Goal: Task Accomplishment & Management: Manage account settings

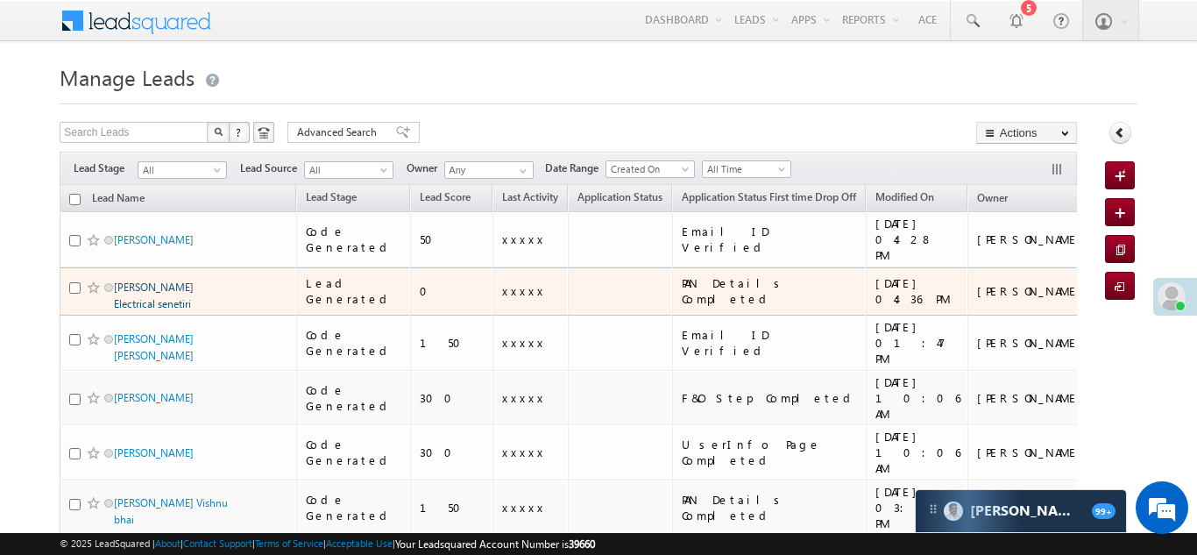
click at [152, 280] on link "[PERSON_NAME] Electrical senetiri" at bounding box center [154, 295] width 80 height 30
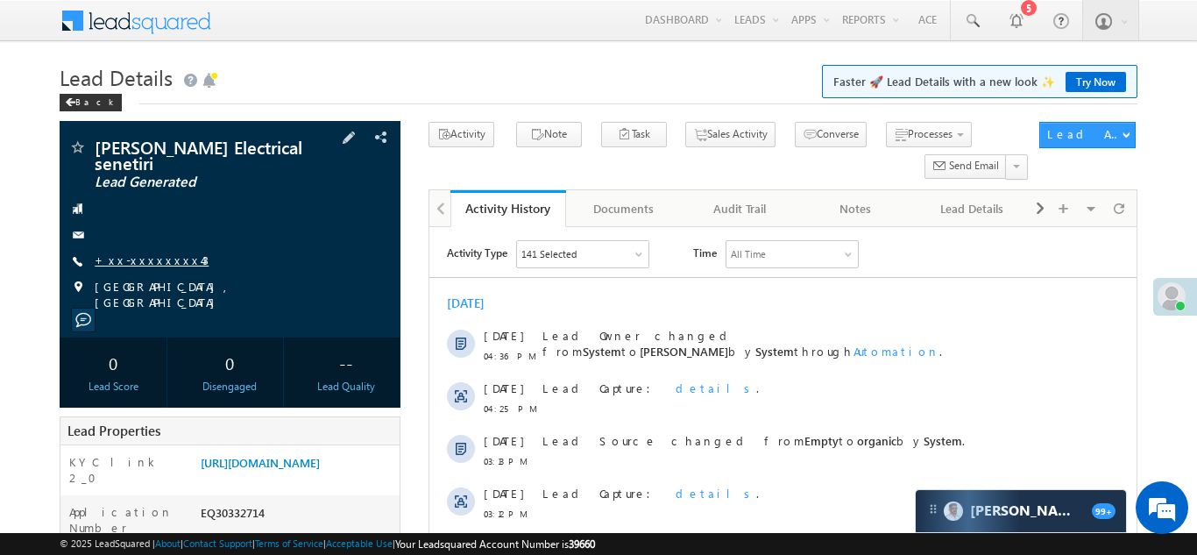
click at [146, 257] on link "+xx-xxxxxxxx43" at bounding box center [152, 259] width 114 height 15
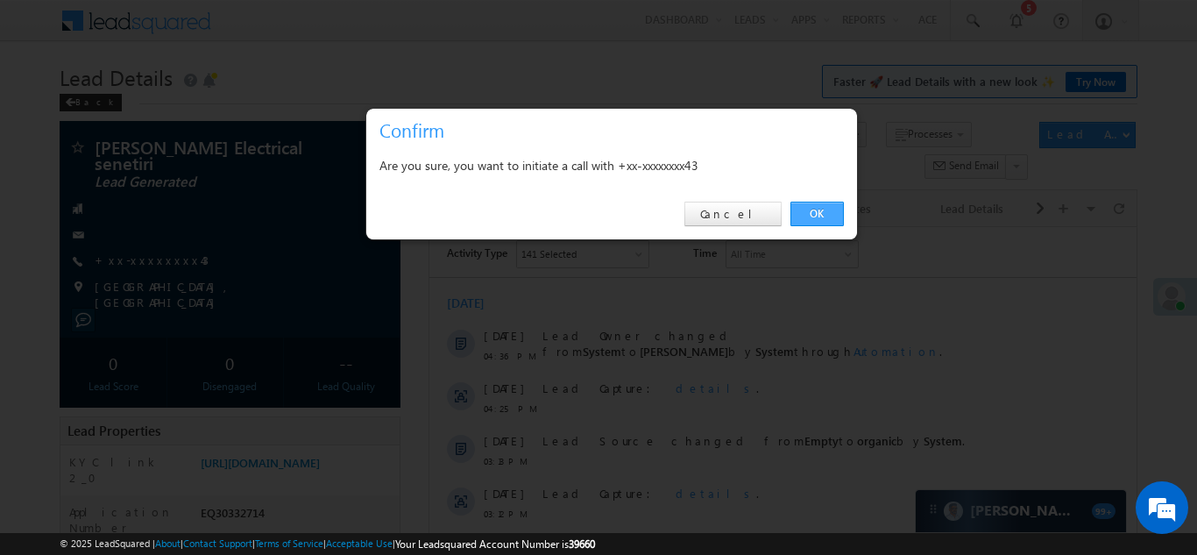
click at [812, 213] on link "OK" at bounding box center [816, 214] width 53 height 25
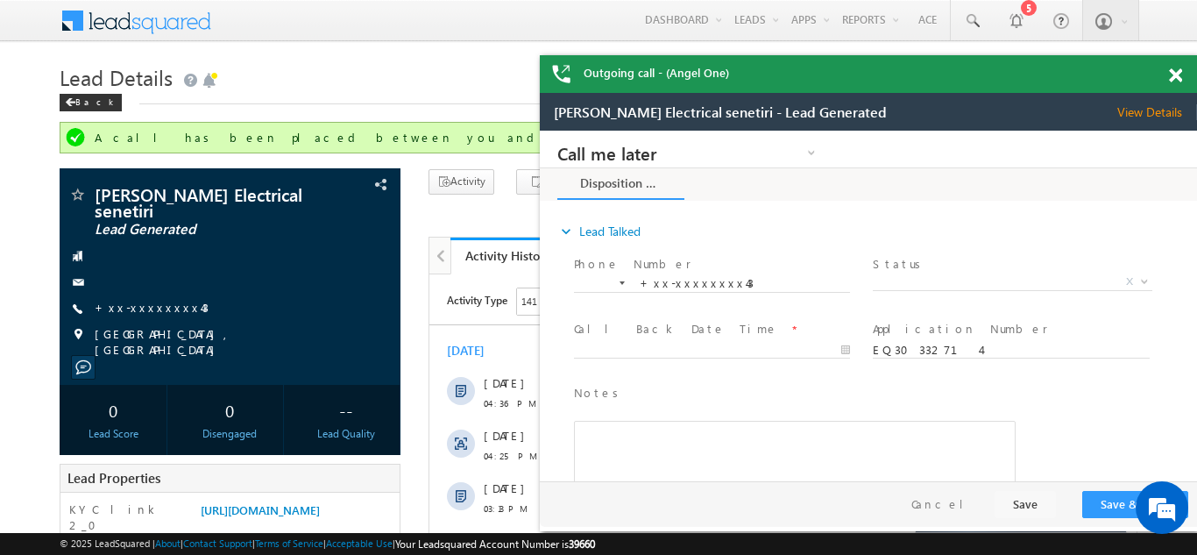
drag, startPoint x: 1170, startPoint y: 74, endPoint x: 509, endPoint y: 12, distance: 663.6
click at [1170, 74] on span at bounding box center [1175, 75] width 13 height 15
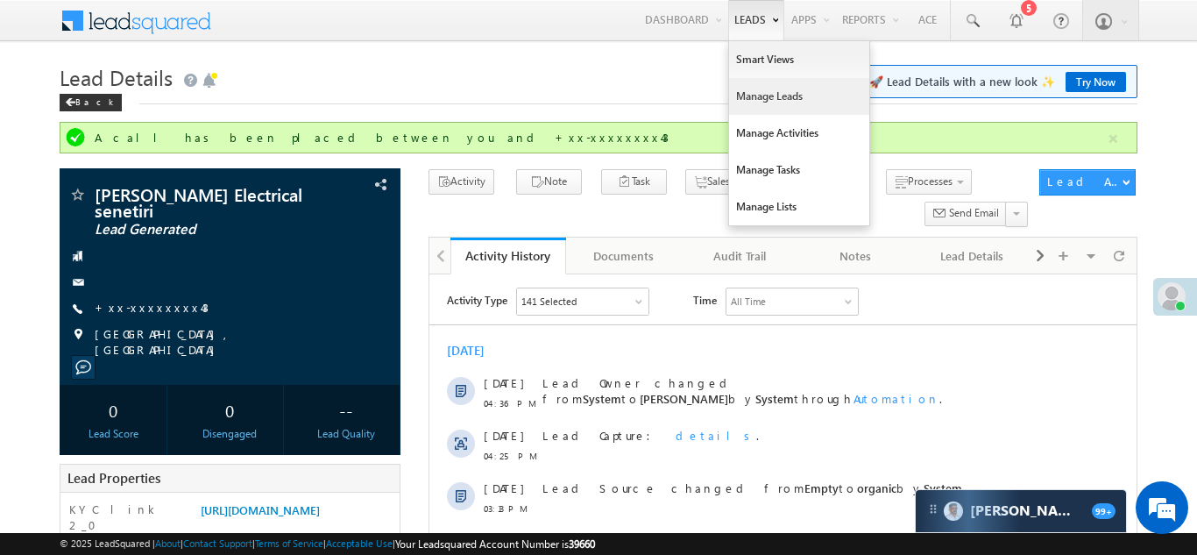
click at [743, 101] on link "Manage Leads" at bounding box center [799, 96] width 140 height 37
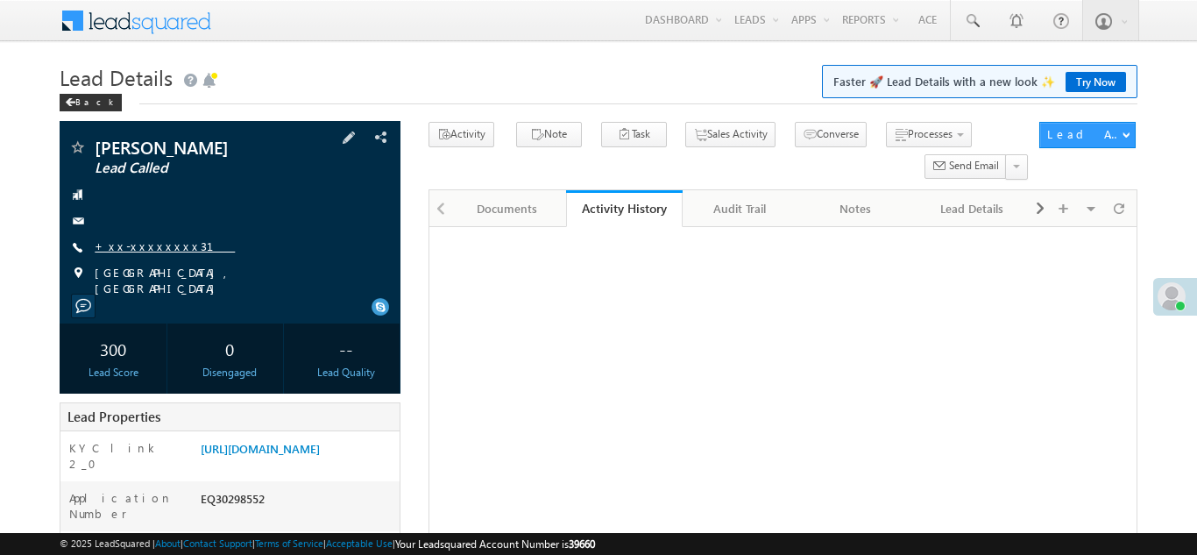
click at [146, 249] on link "+xx-xxxxxxxx31" at bounding box center [165, 245] width 140 height 15
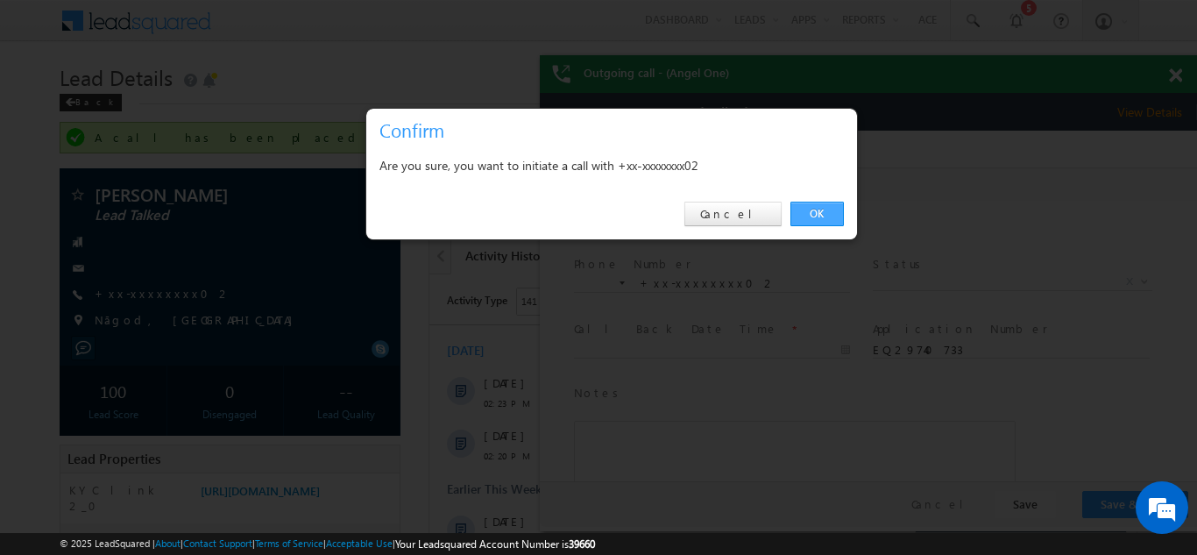
click at [814, 211] on link "OK" at bounding box center [816, 214] width 53 height 25
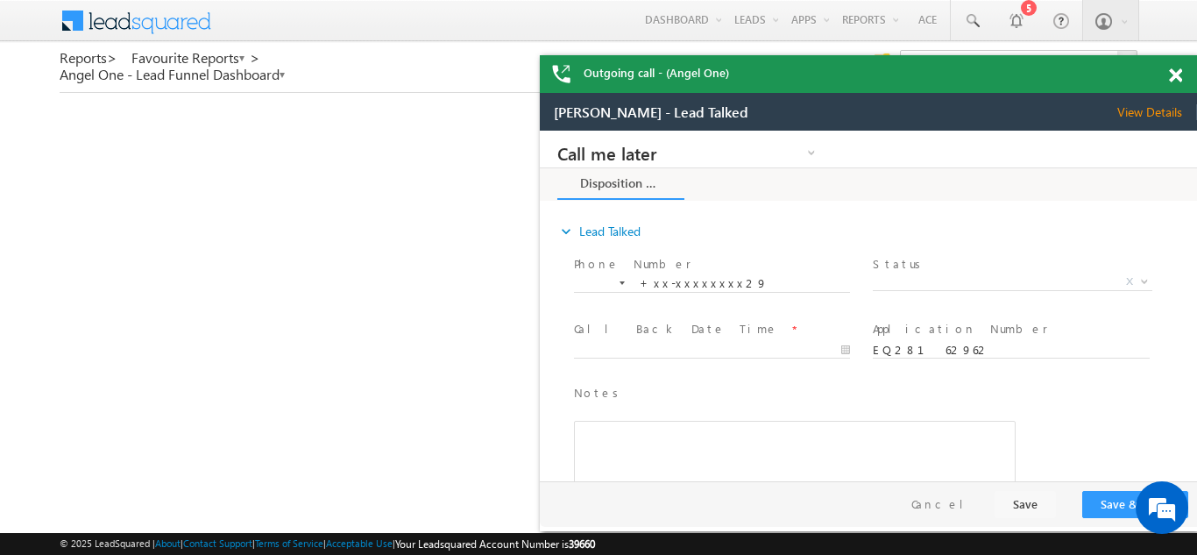
click at [1176, 75] on span at bounding box center [1175, 75] width 13 height 15
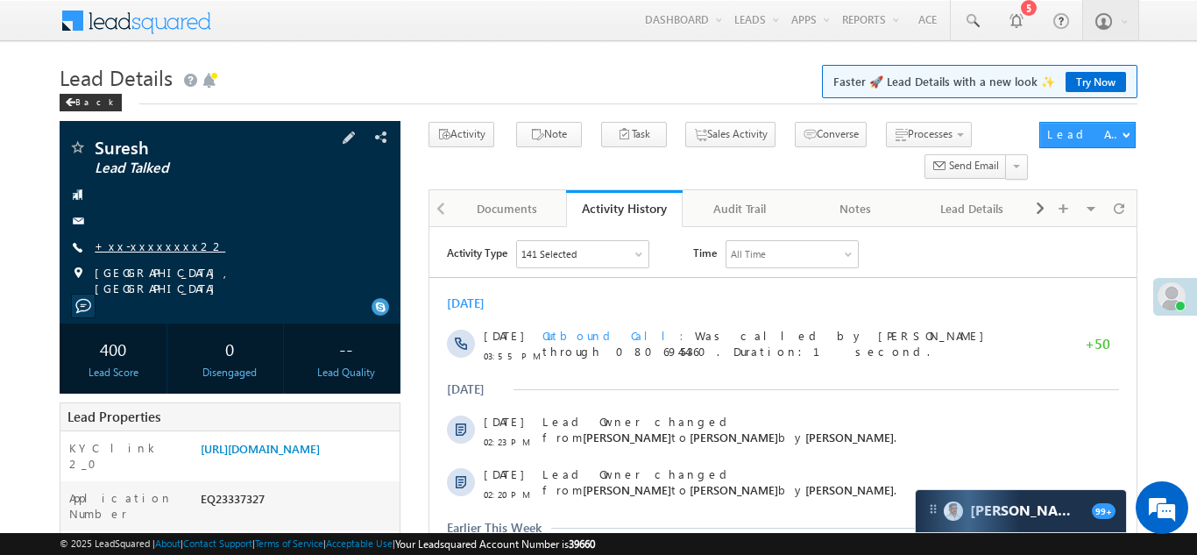
click at [147, 243] on link "+xx-xxxxxxxx22" at bounding box center [160, 245] width 131 height 15
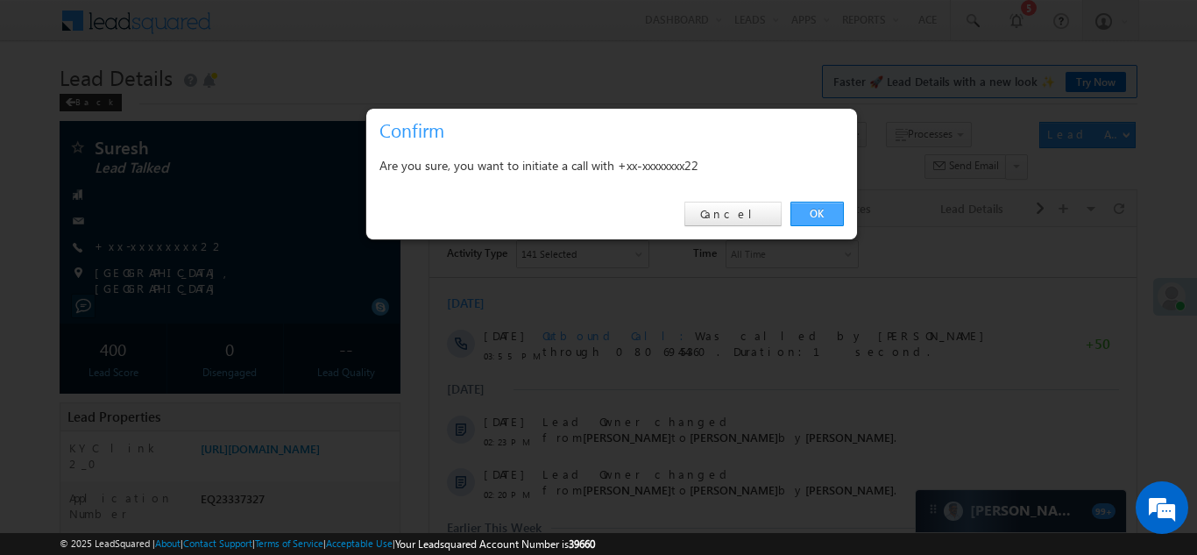
click at [819, 212] on link "OK" at bounding box center [816, 214] width 53 height 25
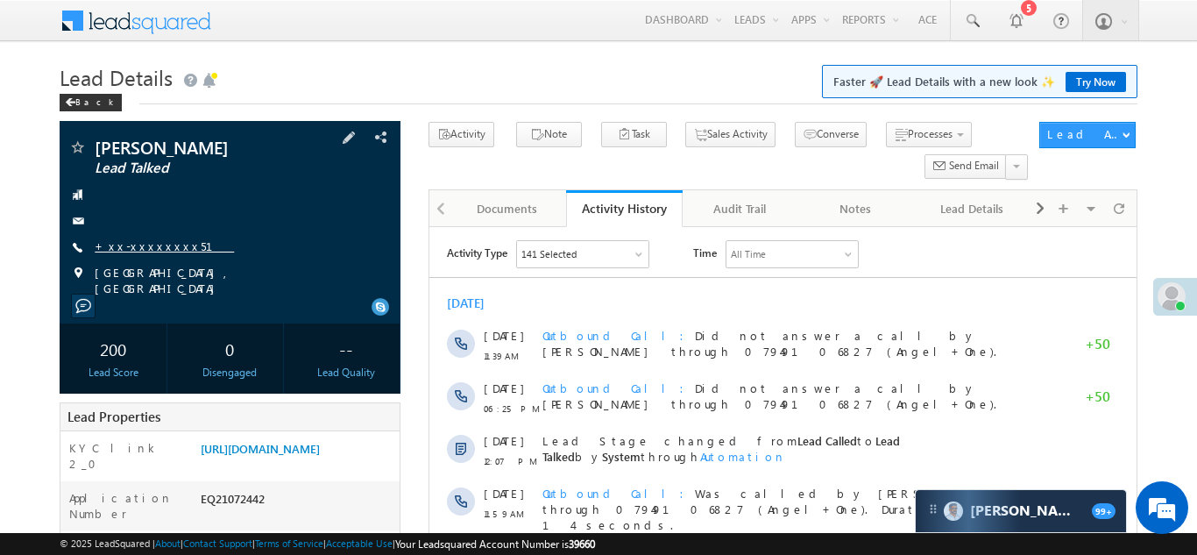
click at [150, 238] on link "+xx-xxxxxxxx51" at bounding box center [164, 245] width 139 height 15
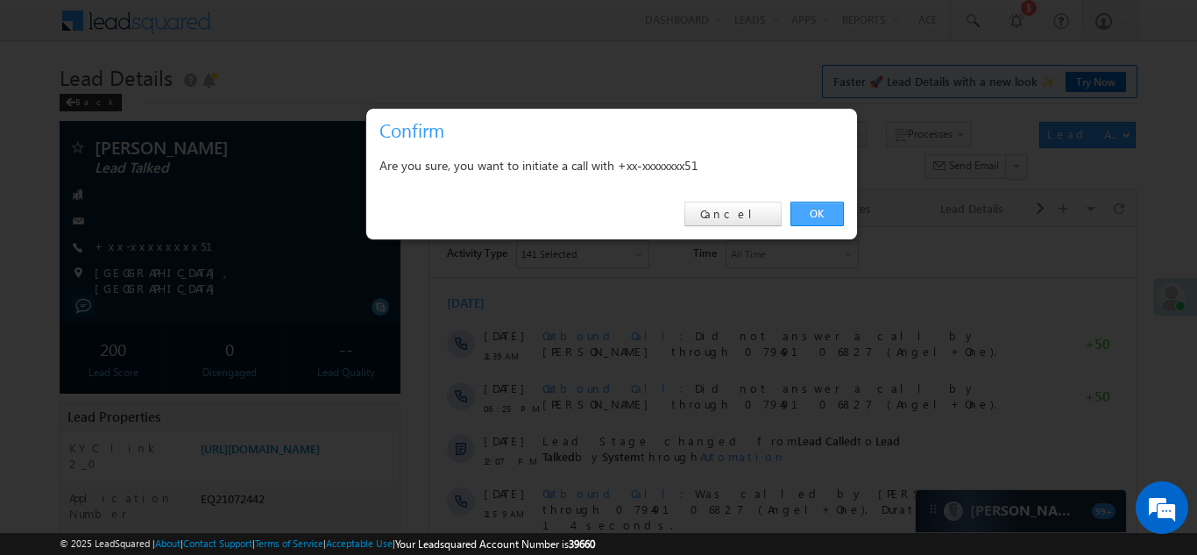
click at [824, 212] on link "OK" at bounding box center [816, 214] width 53 height 25
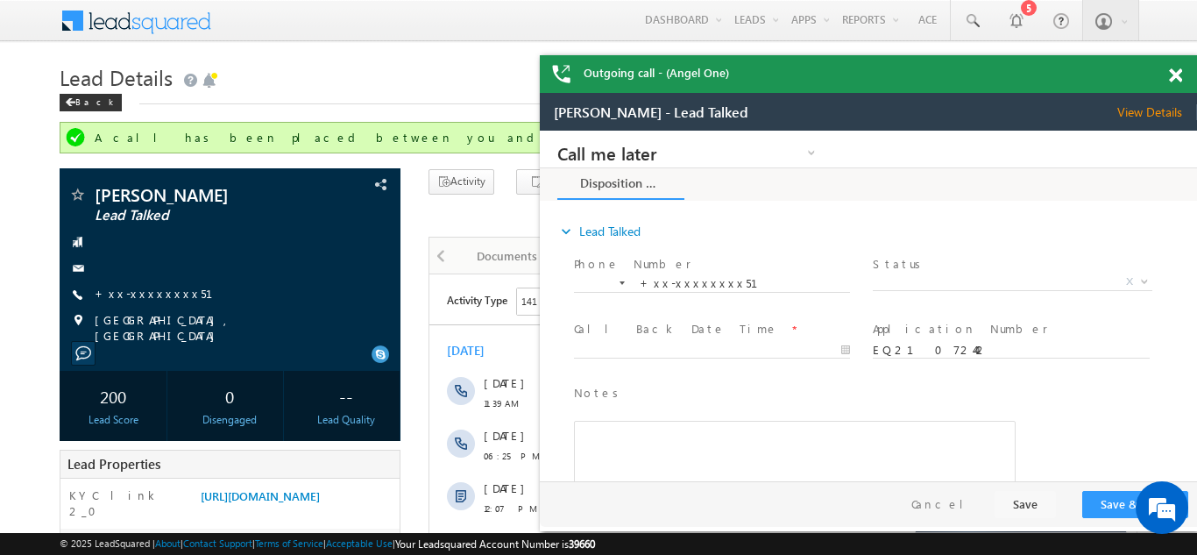
click at [1178, 74] on span at bounding box center [1175, 75] width 13 height 15
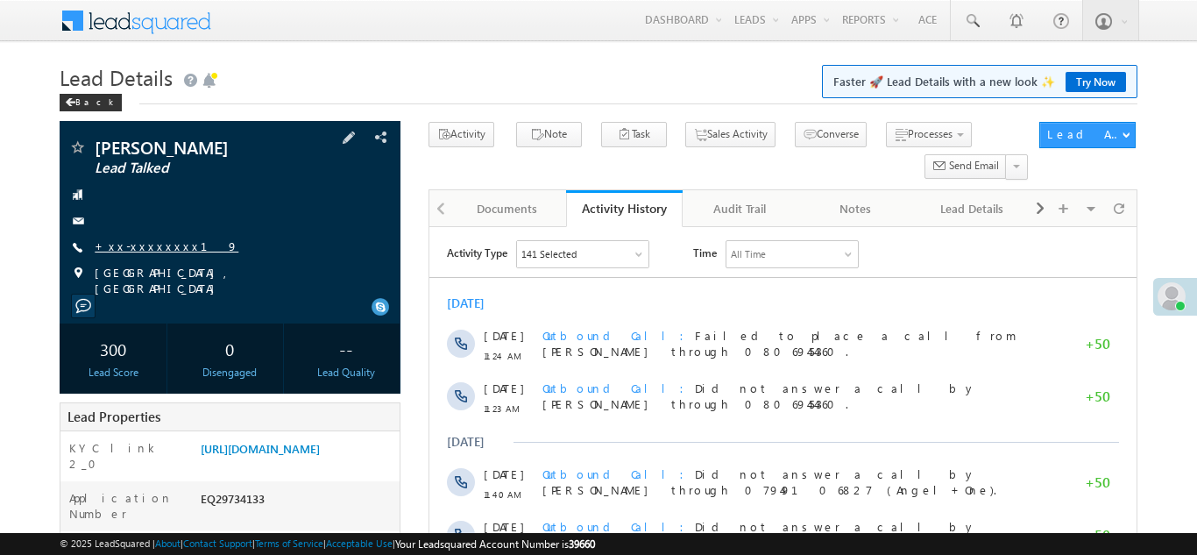
click at [144, 242] on link "+xx-xxxxxxxx19" at bounding box center [167, 245] width 144 height 15
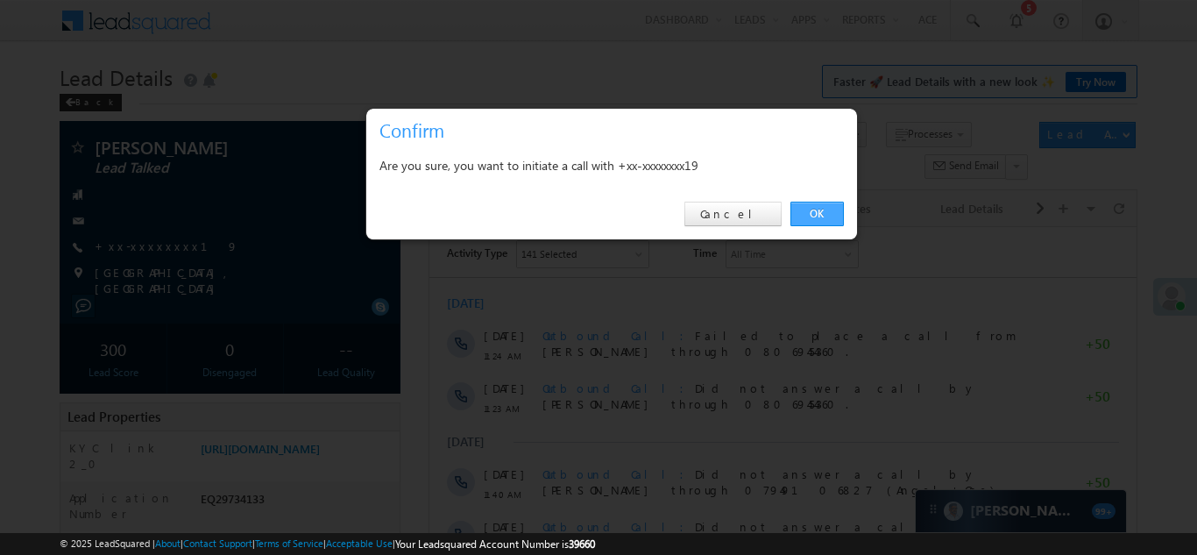
click at [813, 207] on link "OK" at bounding box center [816, 214] width 53 height 25
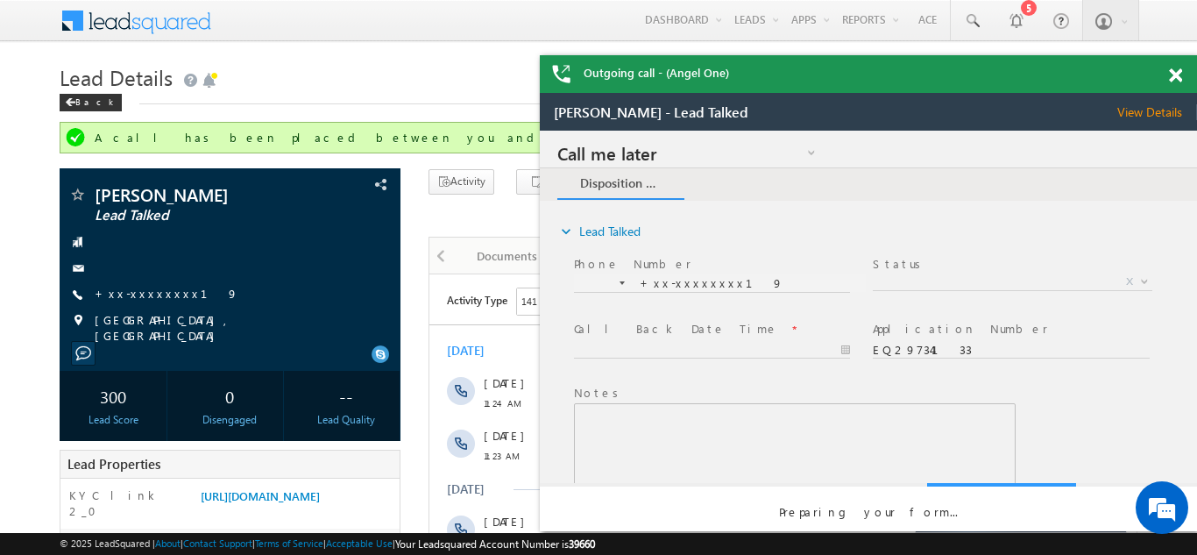
click at [1173, 74] on span at bounding box center [1175, 75] width 13 height 15
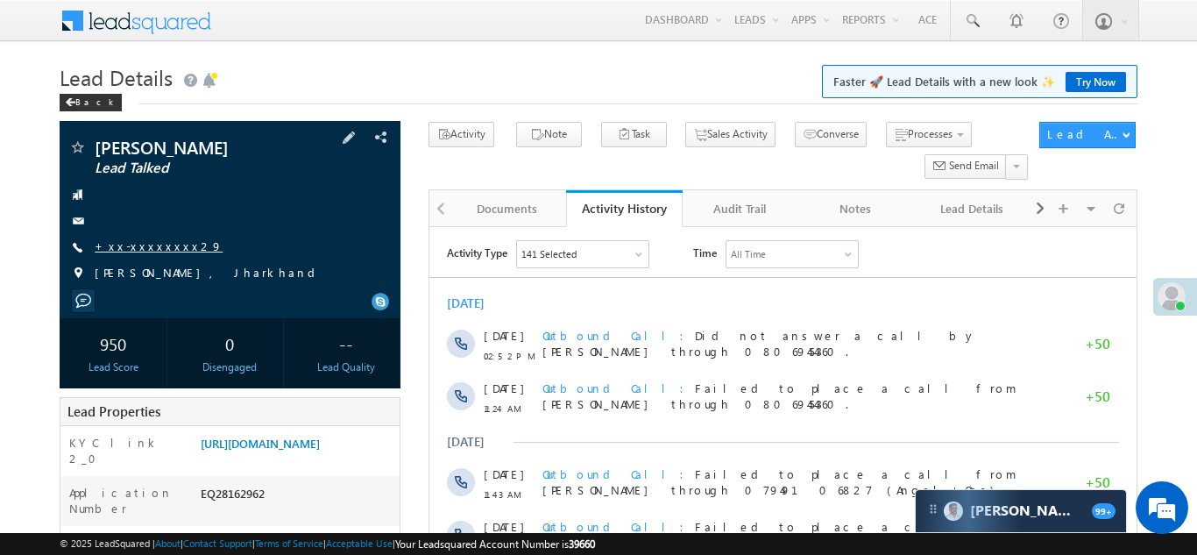
click at [140, 245] on link "+xx-xxxxxxxx29" at bounding box center [159, 245] width 128 height 15
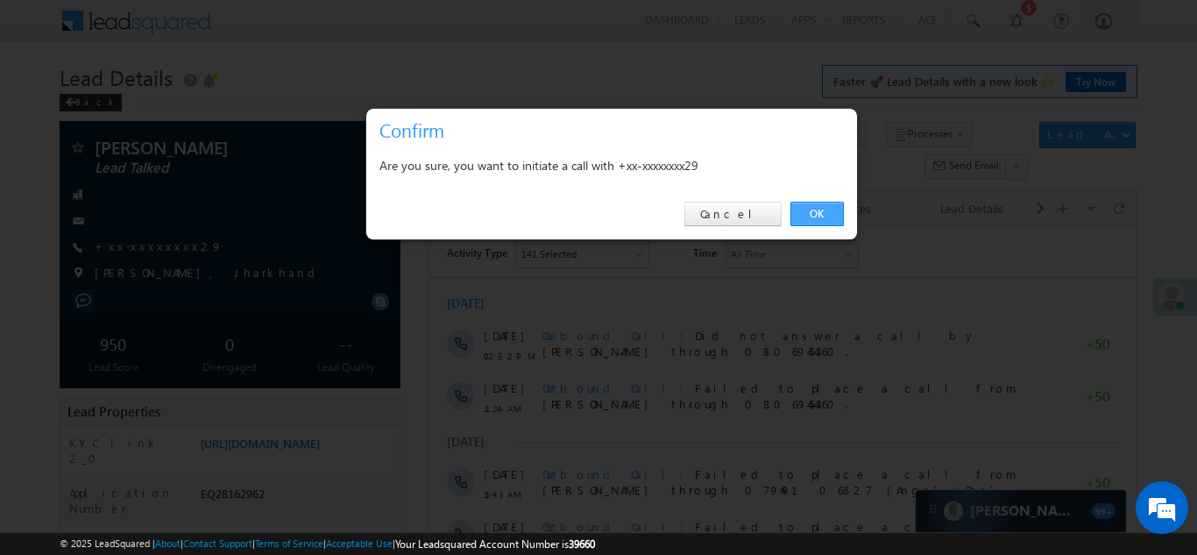
click at [811, 209] on link "OK" at bounding box center [816, 214] width 53 height 25
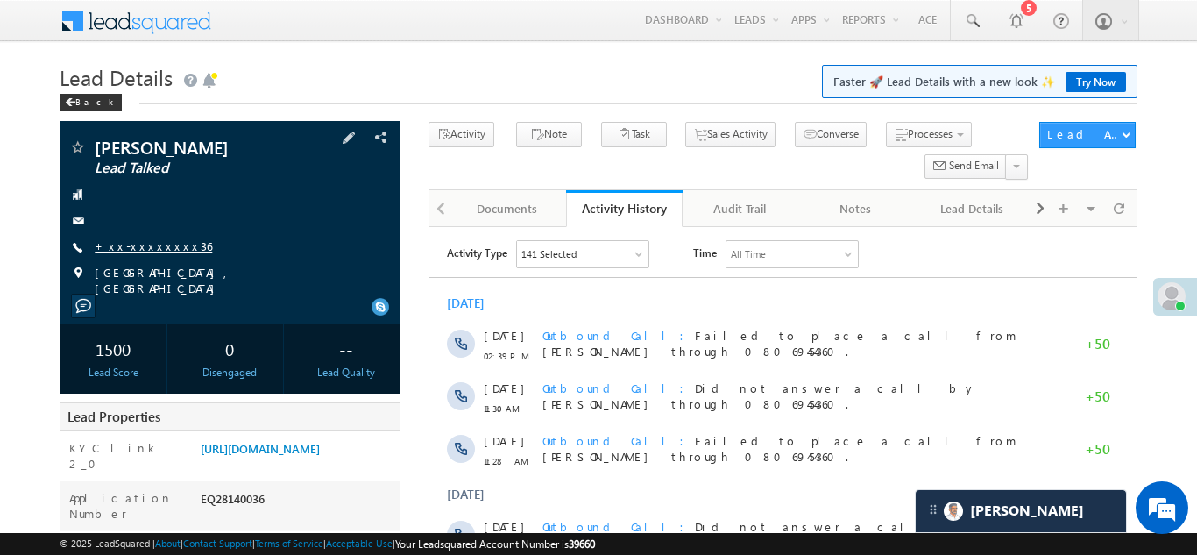
click at [136, 252] on link "+xx-xxxxxxxx36" at bounding box center [153, 245] width 117 height 15
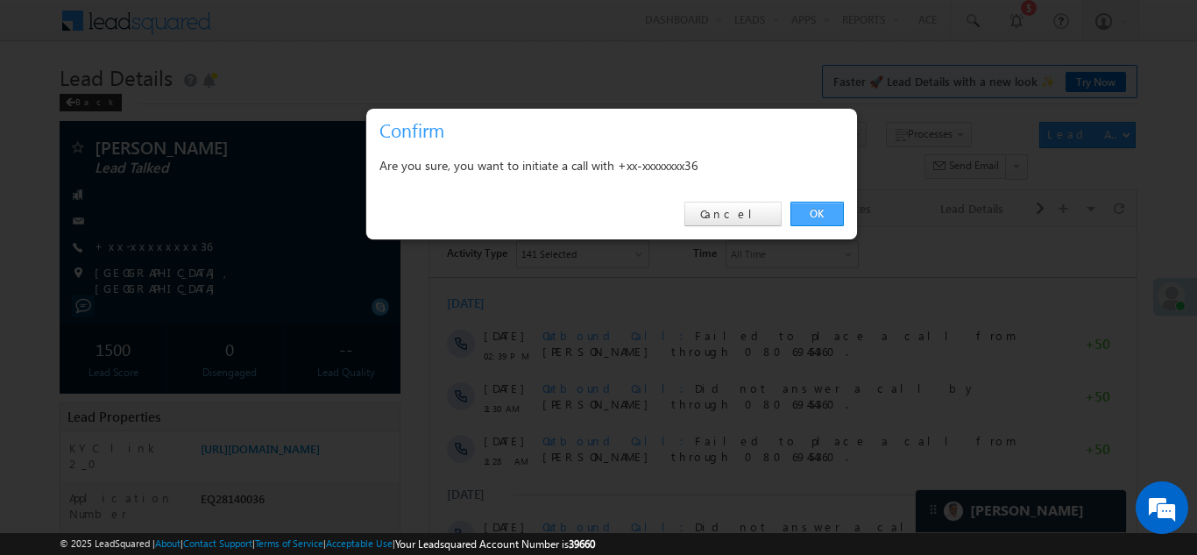
click at [815, 212] on link "OK" at bounding box center [816, 214] width 53 height 25
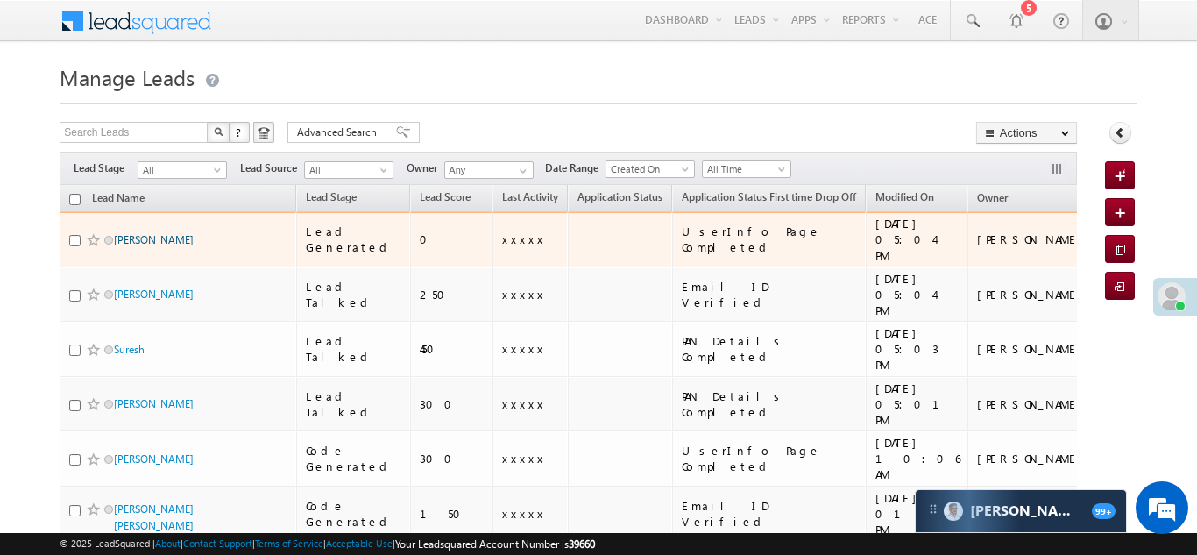
click at [166, 233] on link "Manjit choudhary" at bounding box center [154, 239] width 80 height 13
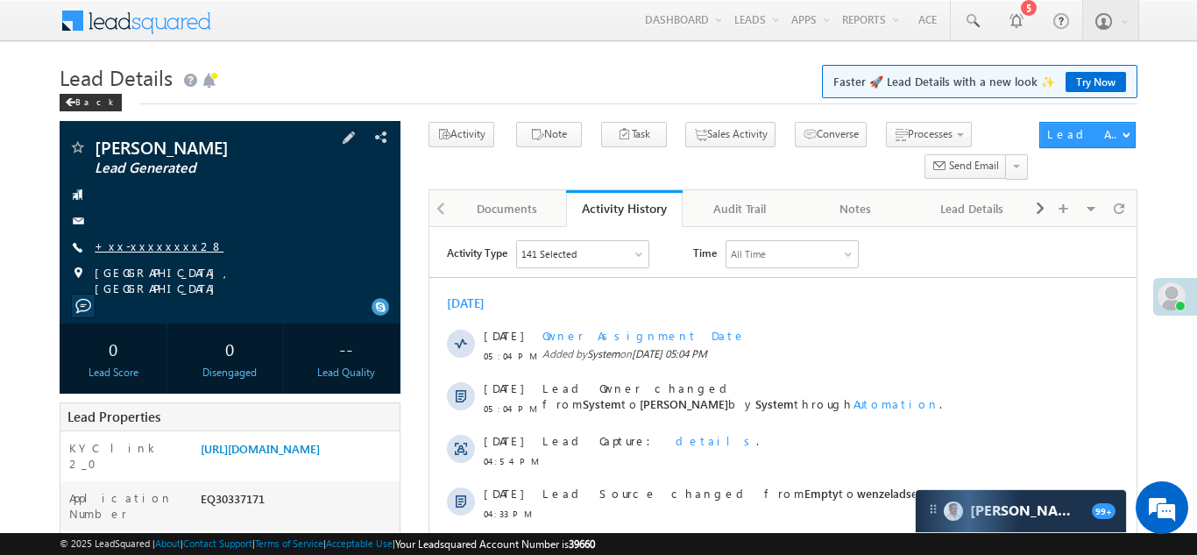
click at [157, 242] on link "+xx-xxxxxxxx28" at bounding box center [159, 245] width 129 height 15
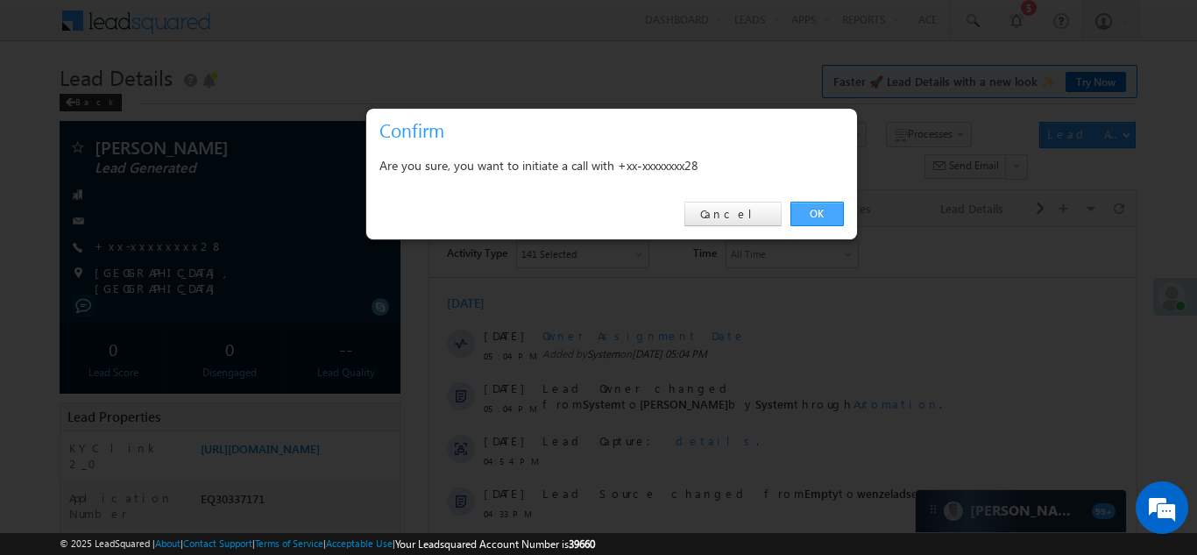
click at [809, 214] on link "OK" at bounding box center [816, 214] width 53 height 25
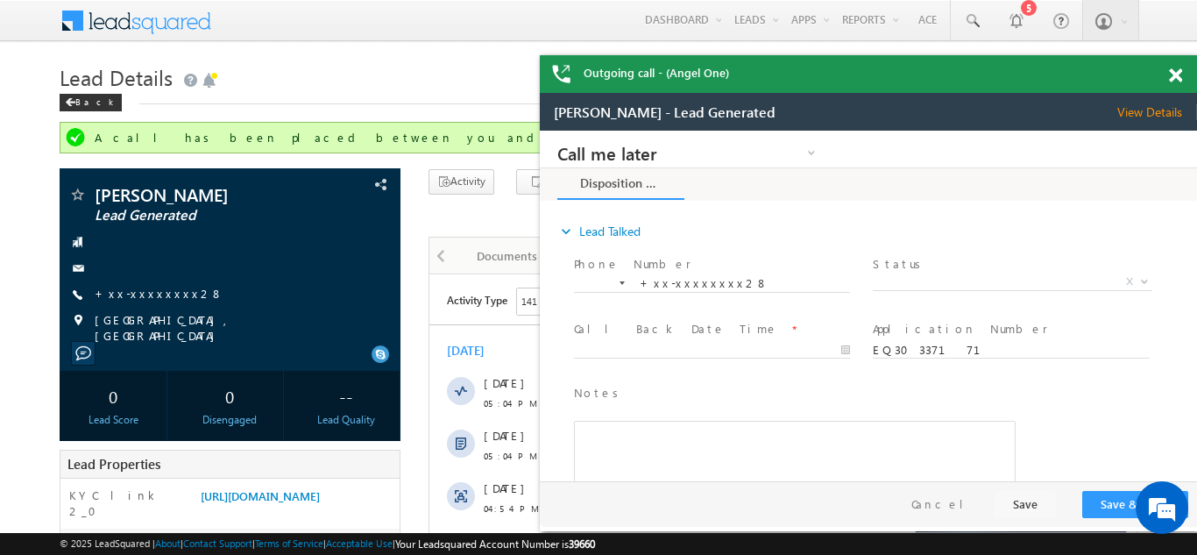
click at [1171, 70] on span at bounding box center [1175, 75] width 13 height 15
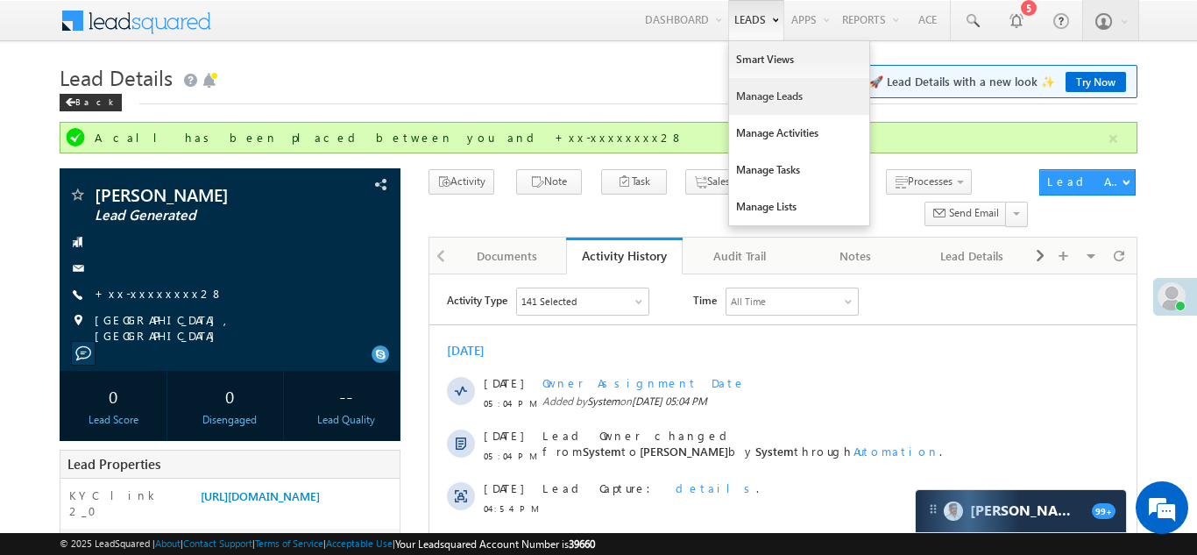
click at [757, 95] on link "Manage Leads" at bounding box center [799, 96] width 140 height 37
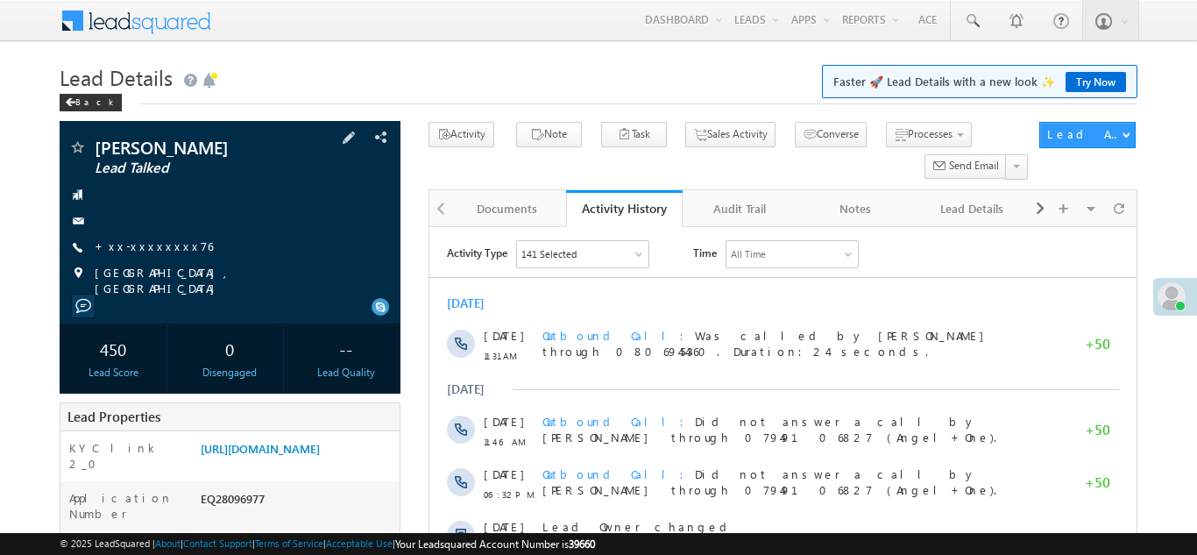
click at [141, 234] on div "Mudit Khandelwal Lead Talked +xx-xxxxxxxx76" at bounding box center [229, 217] width 323 height 158
click at [145, 245] on link "+xx-xxxxxxxx76" at bounding box center [154, 245] width 118 height 15
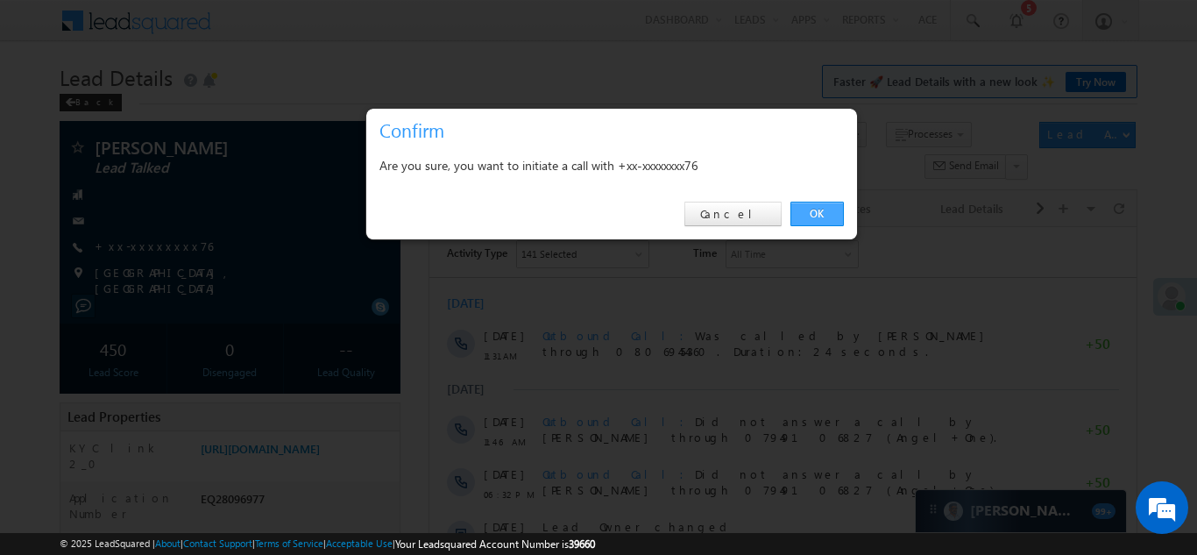
click at [818, 208] on link "OK" at bounding box center [816, 214] width 53 height 25
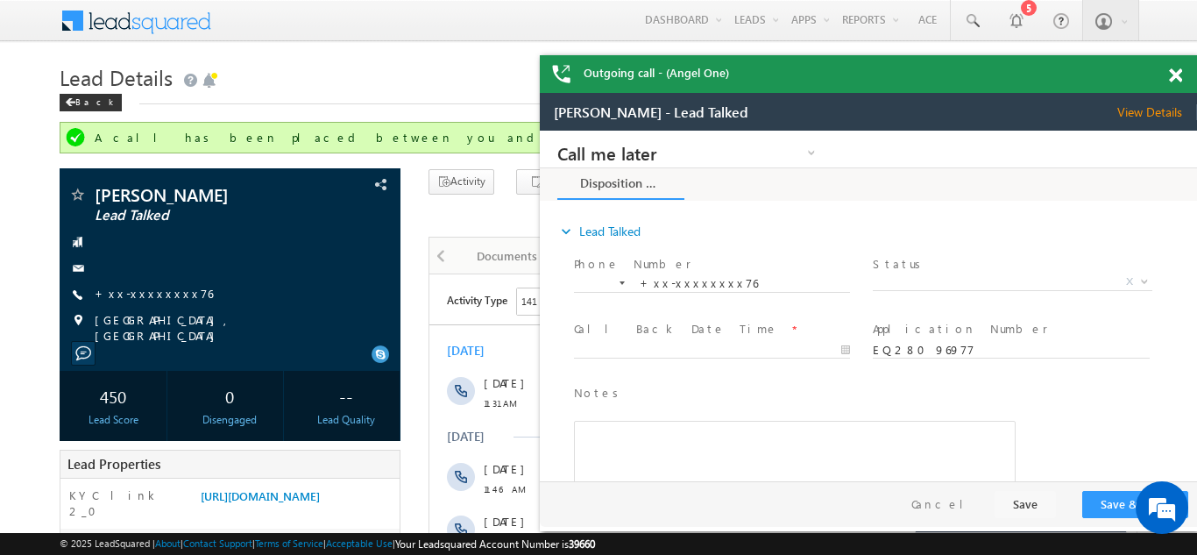
click at [1174, 71] on span at bounding box center [1175, 75] width 13 height 15
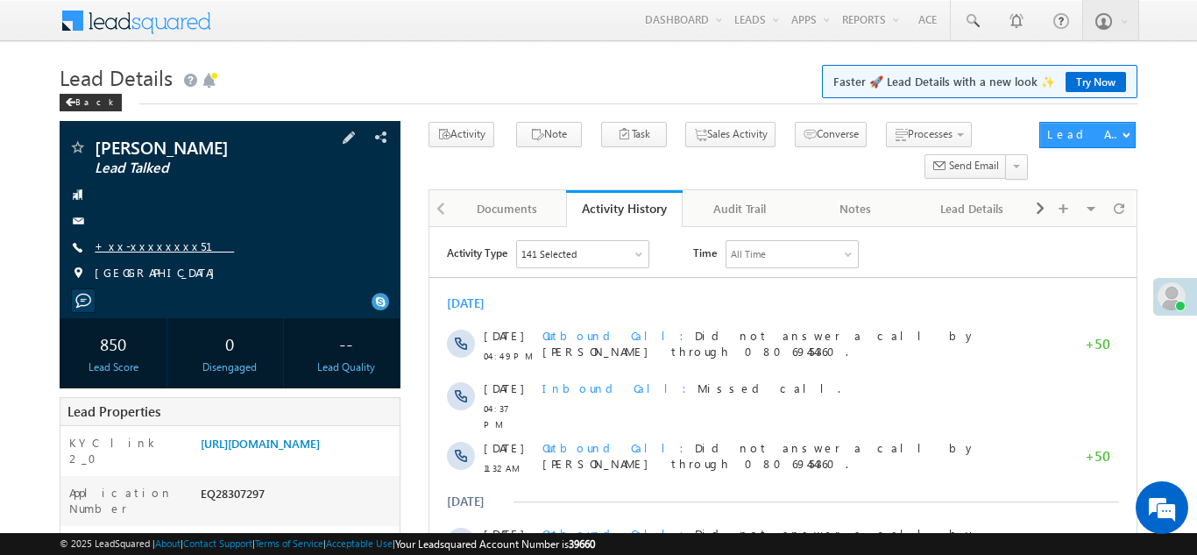
click at [131, 241] on link "+xx-xxxxxxxx51" at bounding box center [164, 245] width 139 height 15
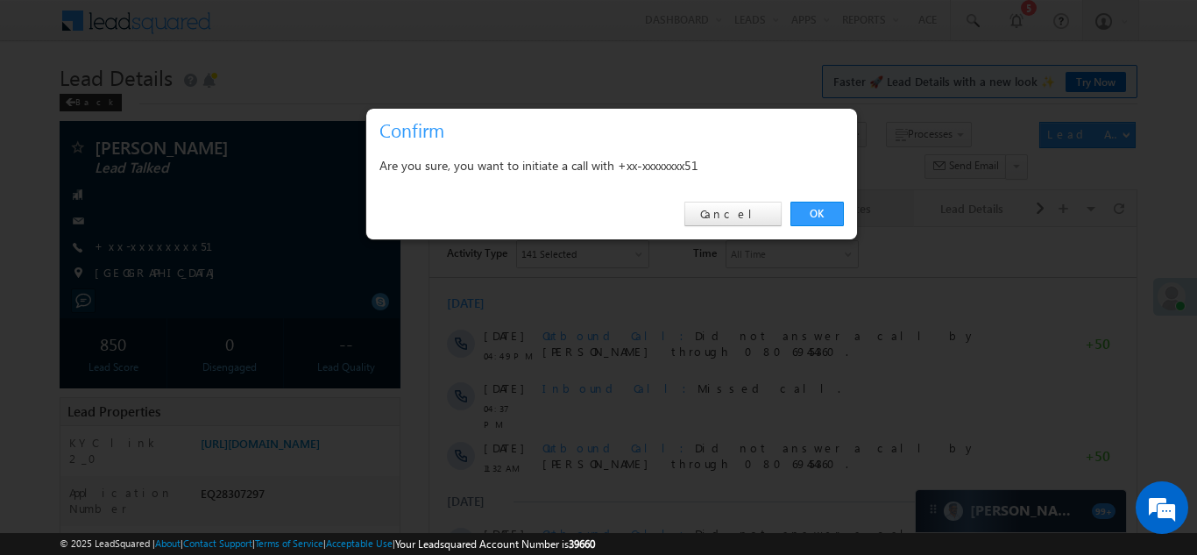
click at [814, 209] on link "OK" at bounding box center [816, 214] width 53 height 25
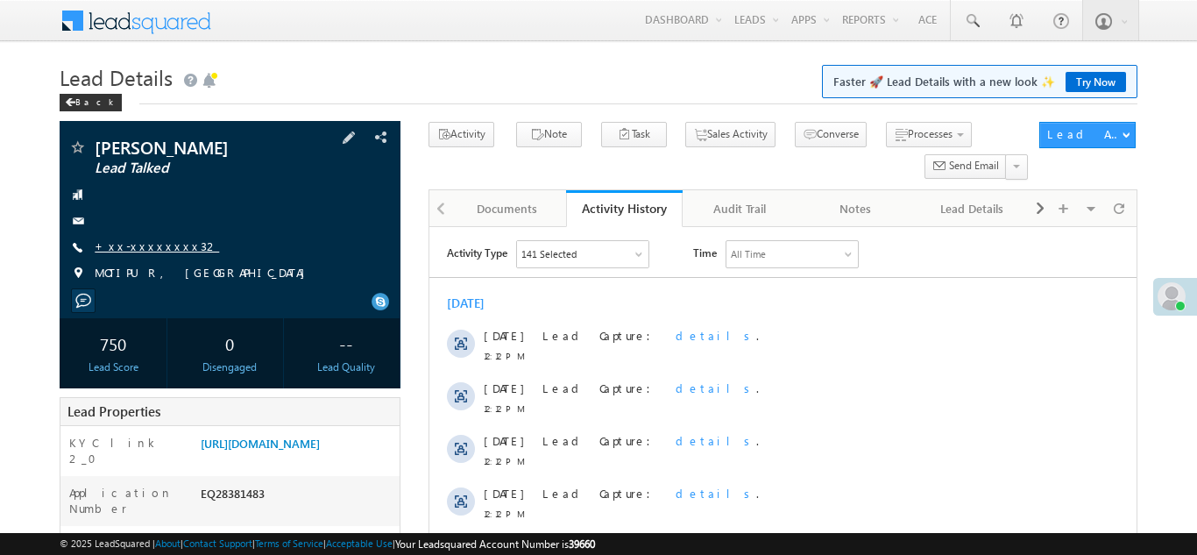
click at [155, 245] on link "+xx-xxxxxxxx32" at bounding box center [157, 245] width 124 height 15
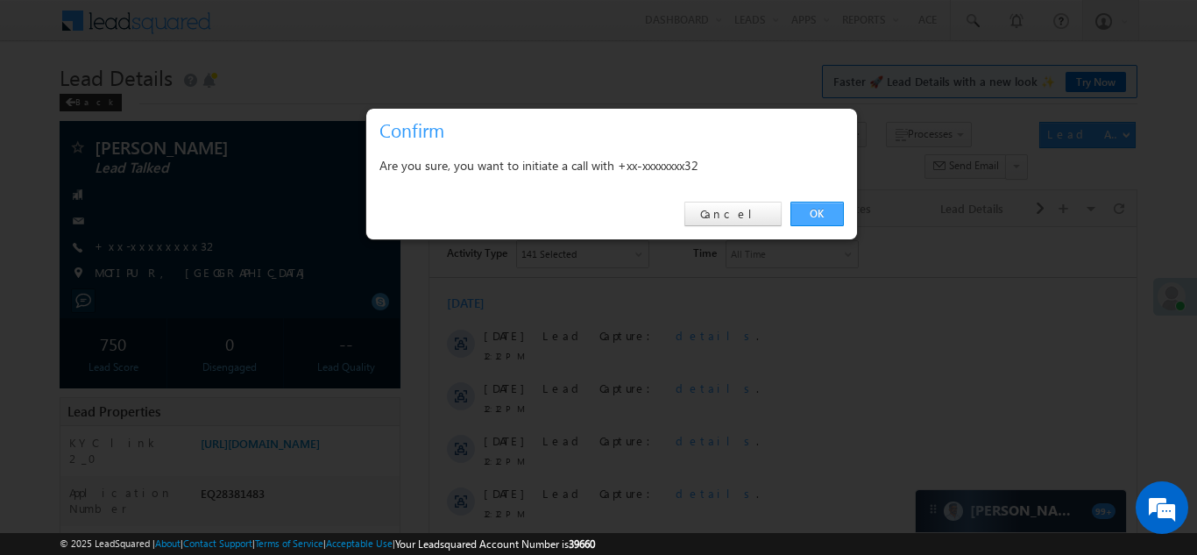
click at [820, 210] on link "OK" at bounding box center [816, 214] width 53 height 25
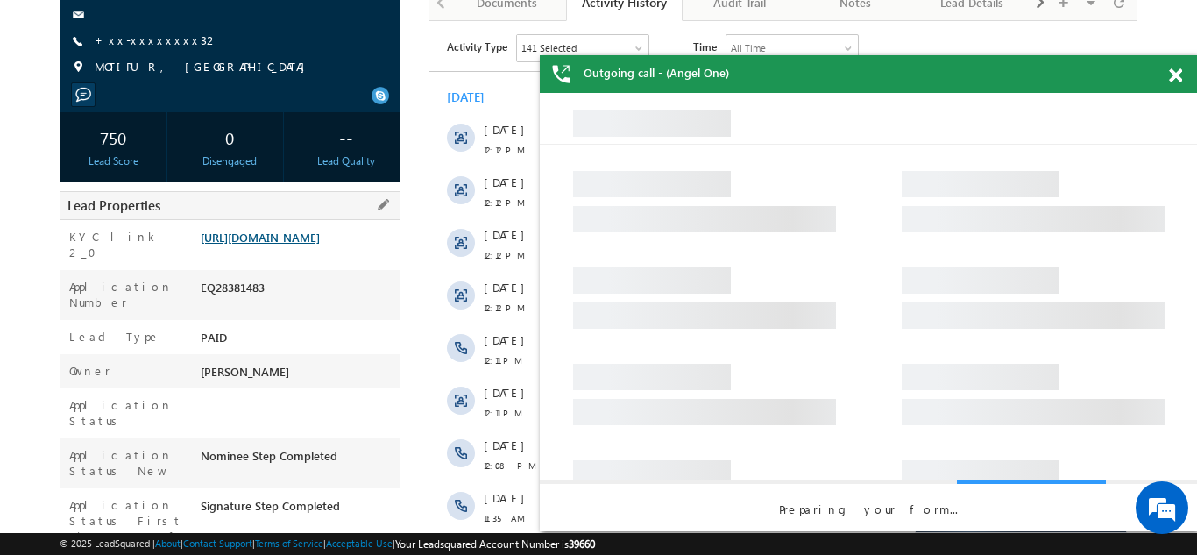
click at [270, 244] on link "[URL][DOMAIN_NAME]" at bounding box center [260, 237] width 119 height 15
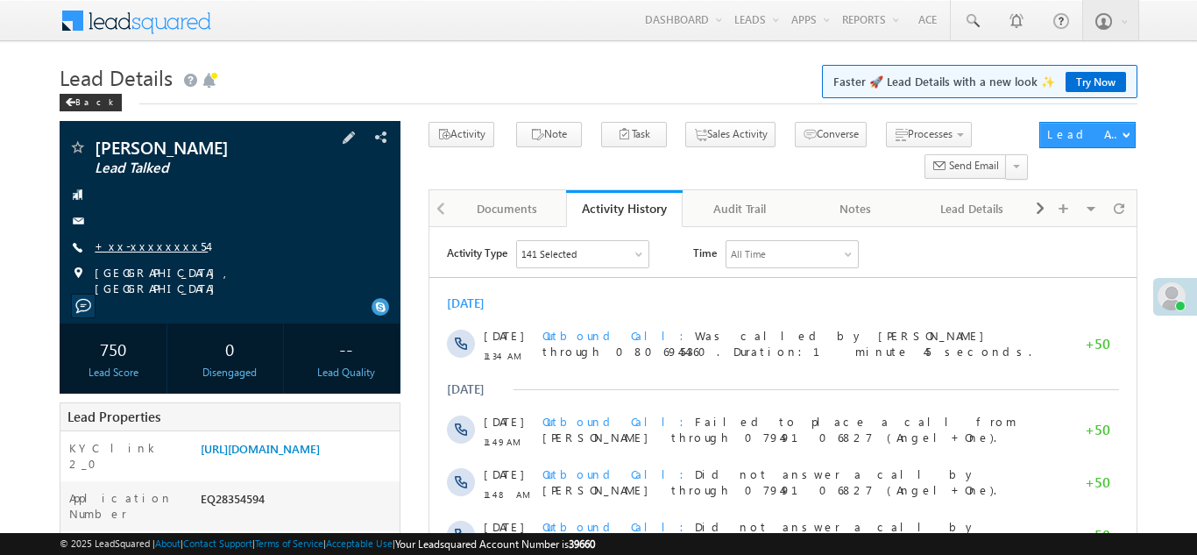
click at [147, 244] on link "+xx-xxxxxxxx54" at bounding box center [151, 245] width 113 height 15
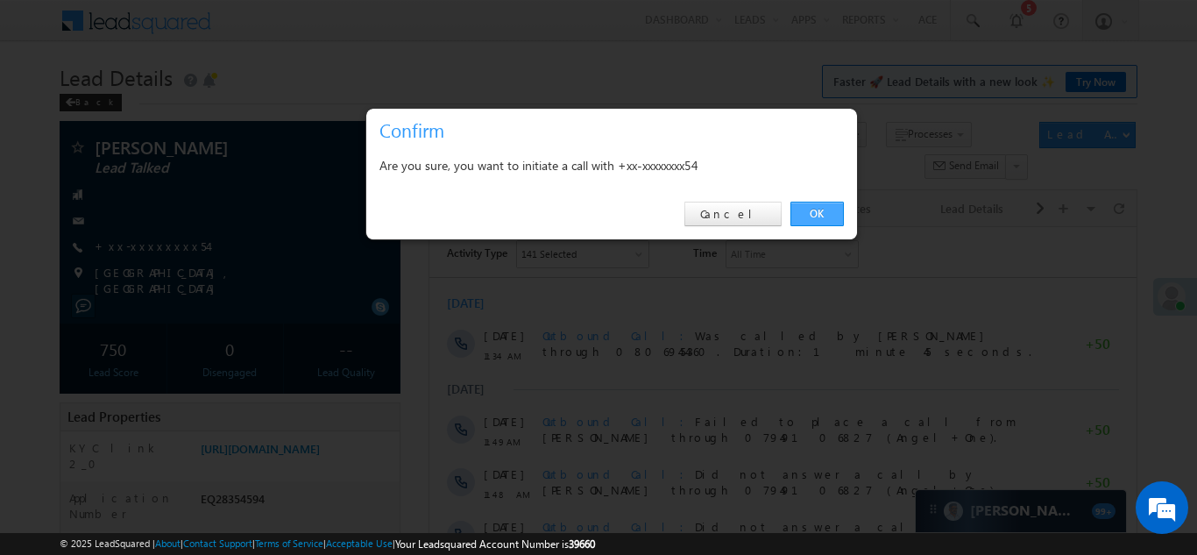
click at [806, 211] on link "OK" at bounding box center [816, 214] width 53 height 25
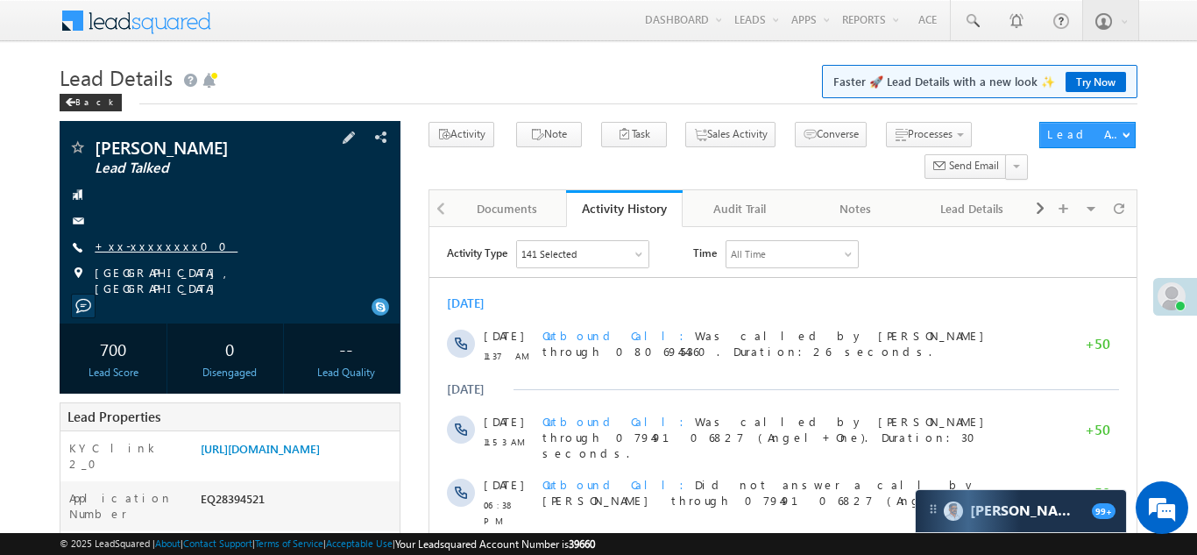
click at [156, 238] on link "+xx-xxxxxxxx00" at bounding box center [166, 245] width 143 height 15
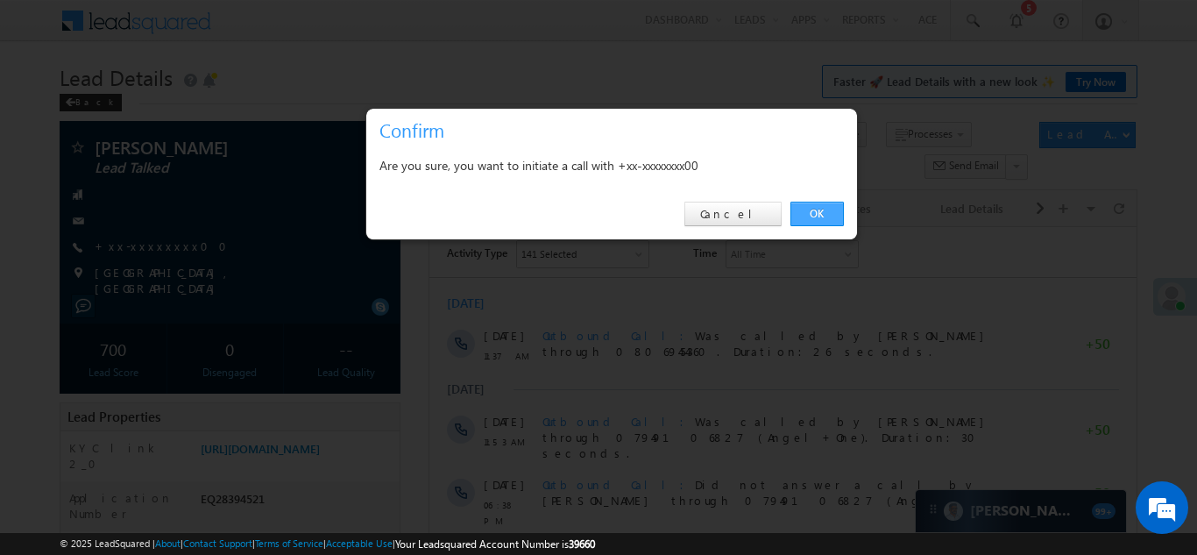
click at [815, 208] on link "OK" at bounding box center [816, 214] width 53 height 25
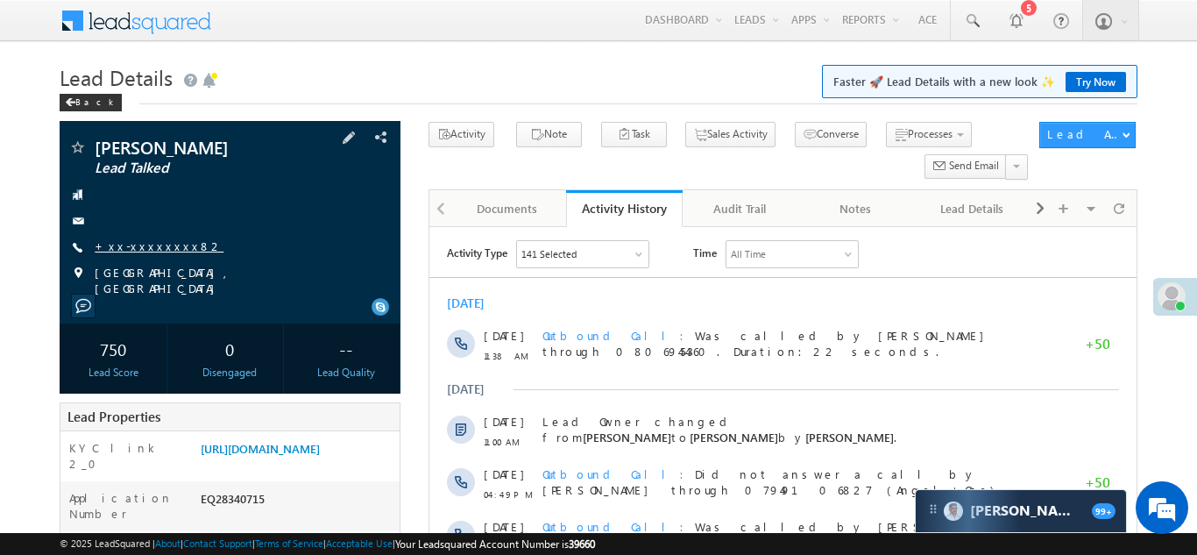
click at [152, 247] on link "+xx-xxxxxxxx82" at bounding box center [159, 245] width 129 height 15
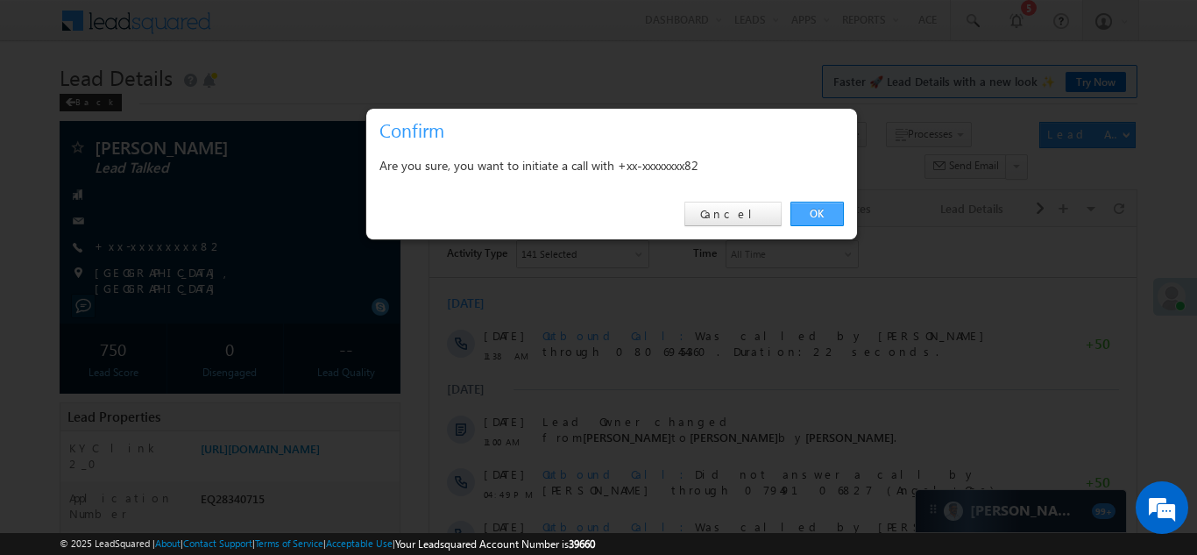
click at [811, 214] on link "OK" at bounding box center [816, 214] width 53 height 25
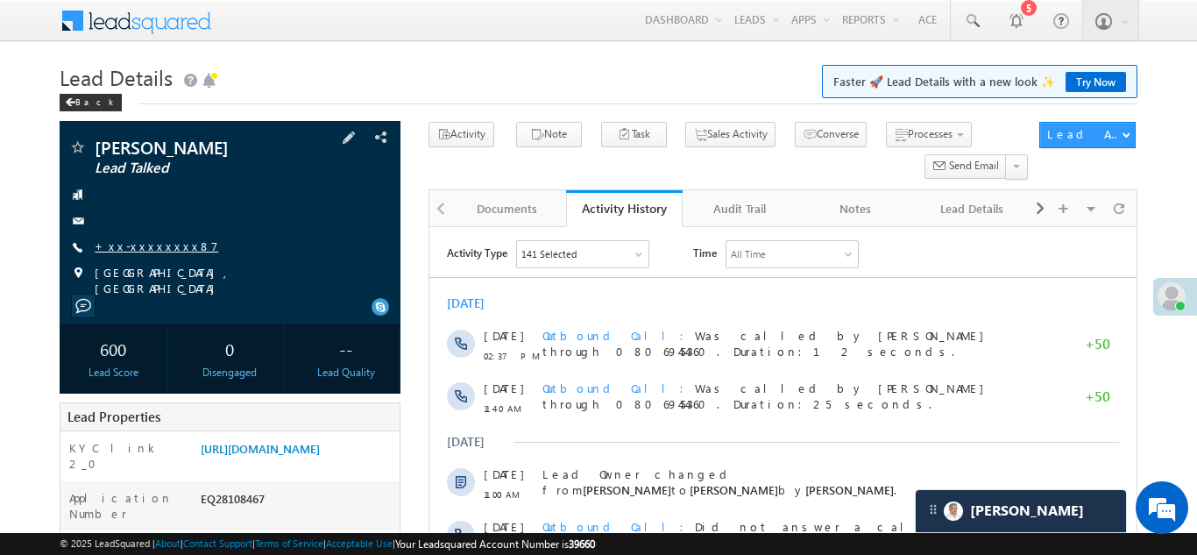
click at [156, 243] on link "+xx-xxxxxxxx87" at bounding box center [157, 245] width 124 height 15
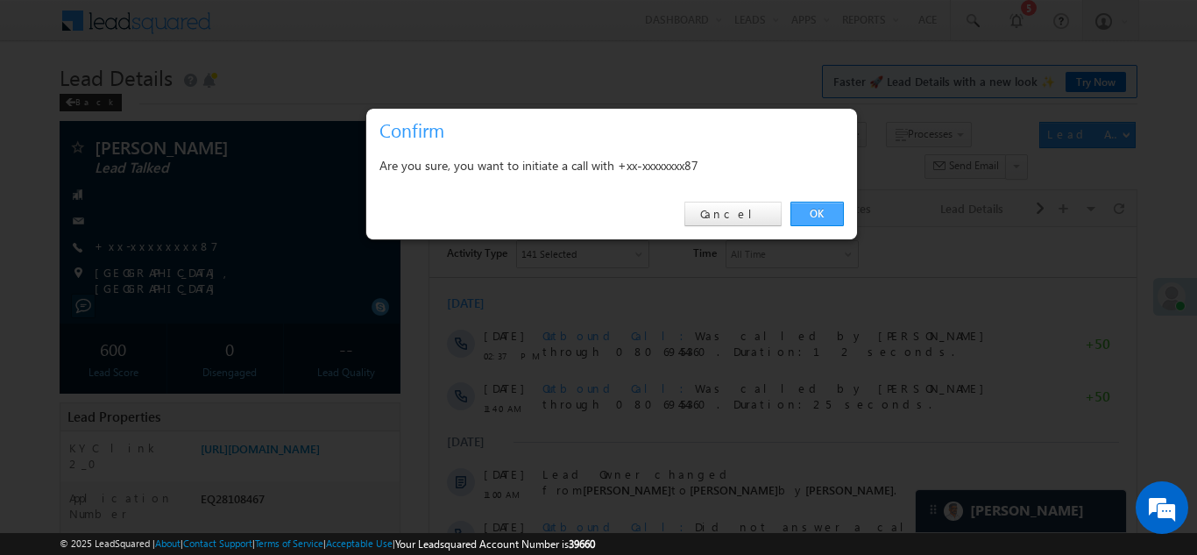
click at [812, 213] on link "OK" at bounding box center [816, 214] width 53 height 25
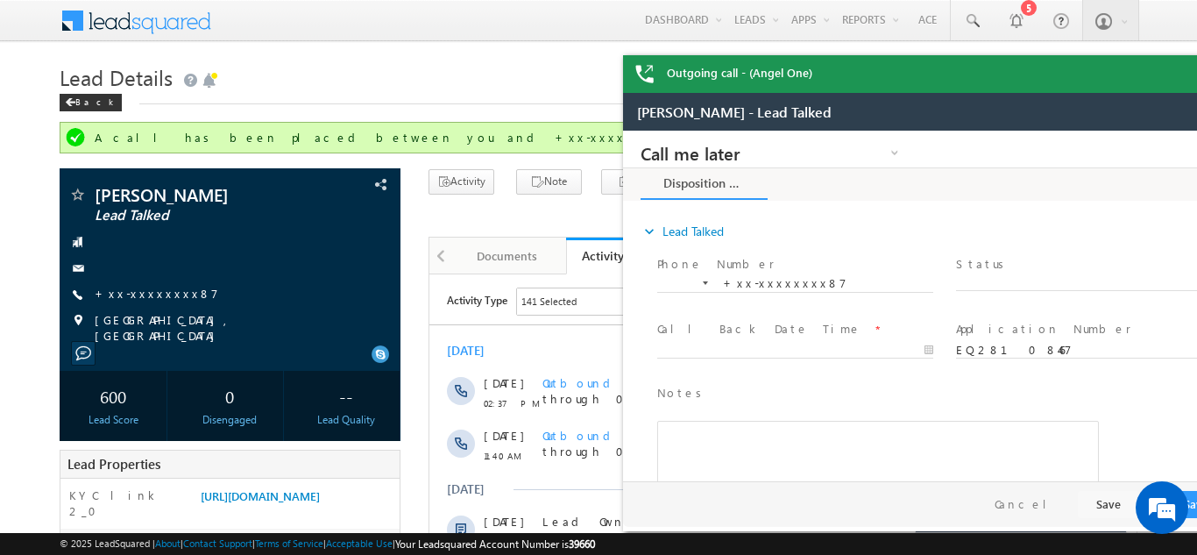
click at [1174, 74] on div "Outgoing call - (Angel One)" at bounding box center [951, 74] width 657 height 38
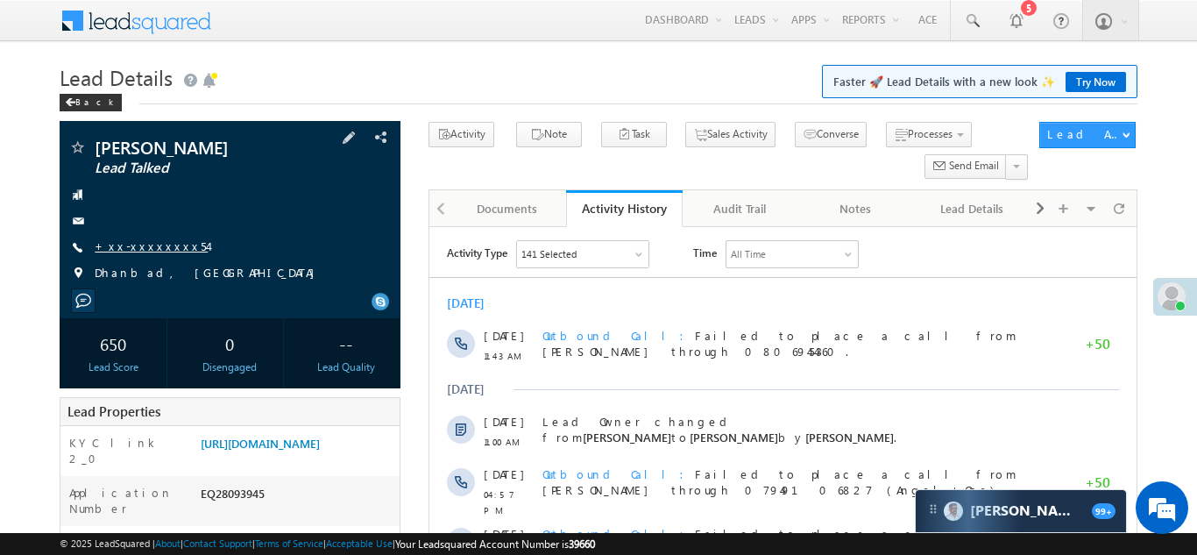
click at [138, 242] on link "+xx-xxxxxxxx54" at bounding box center [151, 245] width 113 height 15
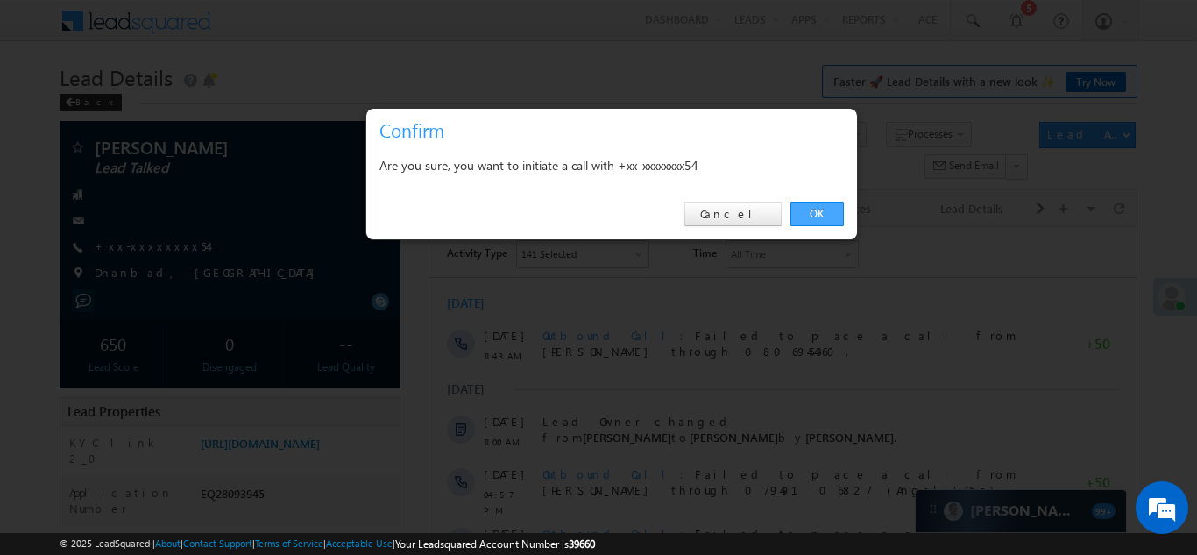
click at [821, 209] on link "OK" at bounding box center [816, 214] width 53 height 25
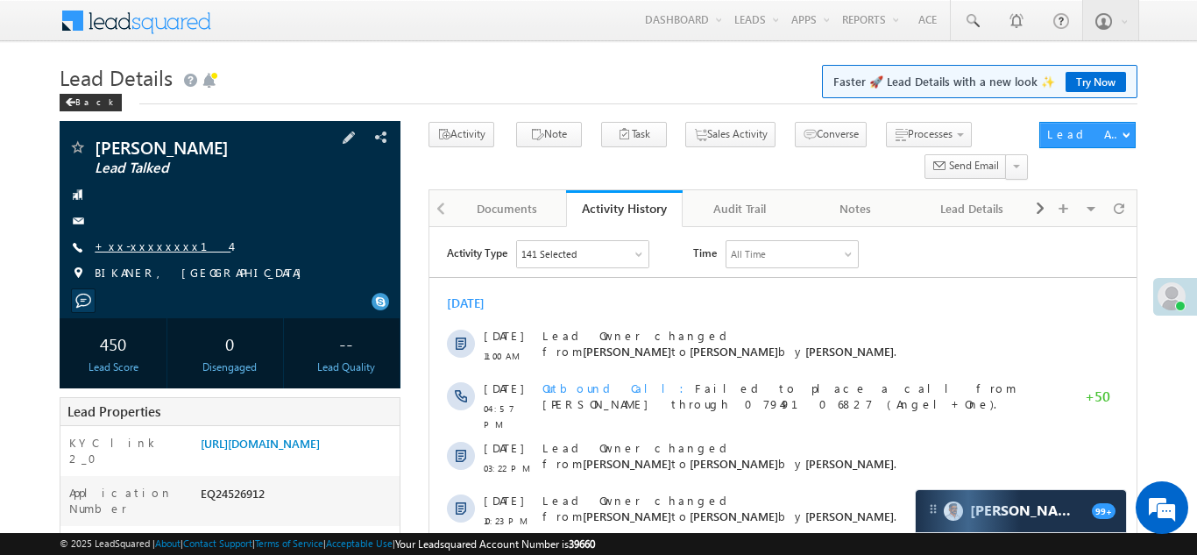
click at [152, 246] on link "+xx-xxxxxxxx14" at bounding box center [163, 245] width 136 height 15
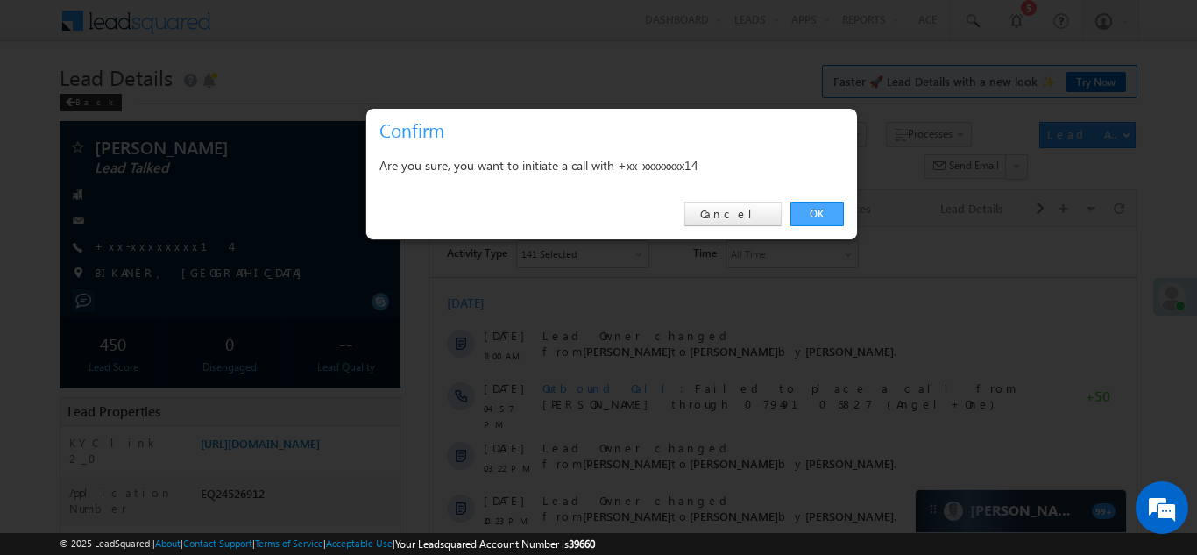
click at [815, 208] on link "OK" at bounding box center [816, 214] width 53 height 25
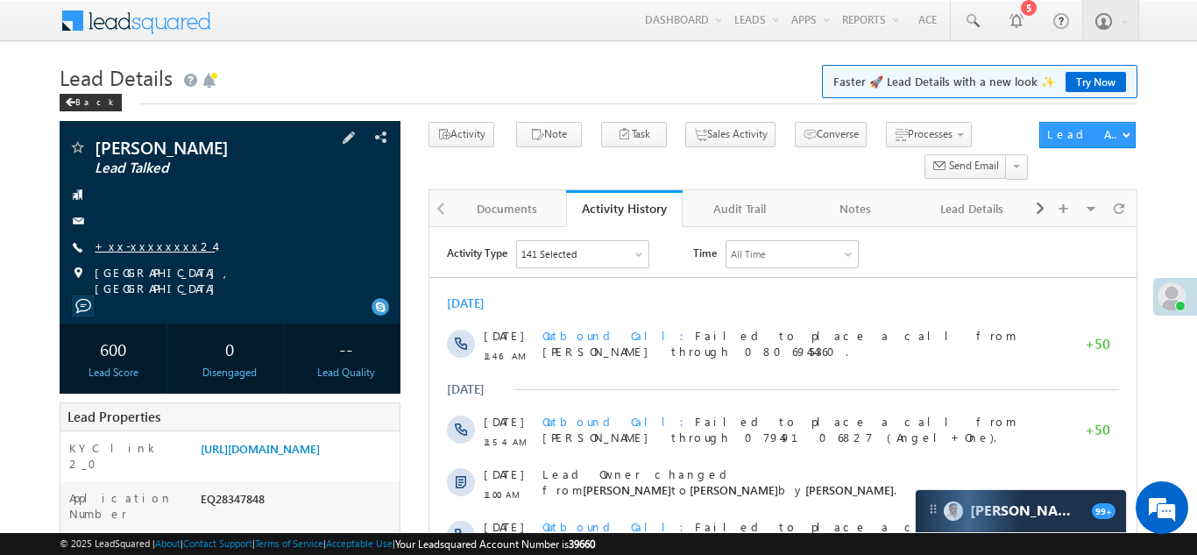
click at [145, 241] on link "+xx-xxxxxxxx24" at bounding box center [155, 245] width 120 height 15
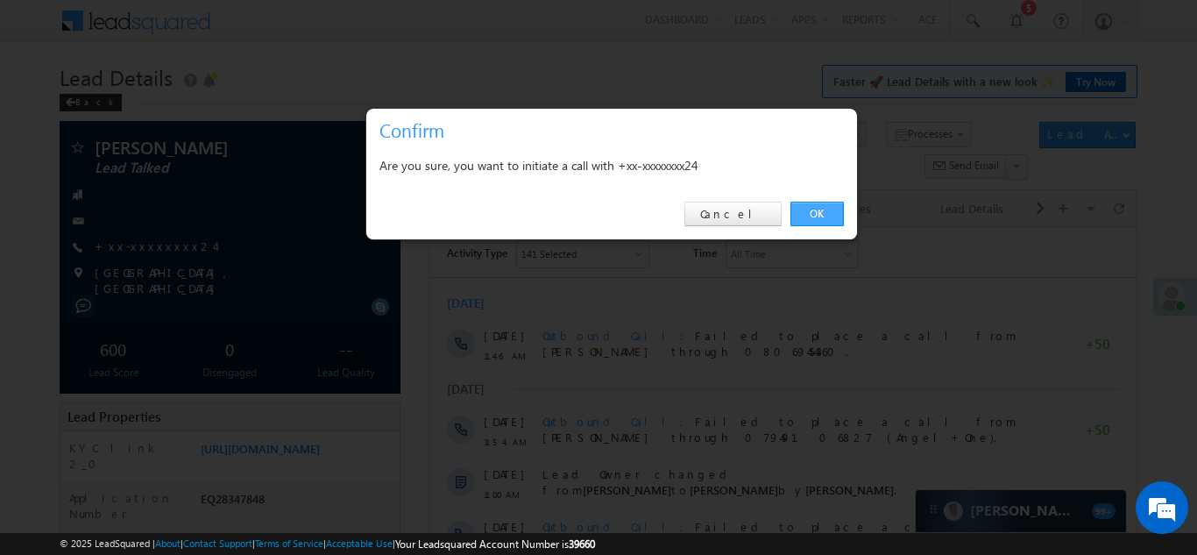
click at [821, 210] on link "OK" at bounding box center [816, 214] width 53 height 25
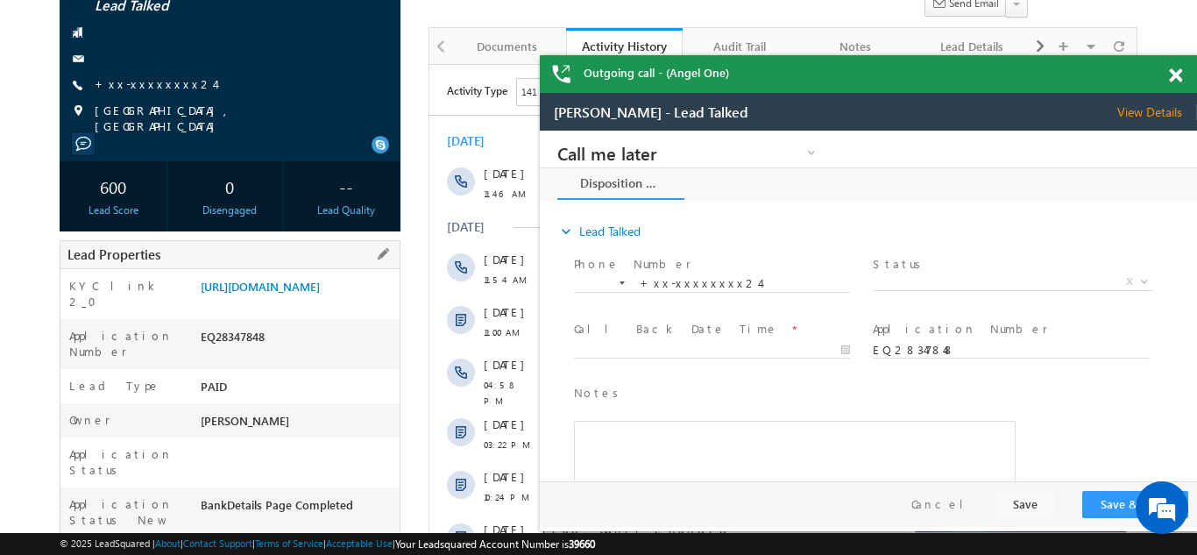
scroll to position [210, 0]
click at [280, 293] on link "https://angelbroking1-pk3em7sa.customui-test.leadsquared.com?leadId=a5e5b418-11…" at bounding box center [260, 285] width 119 height 15
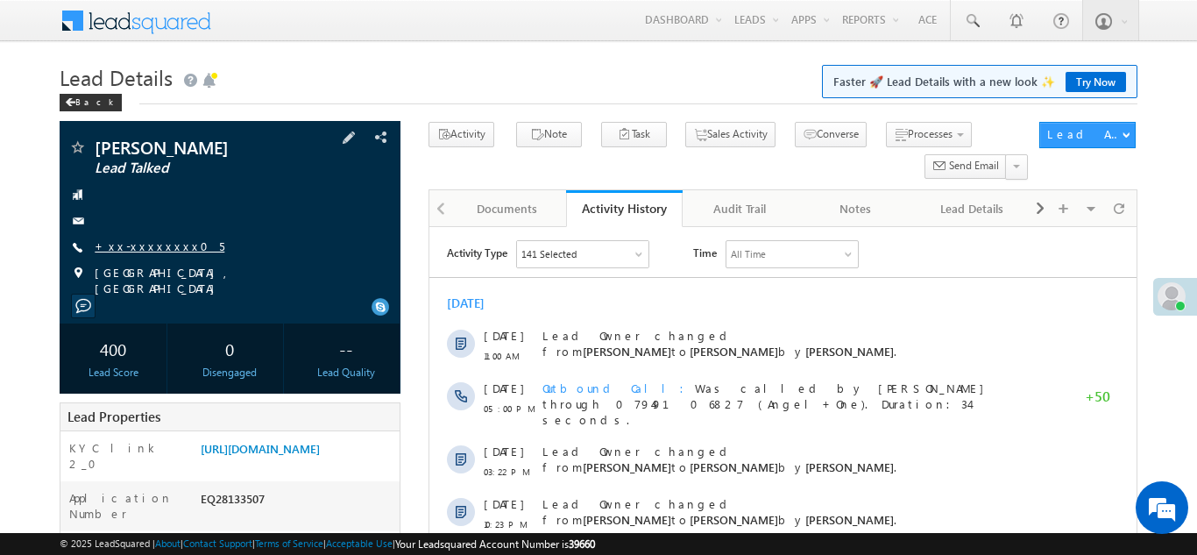
click at [138, 244] on link "+xx-xxxxxxxx05" at bounding box center [160, 245] width 130 height 15
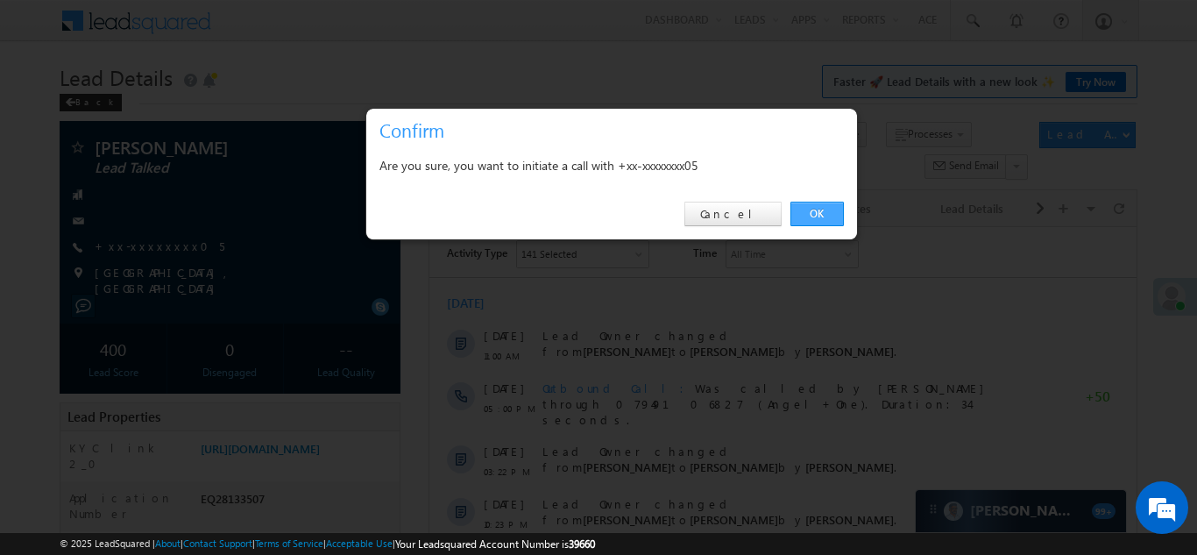
click at [816, 211] on link "OK" at bounding box center [816, 214] width 53 height 25
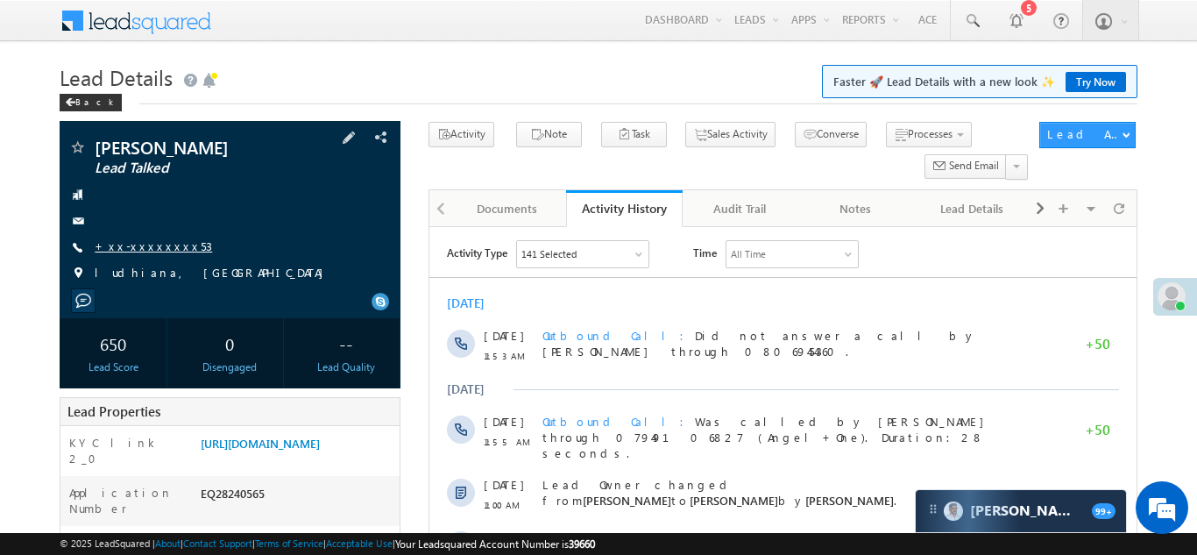
click at [124, 246] on link "+xx-xxxxxxxx53" at bounding box center [153, 245] width 117 height 15
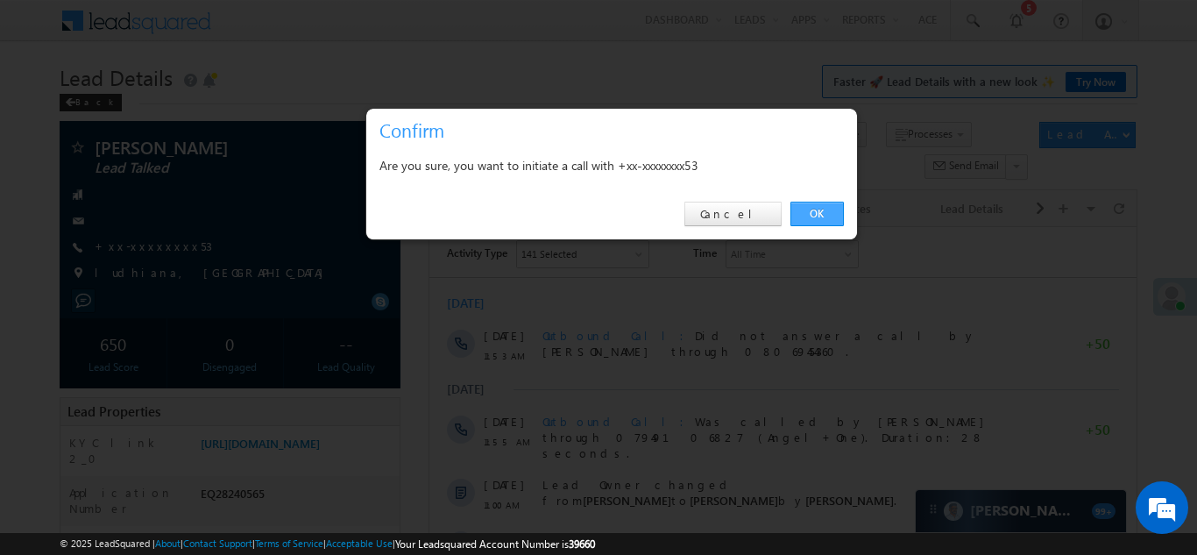
click at [818, 209] on link "OK" at bounding box center [816, 214] width 53 height 25
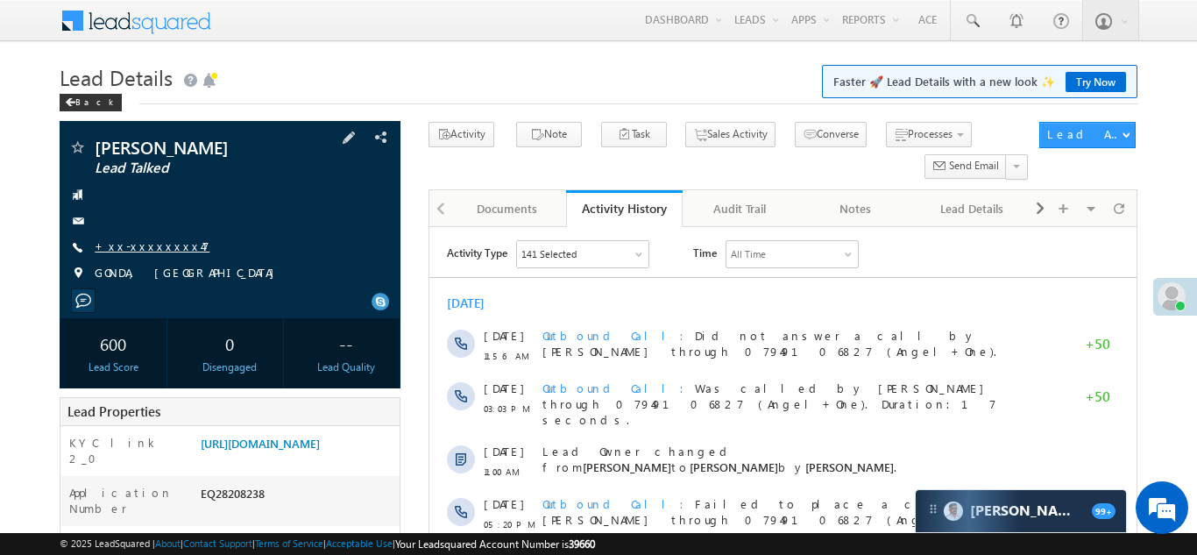
click at [147, 247] on link "+xx-xxxxxxxx47" at bounding box center [152, 245] width 115 height 15
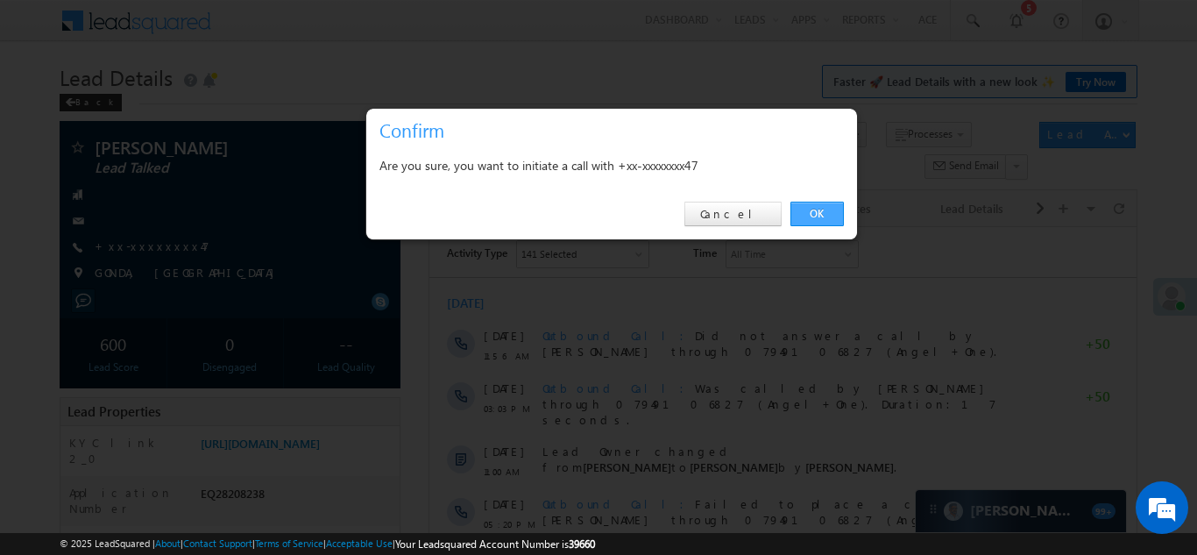
click at [813, 215] on link "OK" at bounding box center [816, 214] width 53 height 25
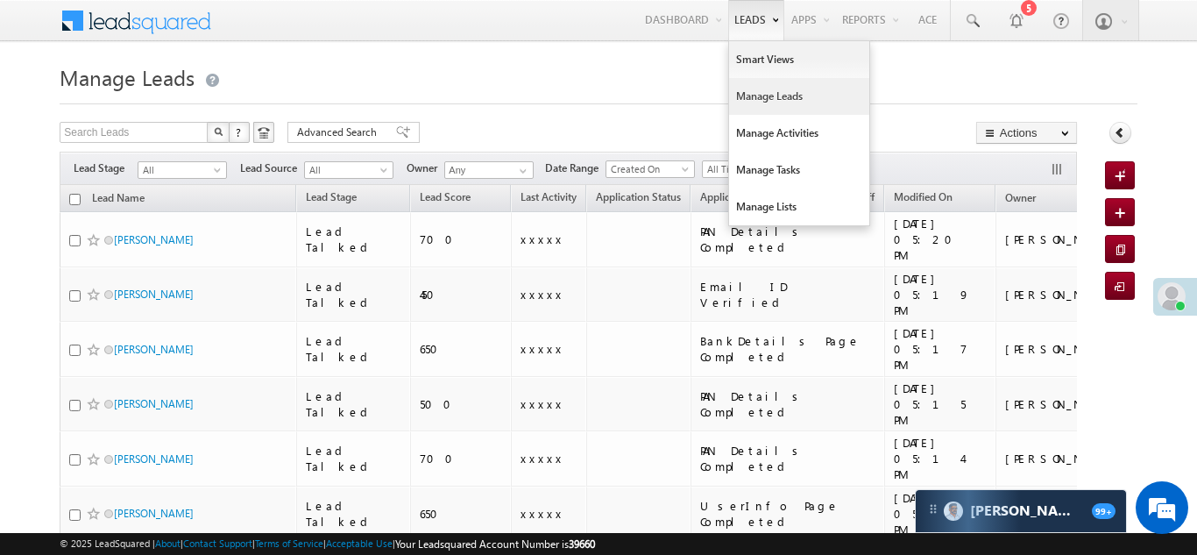
click at [748, 97] on link "Manage Leads" at bounding box center [799, 96] width 140 height 37
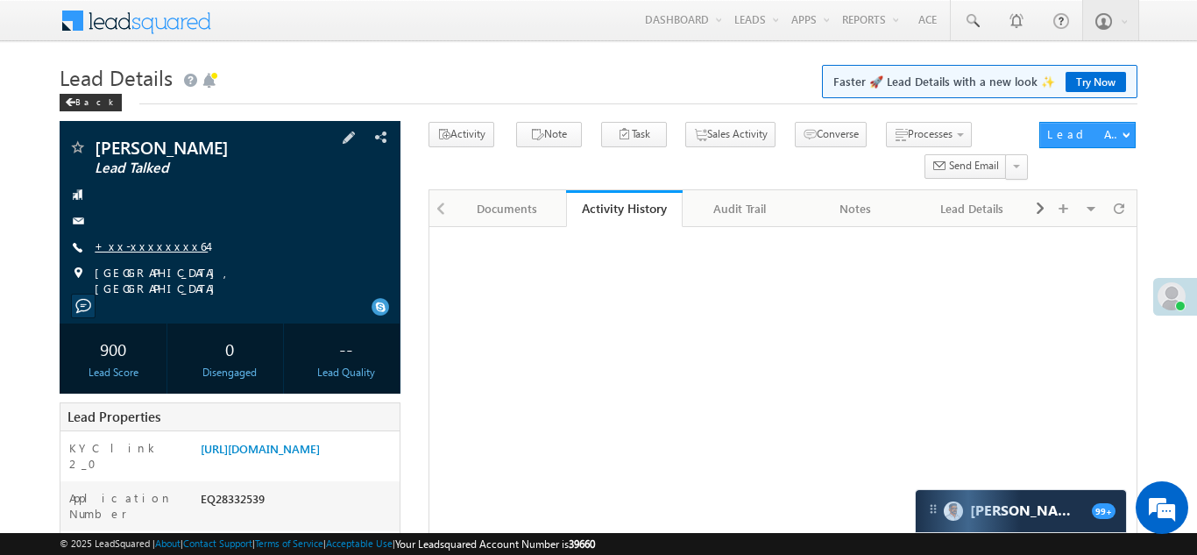
click at [145, 240] on link "+xx-xxxxxxxx64" at bounding box center [151, 245] width 113 height 15
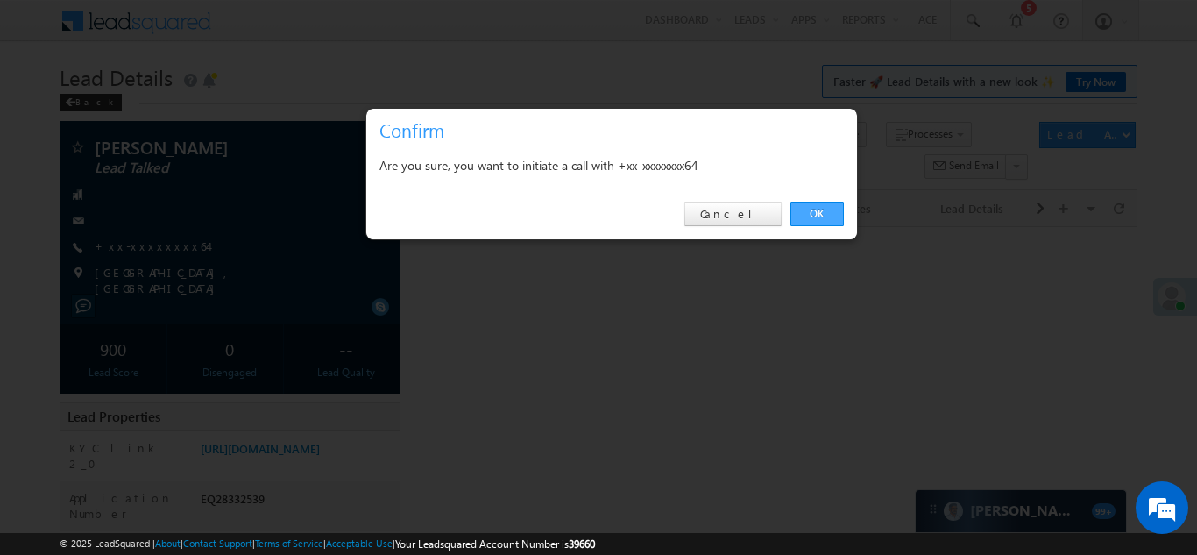
click at [809, 213] on link "OK" at bounding box center [816, 214] width 53 height 25
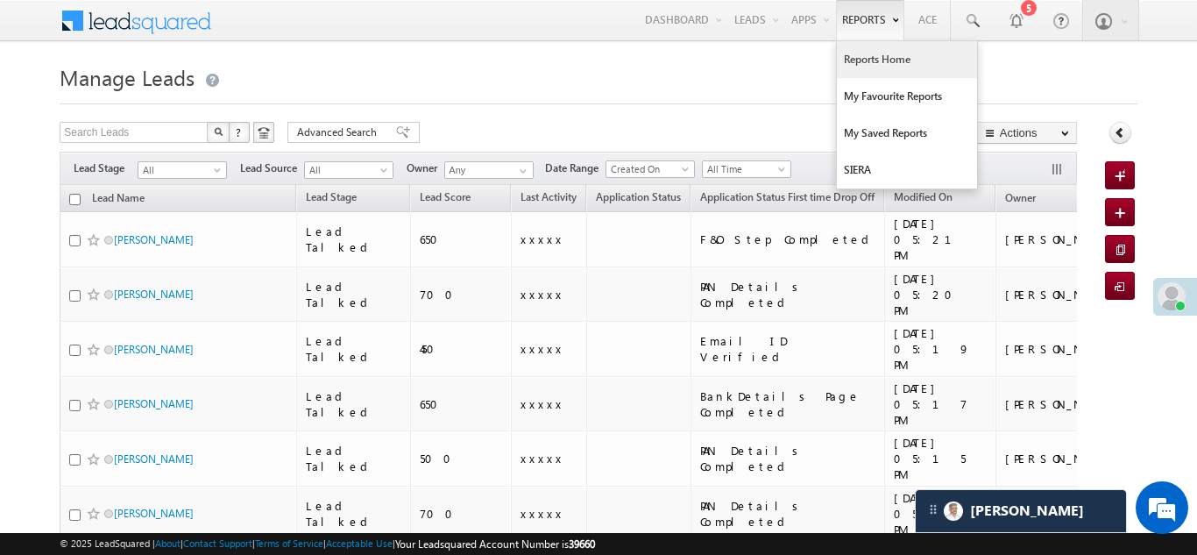
click at [881, 59] on link "Reports Home" at bounding box center [907, 59] width 140 height 37
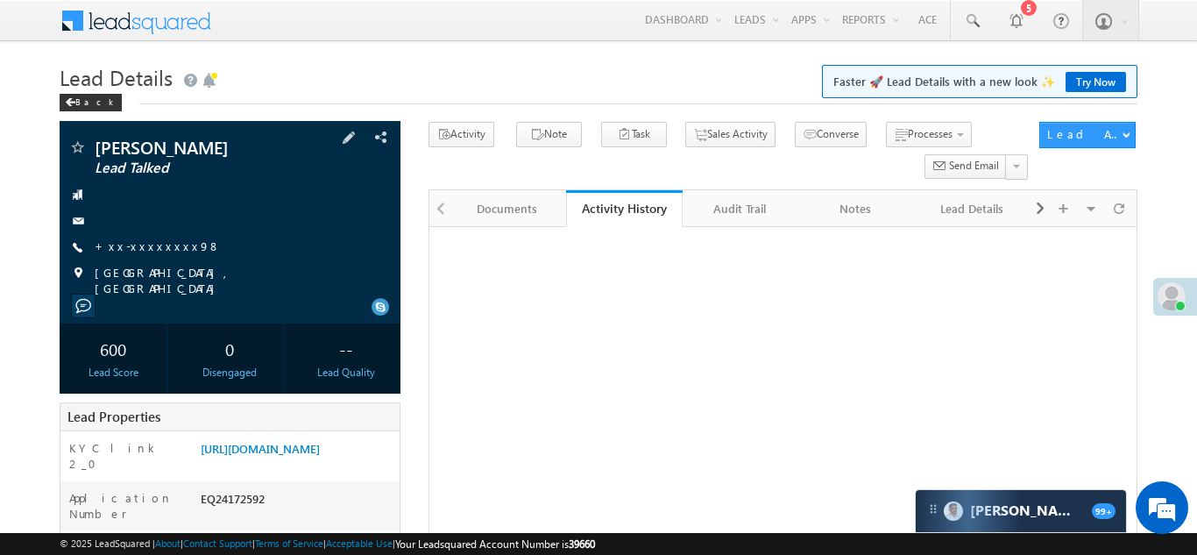
click at [147, 237] on div "Pranav Gharat Lead Talked +xx-xxxxxxxx98" at bounding box center [229, 217] width 323 height 158
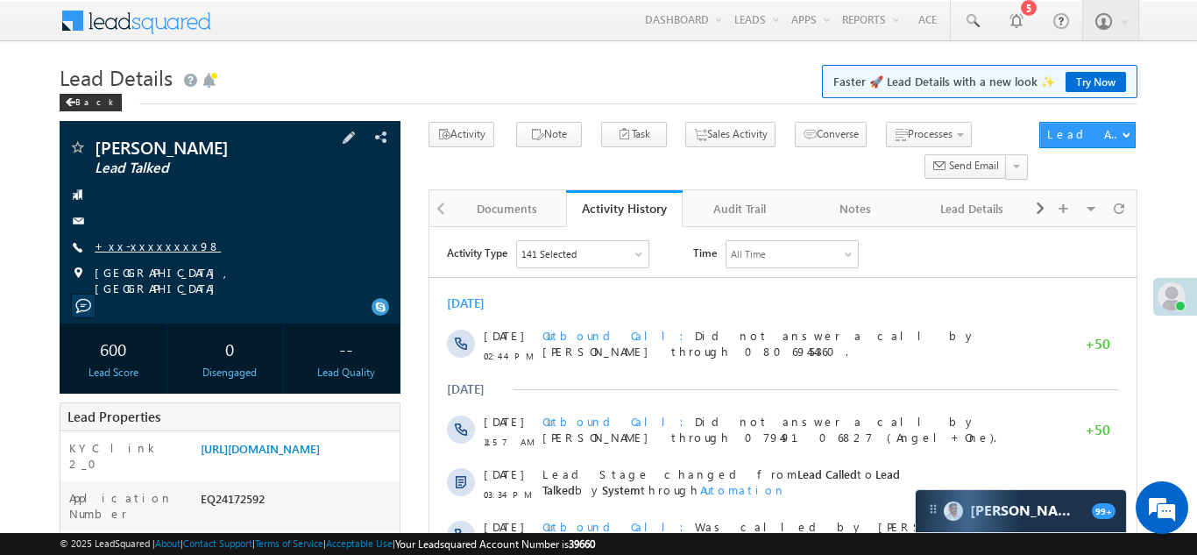
click at [147, 247] on link "+xx-xxxxxxxx98" at bounding box center [158, 245] width 126 height 15
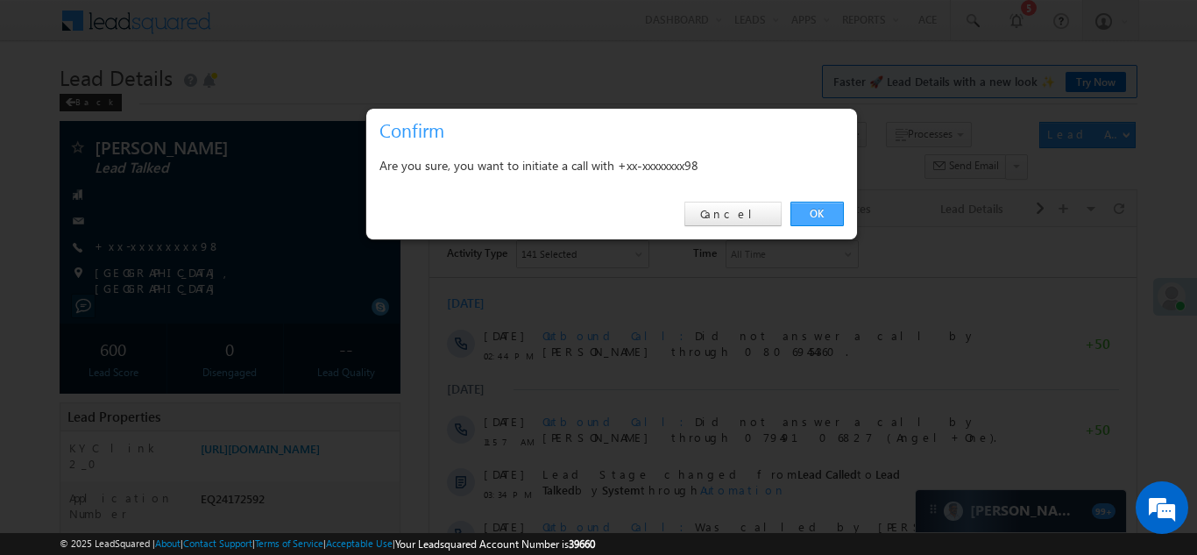
click at [806, 211] on link "OK" at bounding box center [816, 214] width 53 height 25
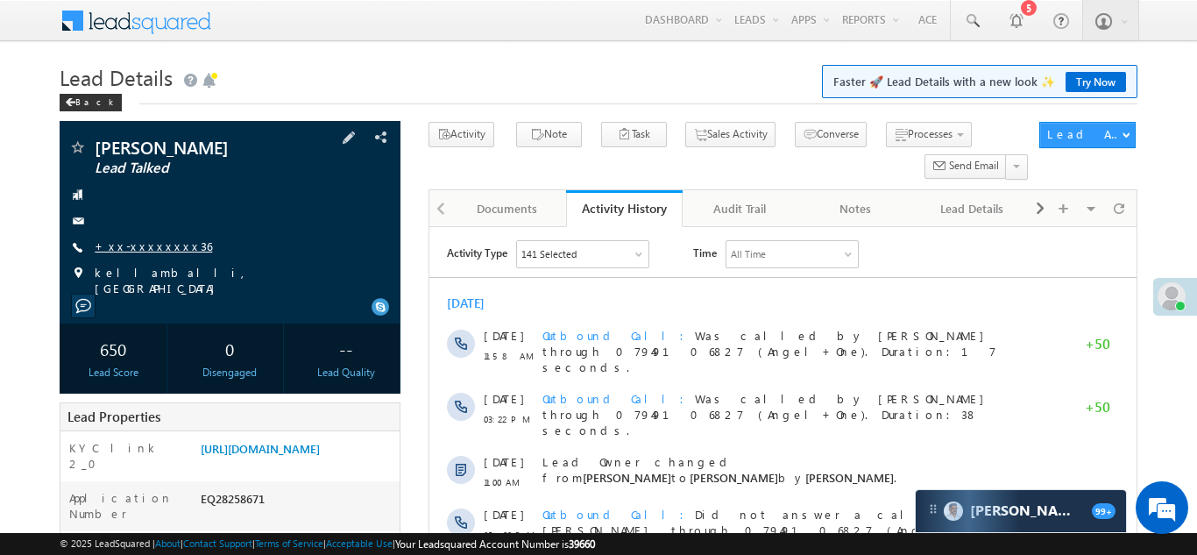
click at [145, 243] on link "+xx-xxxxxxxx36" at bounding box center [153, 245] width 117 height 15
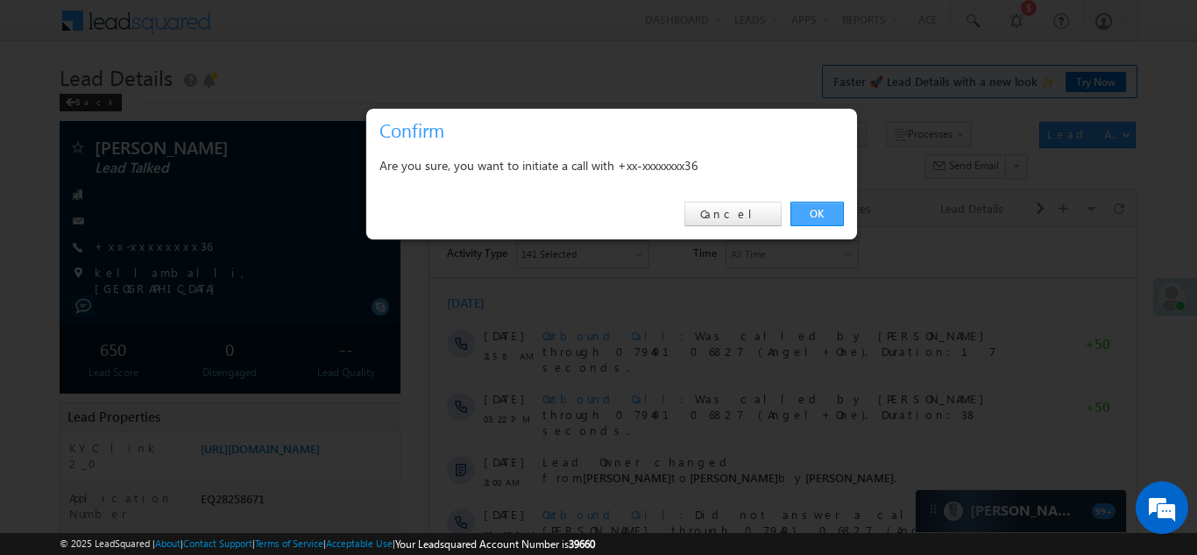
click at [812, 209] on link "OK" at bounding box center [816, 214] width 53 height 25
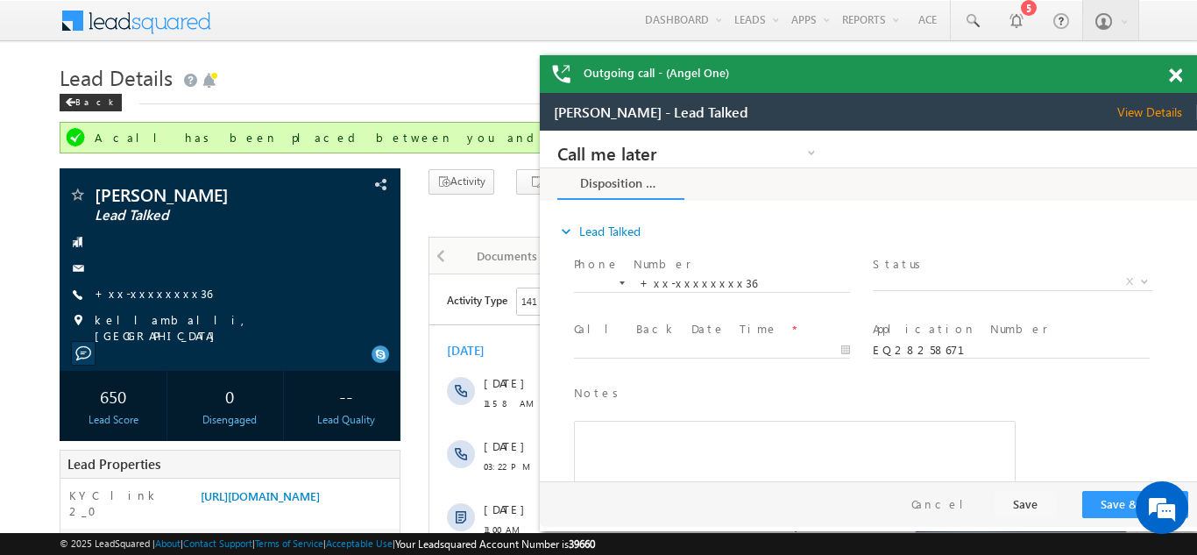
click at [1177, 74] on span at bounding box center [1175, 75] width 13 height 15
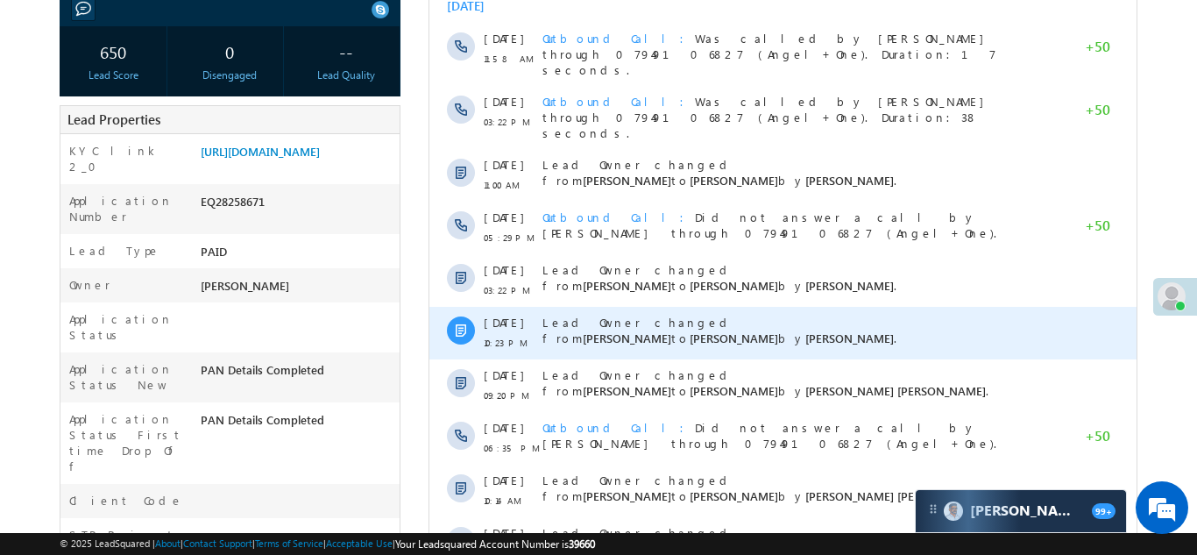
scroll to position [813, 0]
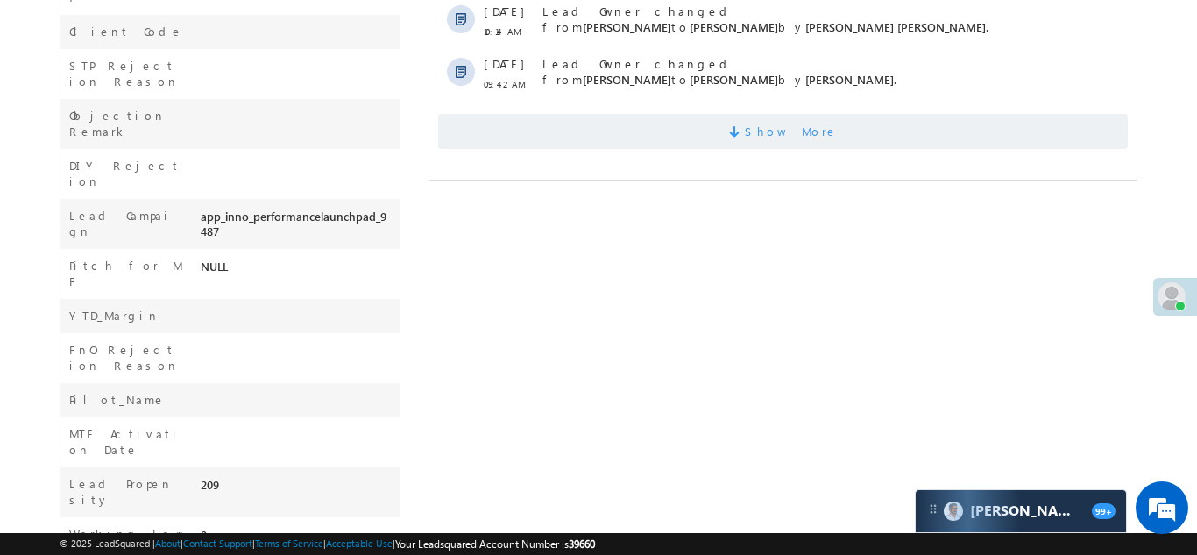
click at [662, 114] on span "Show More" at bounding box center [782, 131] width 690 height 35
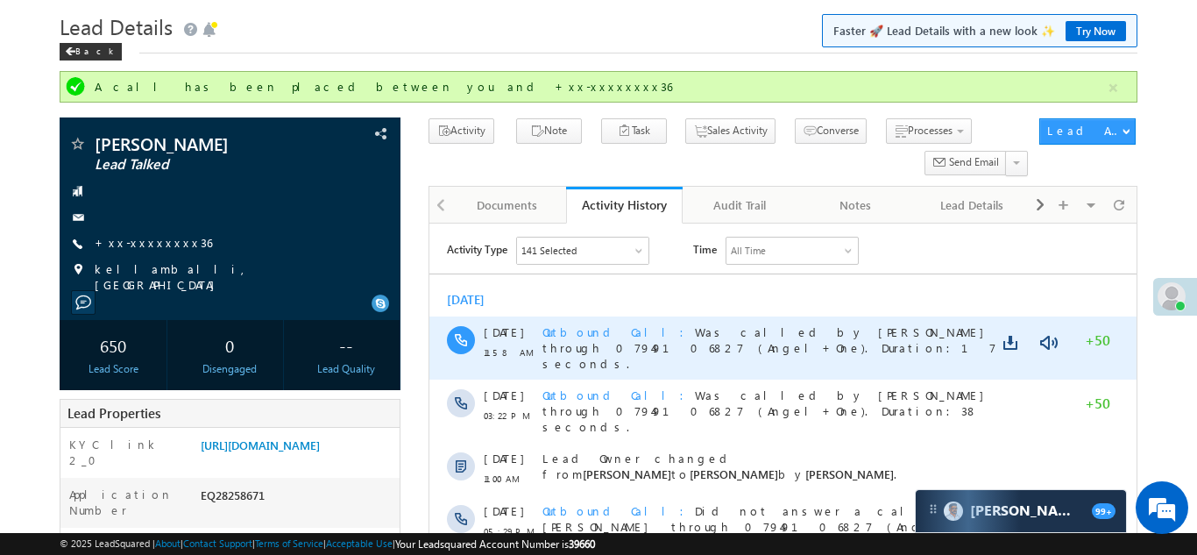
scroll to position [0, 0]
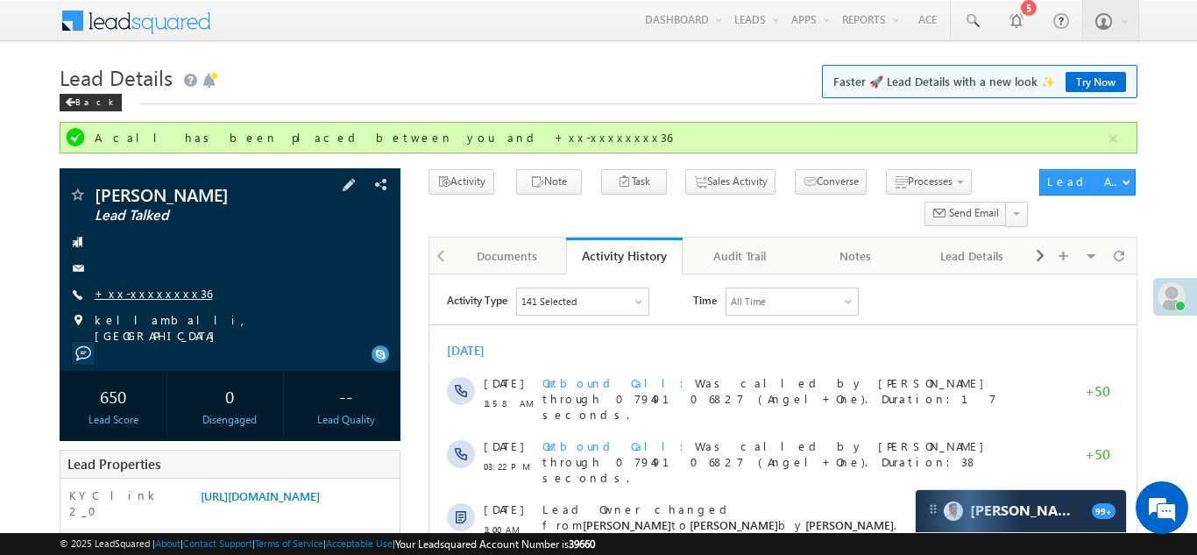
click at [143, 289] on link "+xx-xxxxxxxx36" at bounding box center [153, 293] width 117 height 15
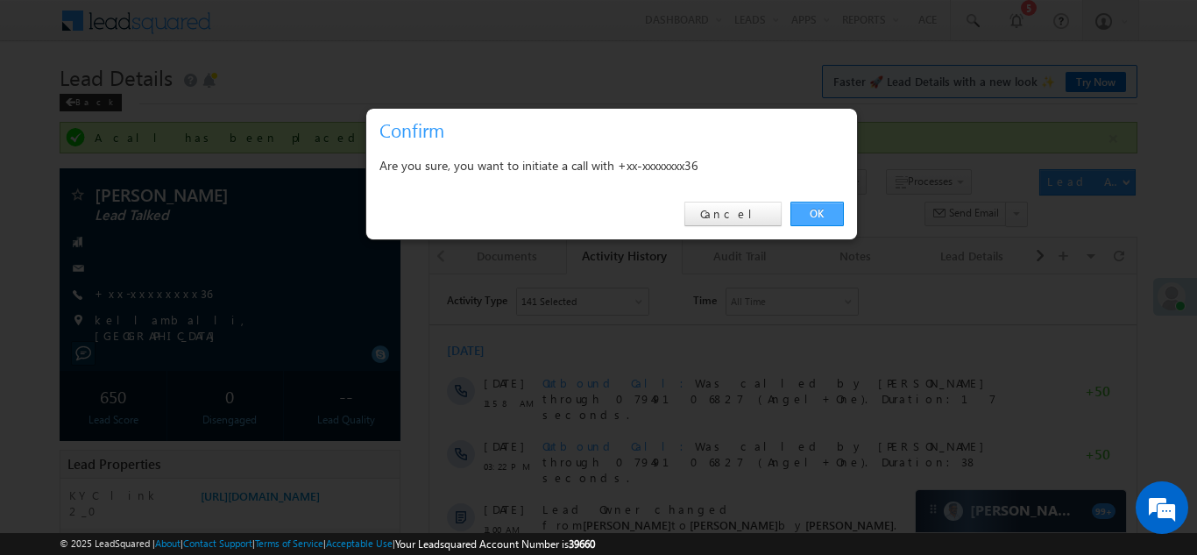
click at [817, 210] on link "OK" at bounding box center [816, 214] width 53 height 25
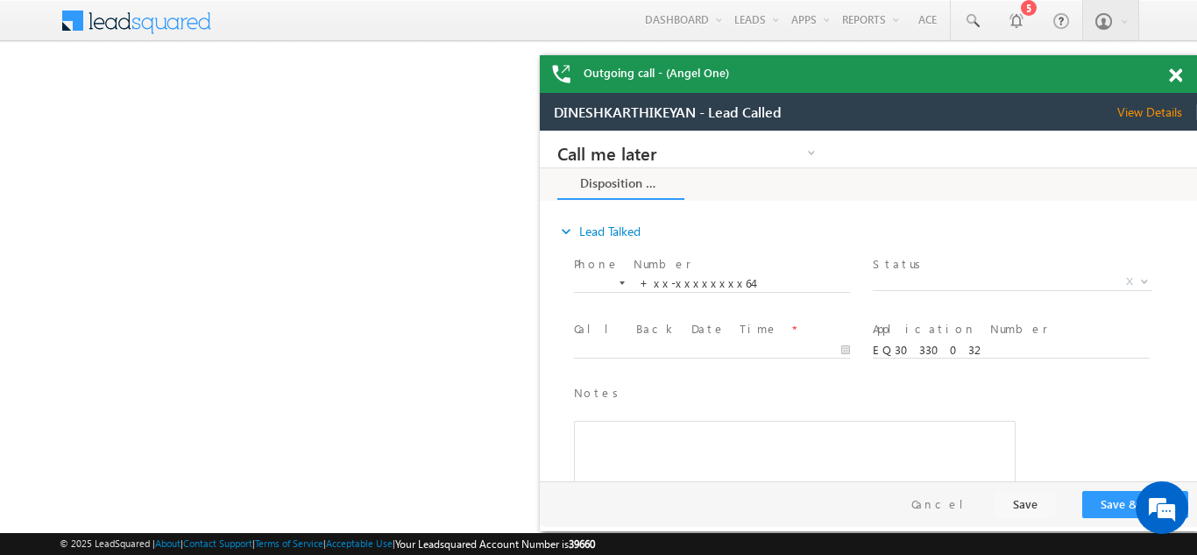
click at [1173, 79] on span at bounding box center [1175, 75] width 13 height 15
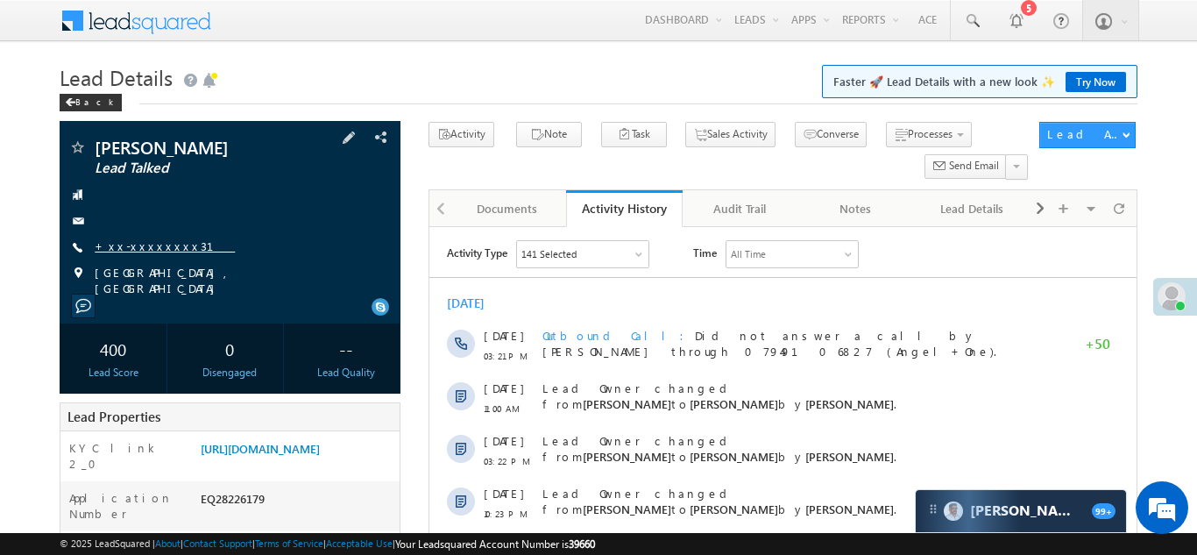
click at [160, 241] on link "+xx-xxxxxxxx31" at bounding box center [165, 245] width 140 height 15
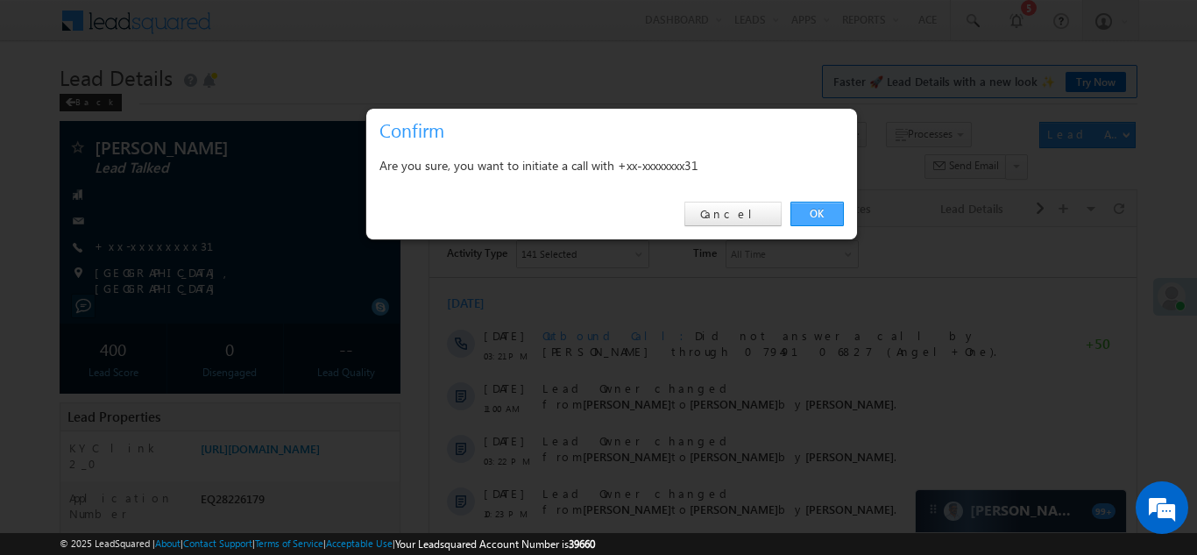
click at [813, 209] on link "OK" at bounding box center [816, 214] width 53 height 25
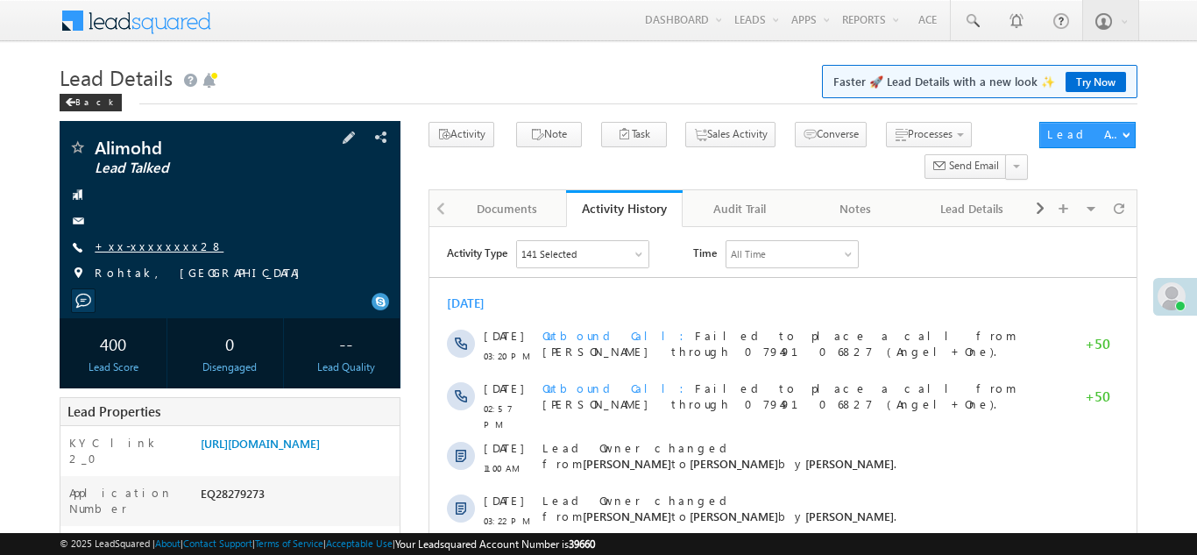
click at [145, 250] on link "+xx-xxxxxxxx28" at bounding box center [159, 245] width 129 height 15
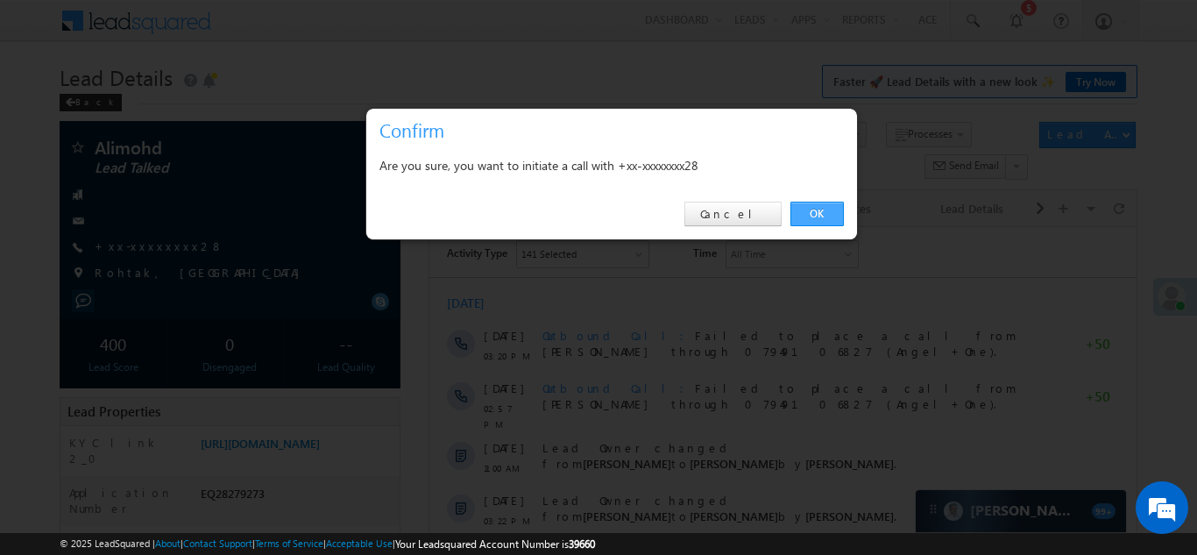
click at [812, 214] on link "OK" at bounding box center [816, 214] width 53 height 25
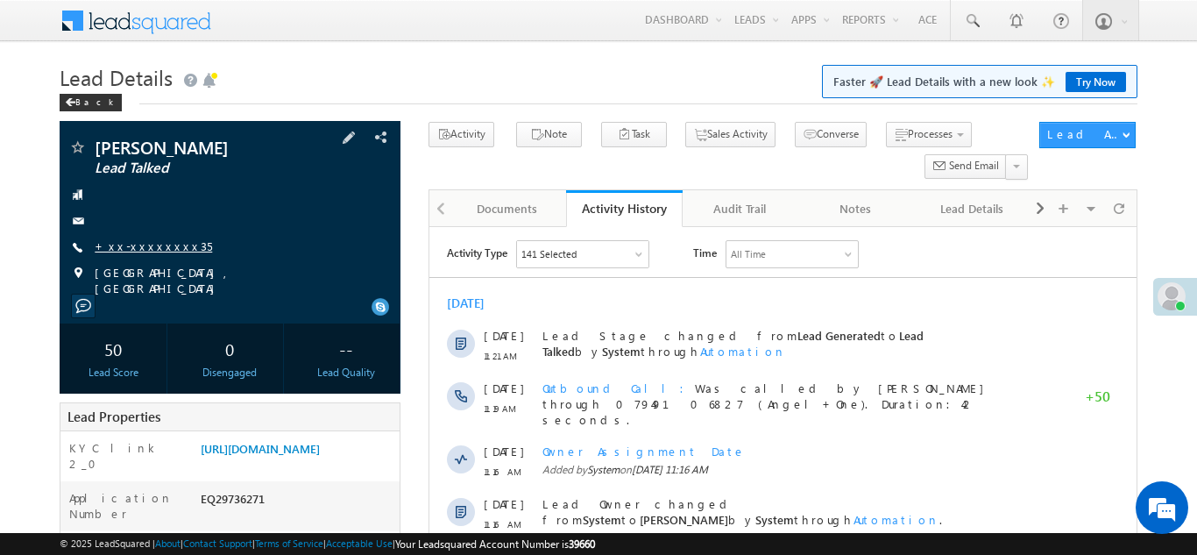
click at [145, 244] on link "+xx-xxxxxxxx35" at bounding box center [153, 245] width 117 height 15
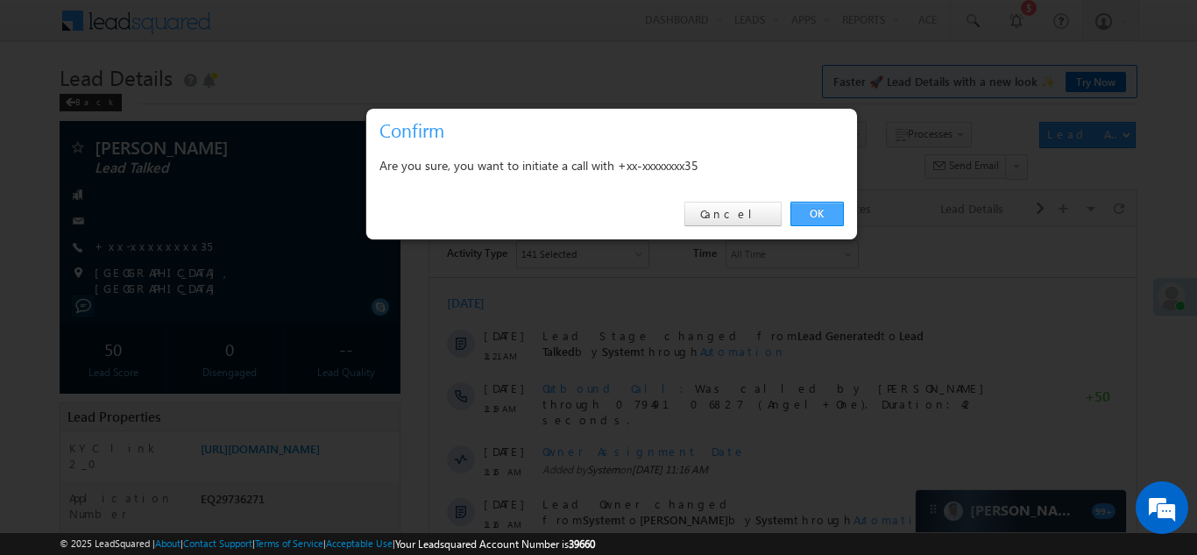
click at [804, 209] on link "OK" at bounding box center [816, 214] width 53 height 25
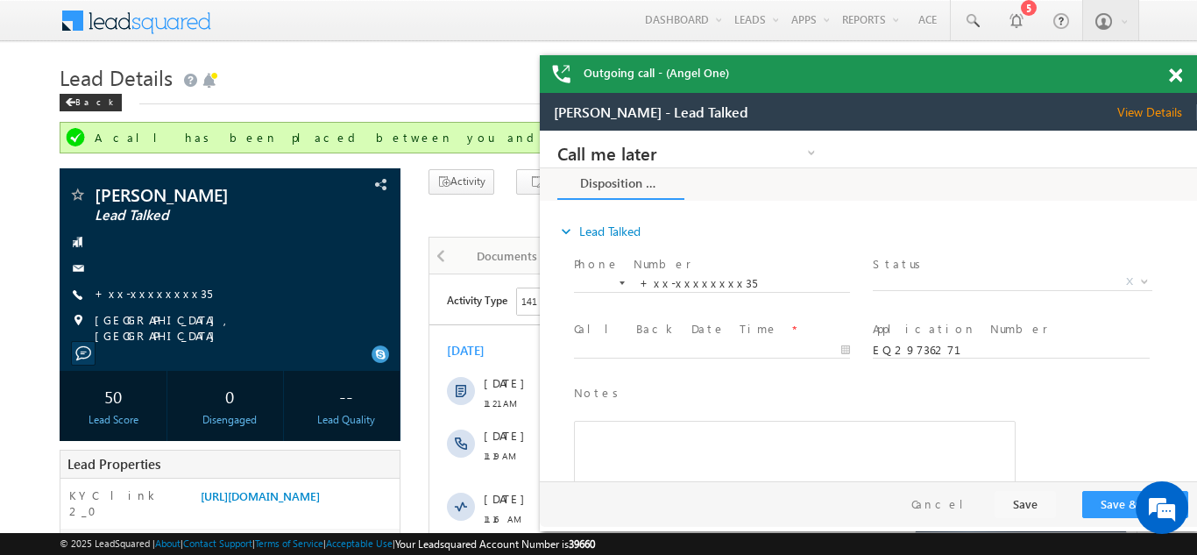
click at [1180, 74] on span at bounding box center [1175, 75] width 13 height 15
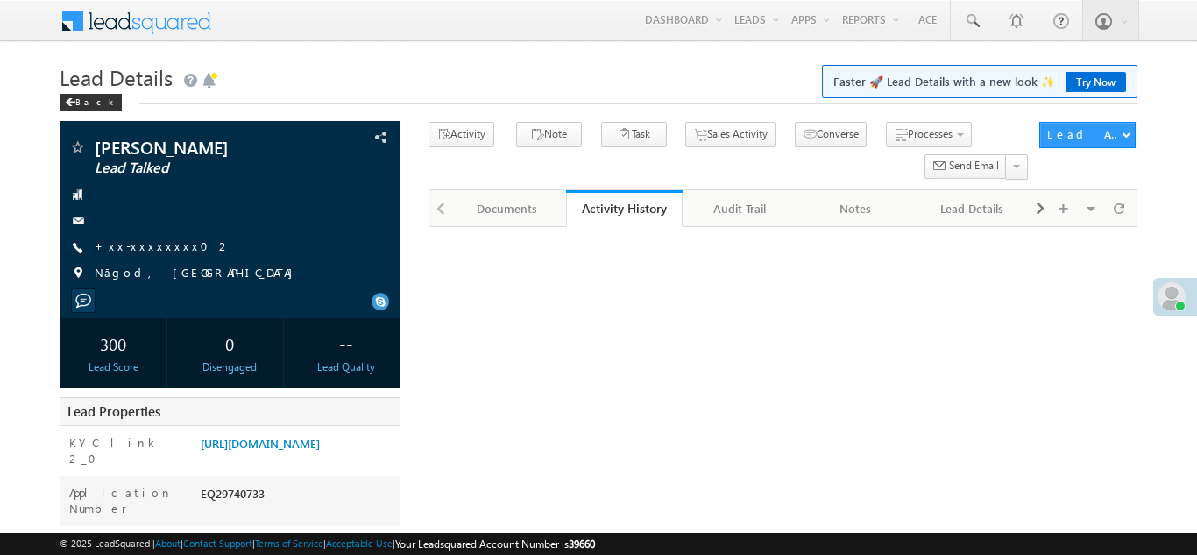
click at [138, 244] on link "+xx-xxxxxxxx02" at bounding box center [163, 245] width 137 height 15
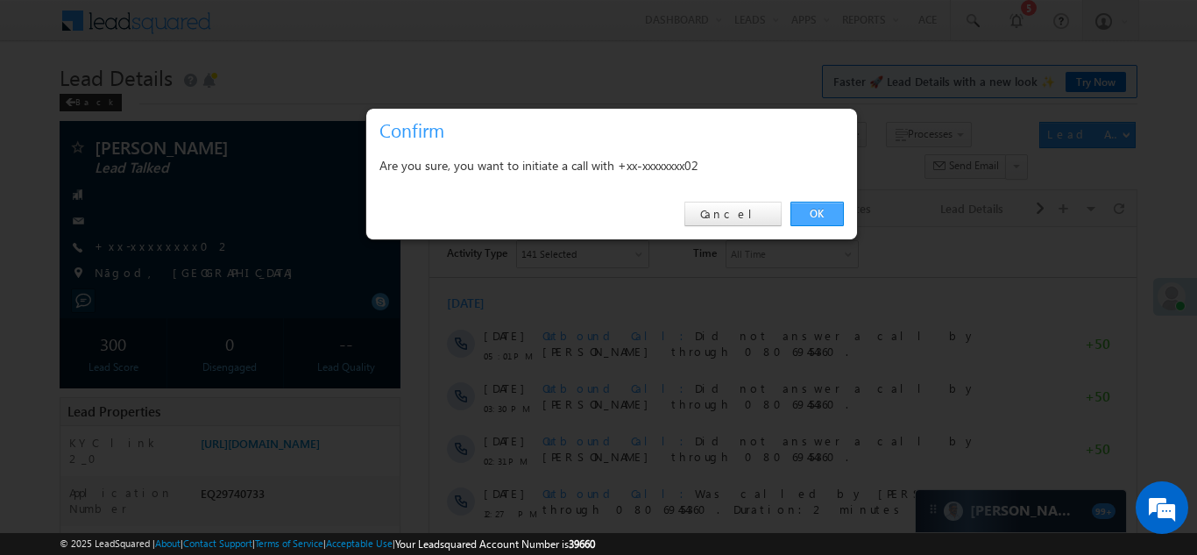
click at [819, 208] on link "OK" at bounding box center [816, 214] width 53 height 25
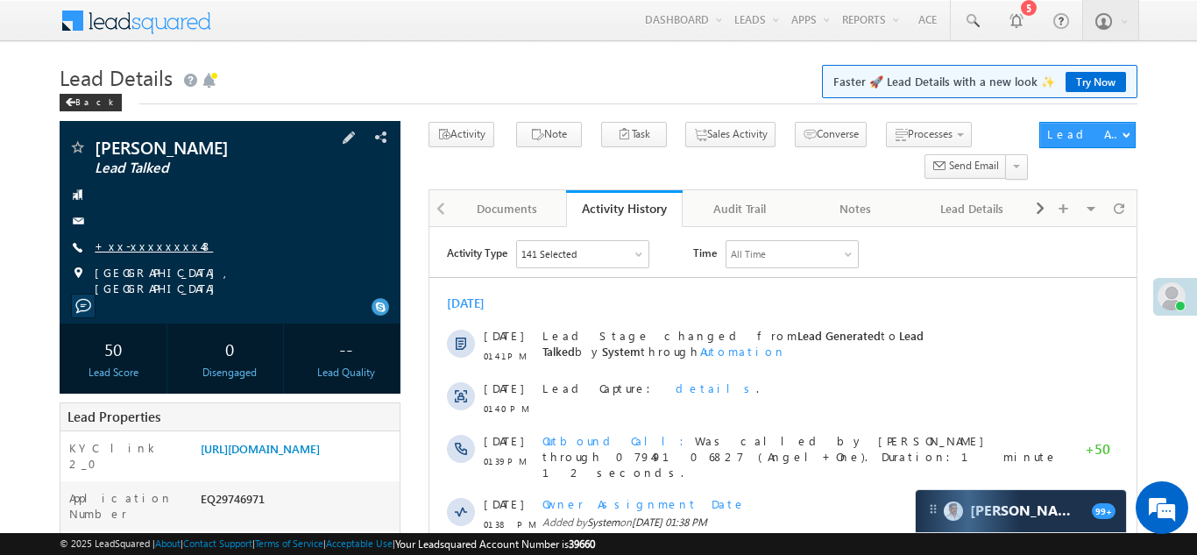
click at [136, 244] on link "+xx-xxxxxxxx48" at bounding box center [154, 245] width 118 height 15
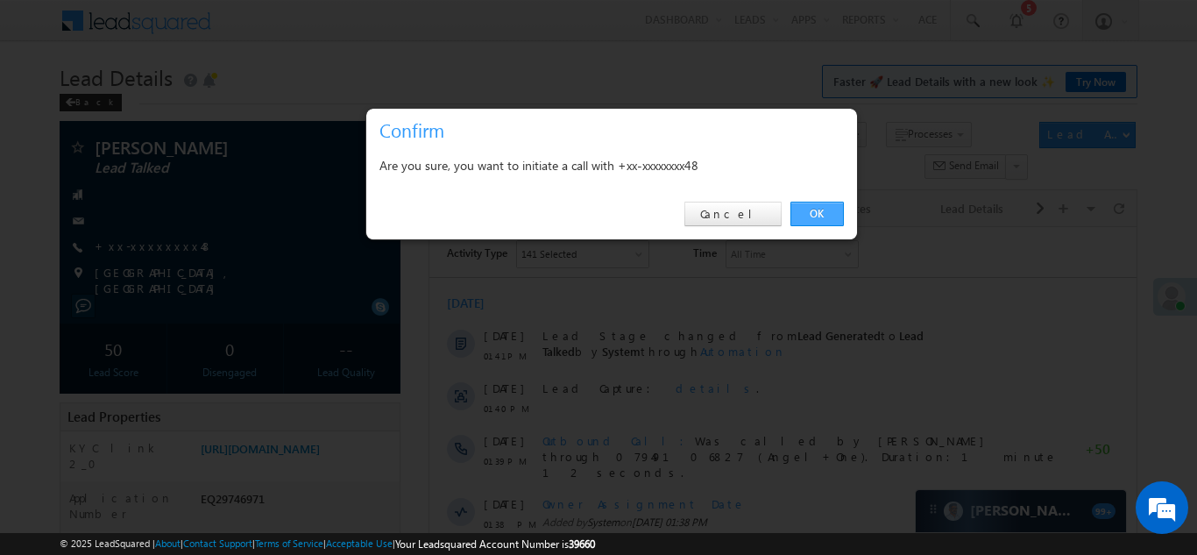
click at [808, 215] on link "OK" at bounding box center [816, 214] width 53 height 25
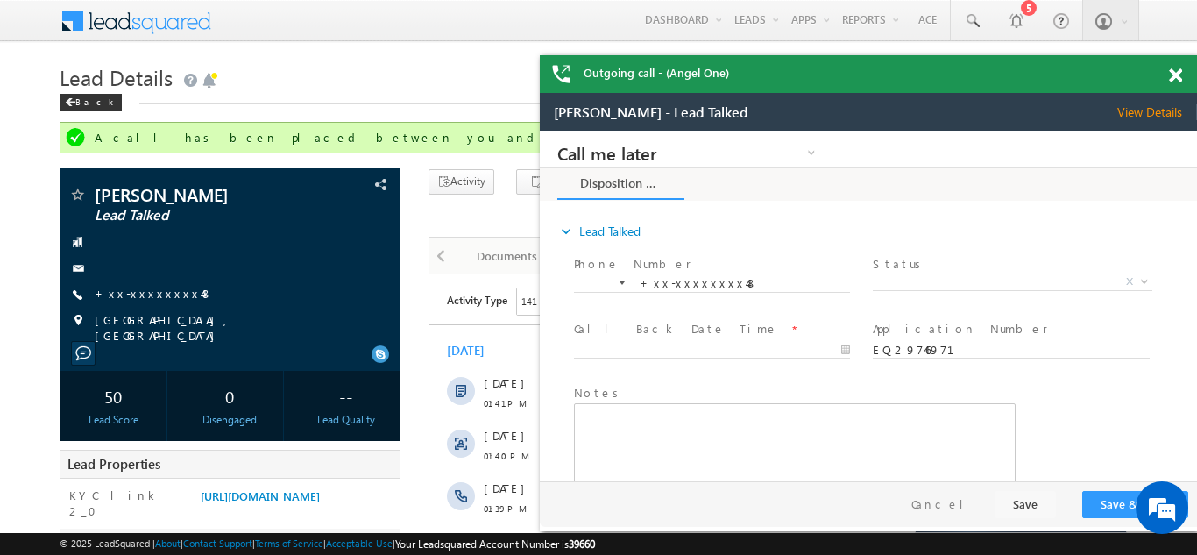
click at [1174, 75] on span at bounding box center [1175, 75] width 13 height 15
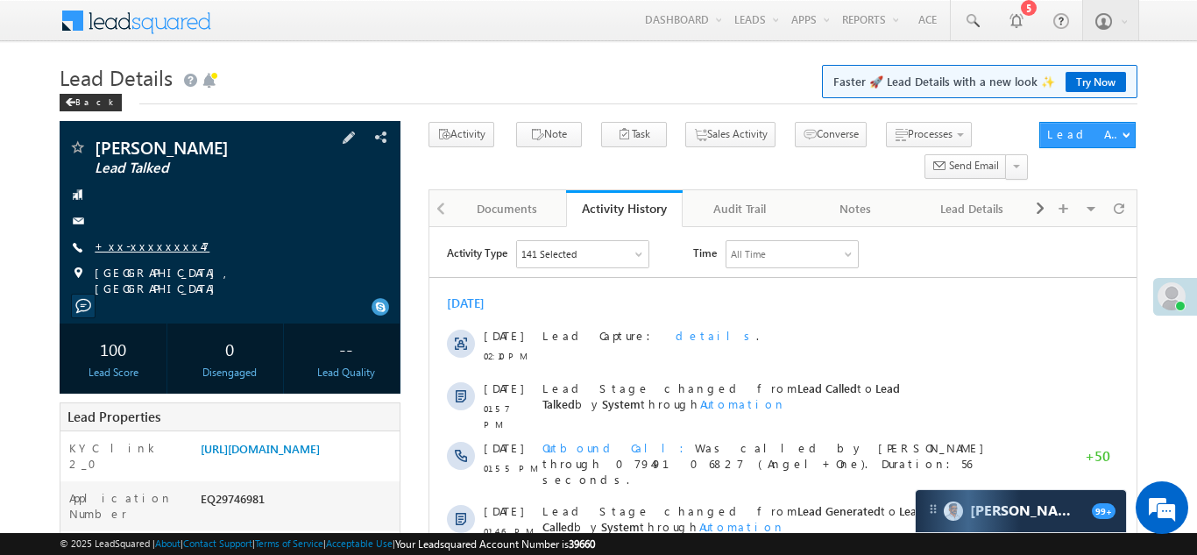
click at [136, 247] on link "+xx-xxxxxxxx47" at bounding box center [152, 245] width 115 height 15
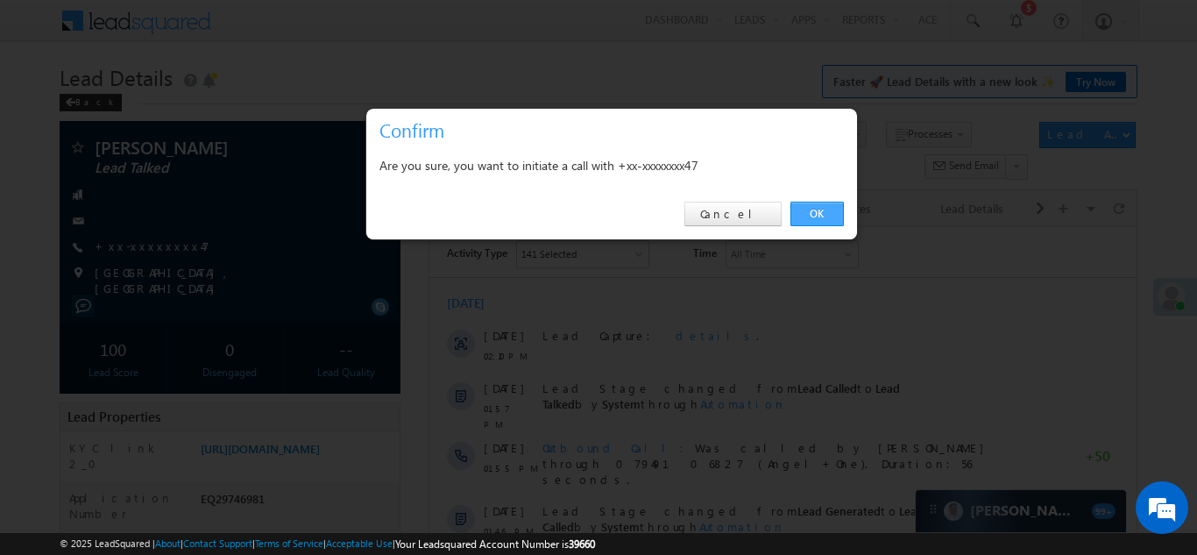
click at [818, 210] on link "OK" at bounding box center [816, 214] width 53 height 25
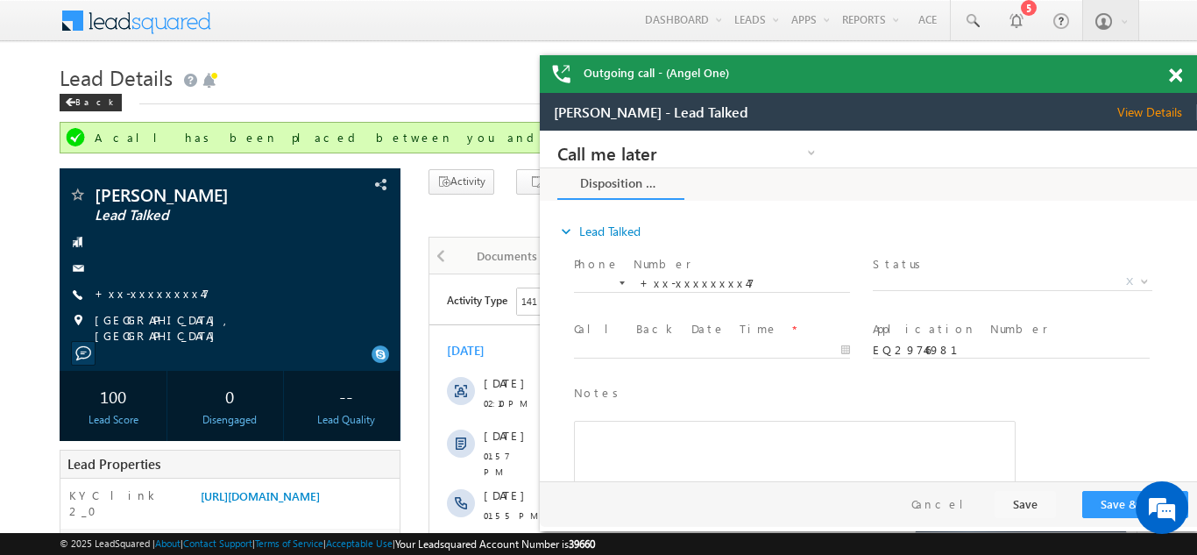
click at [1175, 76] on span at bounding box center [1175, 75] width 13 height 15
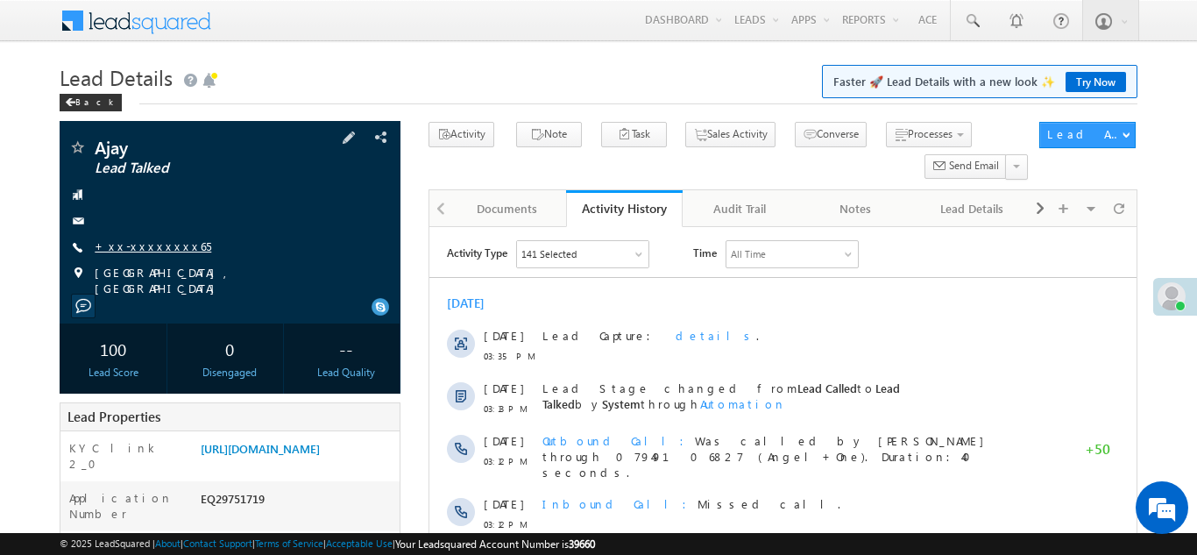
click at [145, 245] on link "+xx-xxxxxxxx65" at bounding box center [153, 245] width 117 height 15
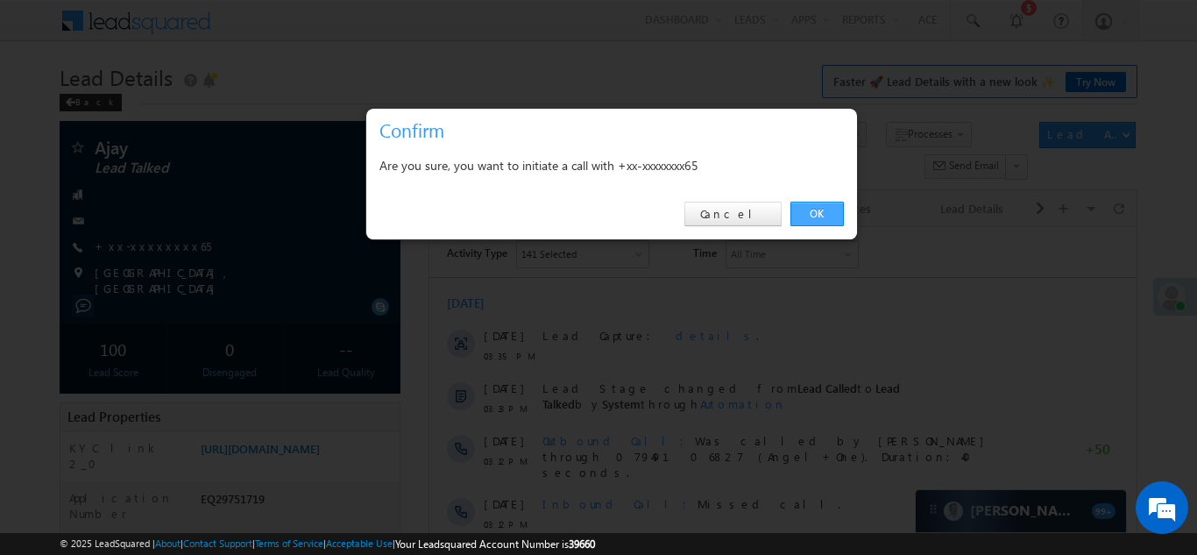
click at [816, 212] on link "OK" at bounding box center [816, 214] width 53 height 25
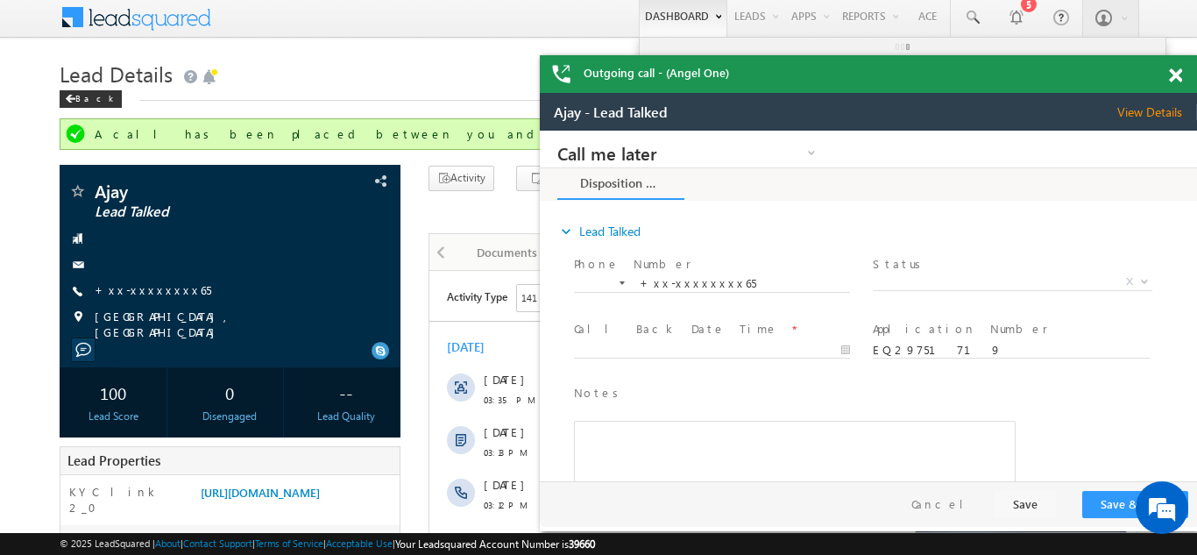
scroll to position [2, 0]
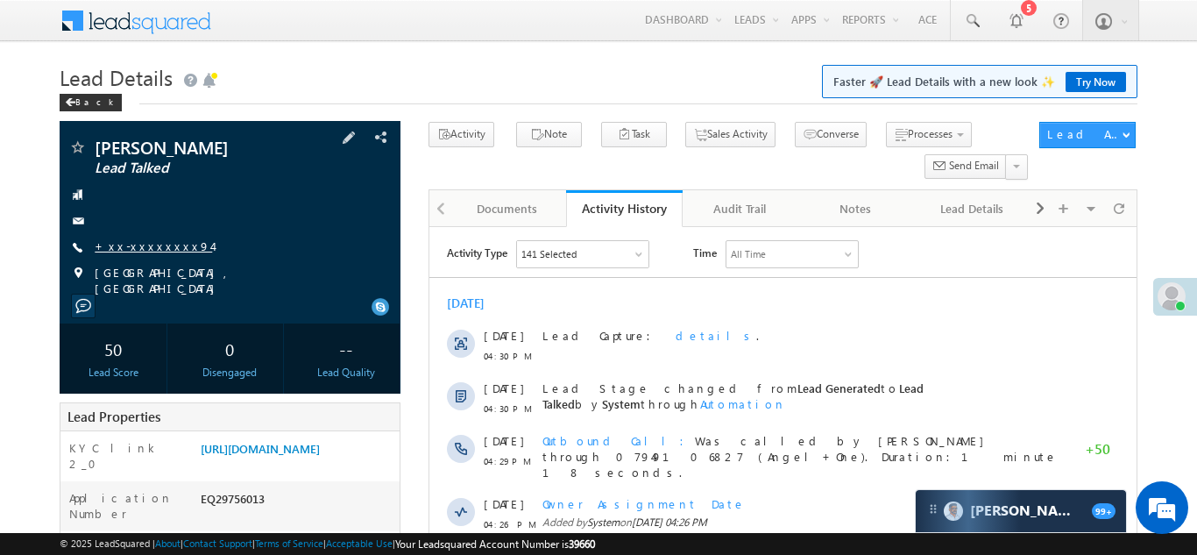
click at [146, 248] on link "+xx-xxxxxxxx94" at bounding box center [153, 245] width 117 height 15
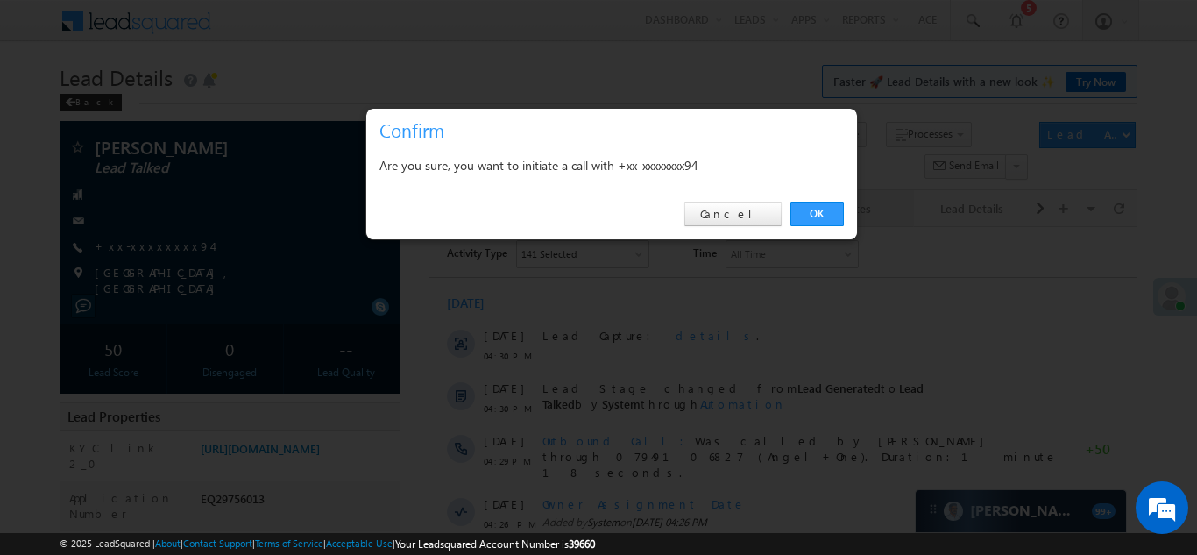
click at [813, 209] on link "OK" at bounding box center [816, 214] width 53 height 25
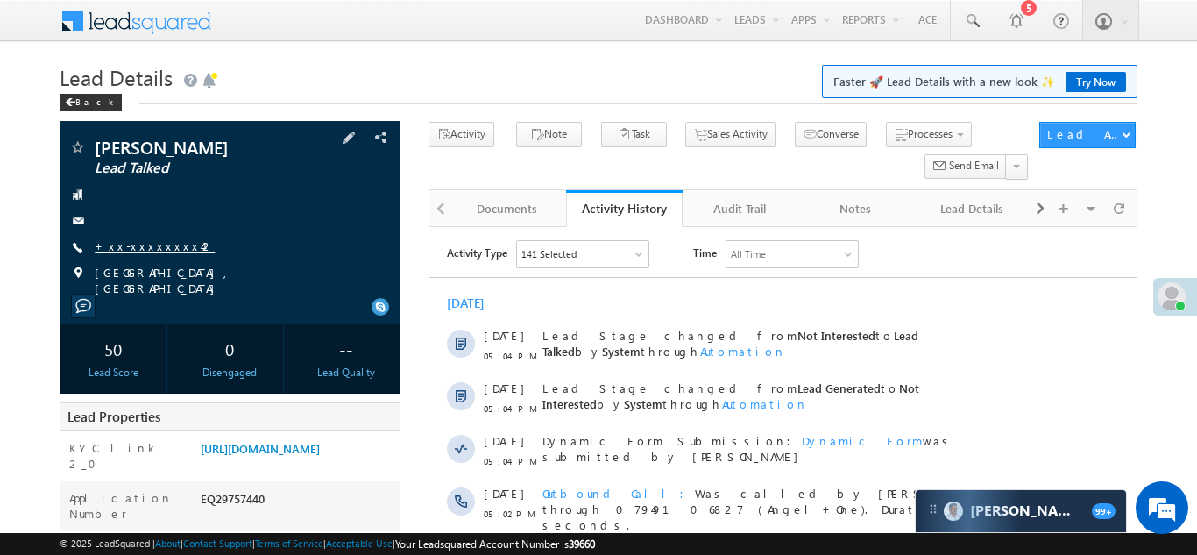
click at [146, 240] on link "+xx-xxxxxxxx42" at bounding box center [155, 245] width 120 height 15
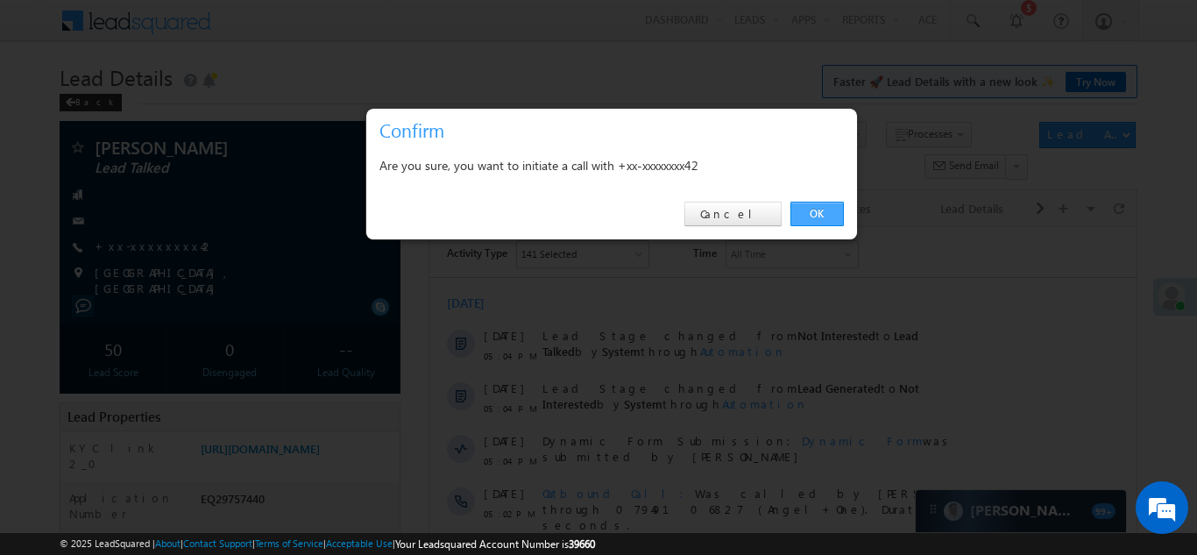
click at [810, 213] on link "OK" at bounding box center [816, 214] width 53 height 25
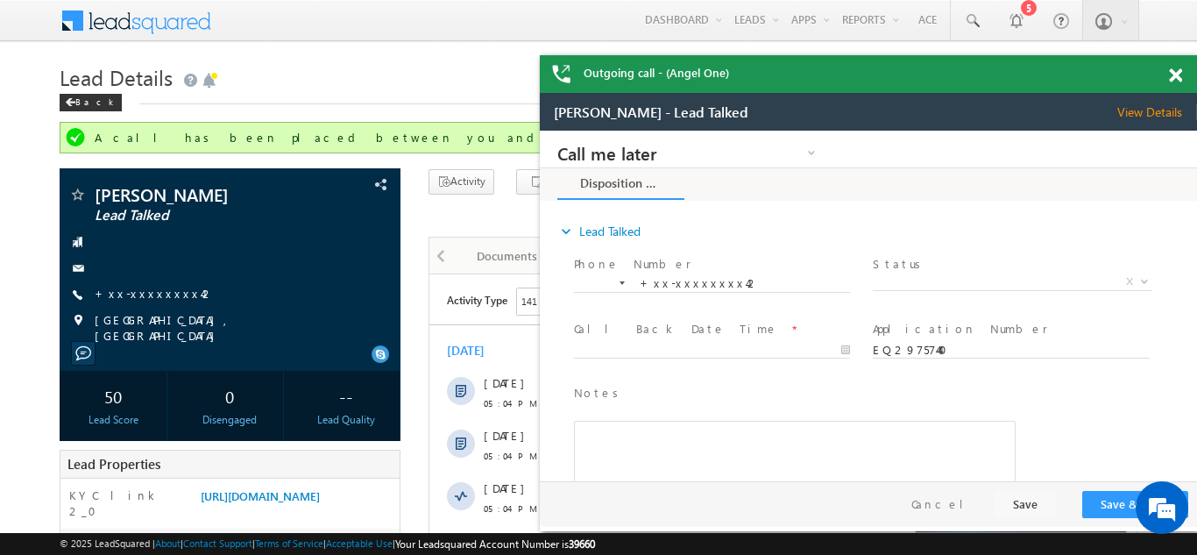
click at [1173, 77] on span at bounding box center [1175, 75] width 13 height 15
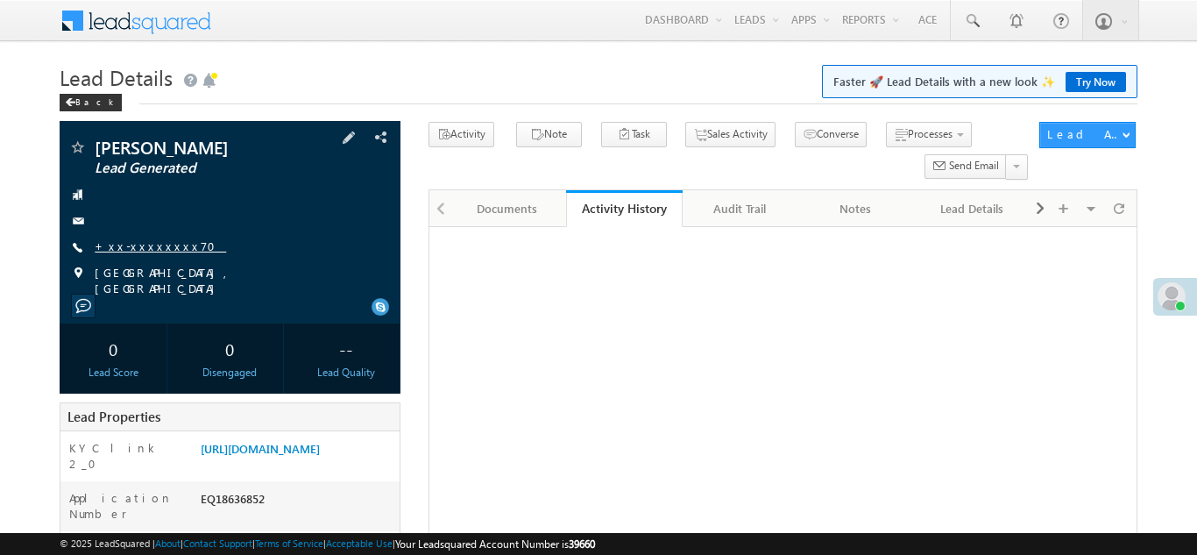
click at [147, 247] on link "+xx-xxxxxxxx70" at bounding box center [160, 245] width 131 height 15
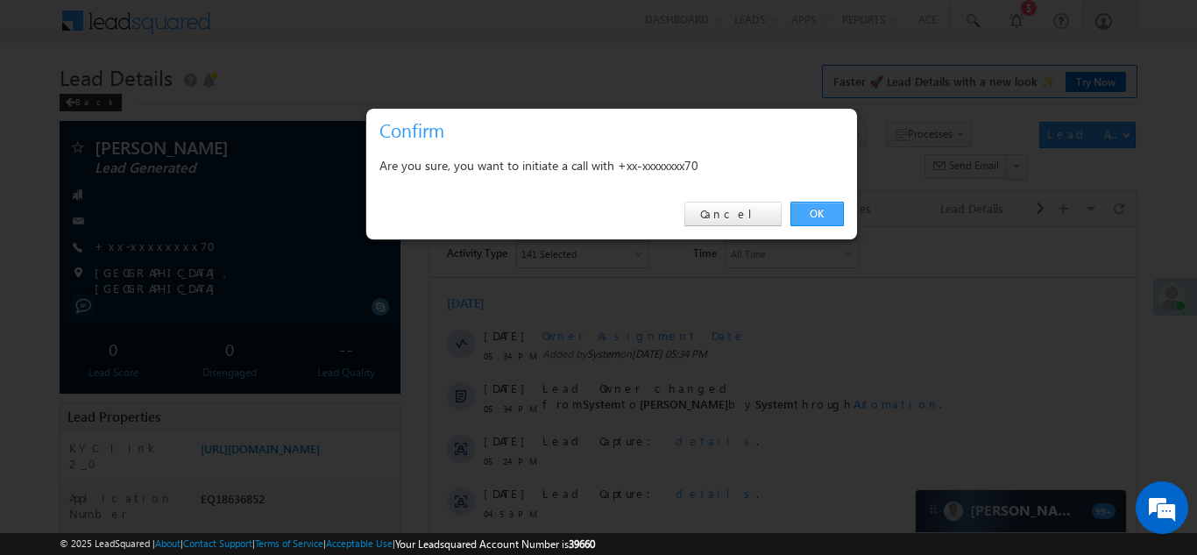
click at [811, 212] on link "OK" at bounding box center [816, 214] width 53 height 25
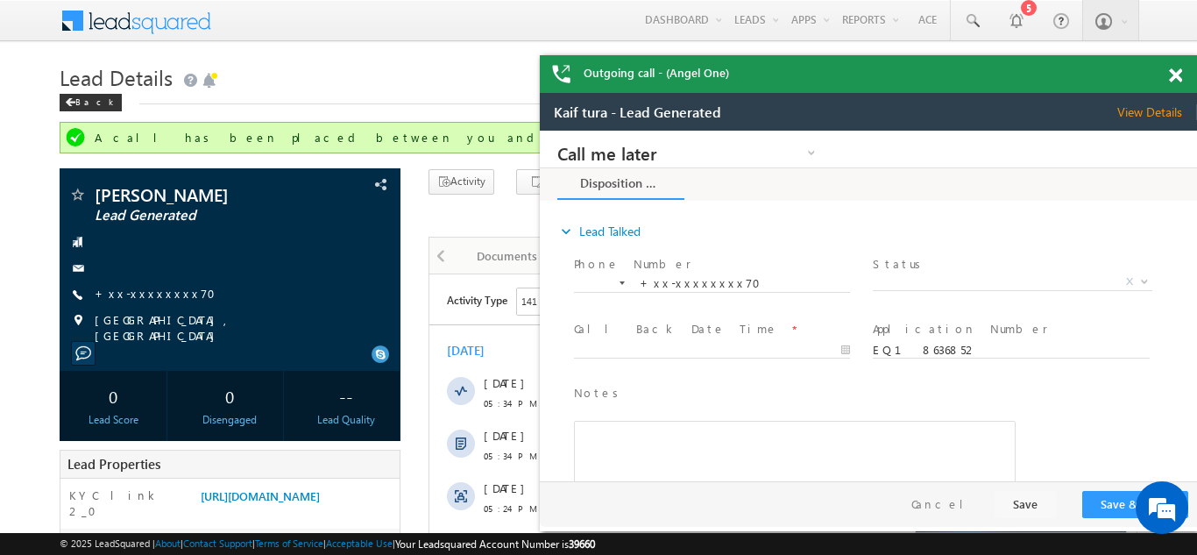
click at [1177, 75] on div "Outgoing call - (Angel One)" at bounding box center [868, 74] width 657 height 38
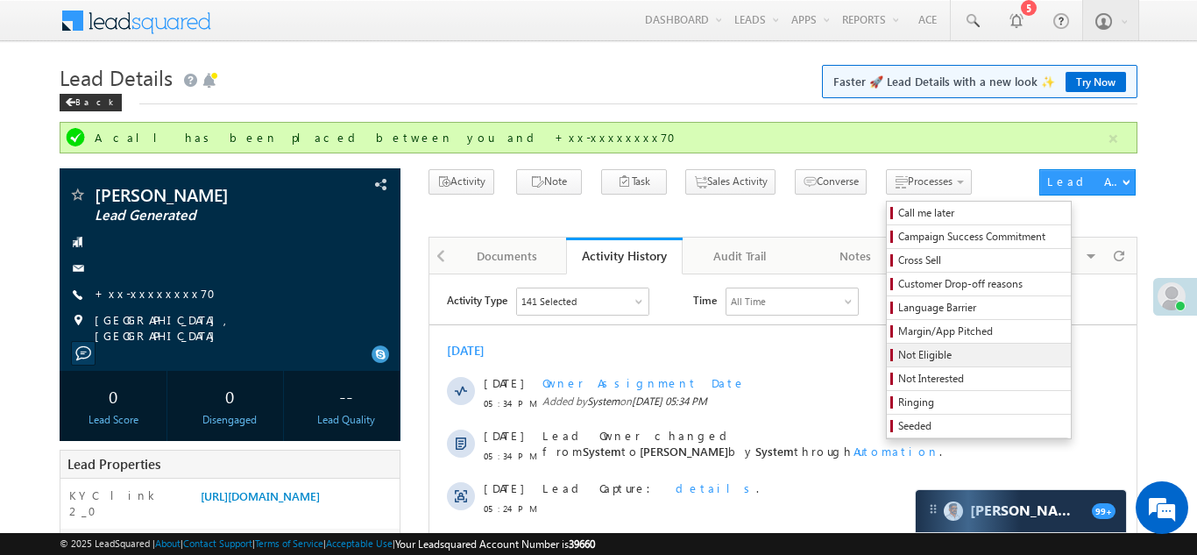
click at [898, 354] on span "Not Eligible" at bounding box center [981, 355] width 167 height 16
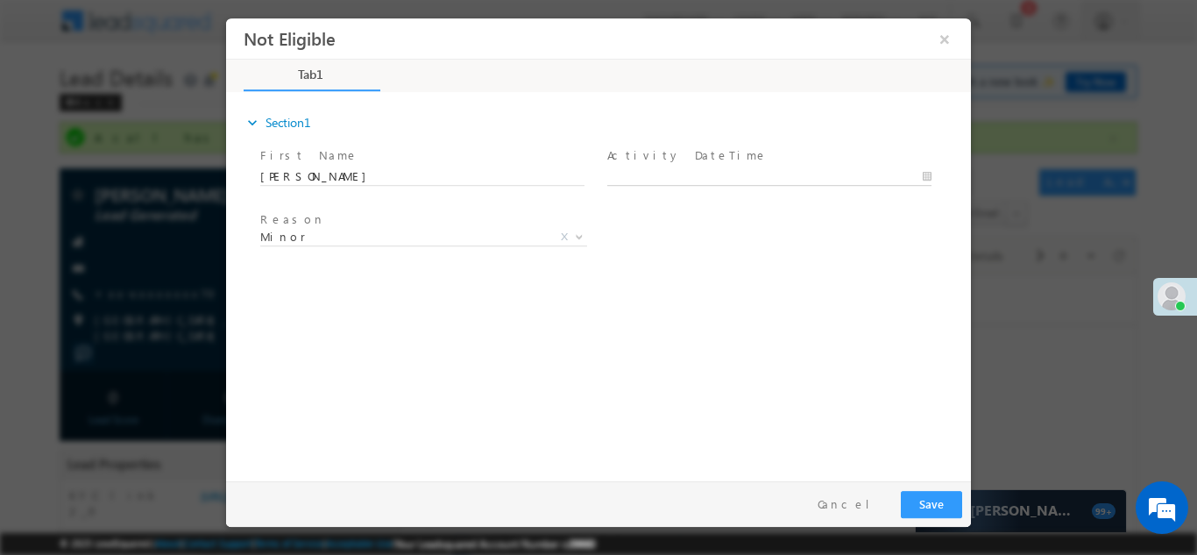
type input "10/10/25 5:38 PM"
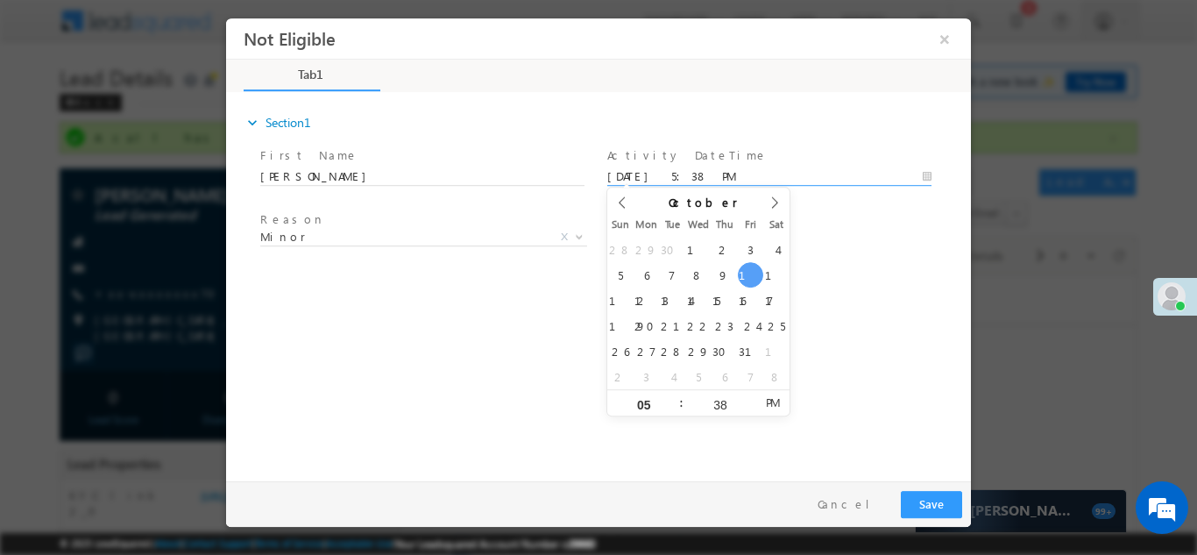
click at [691, 176] on input "10/10/25 5:38 PM" at bounding box center [769, 176] width 324 height 18
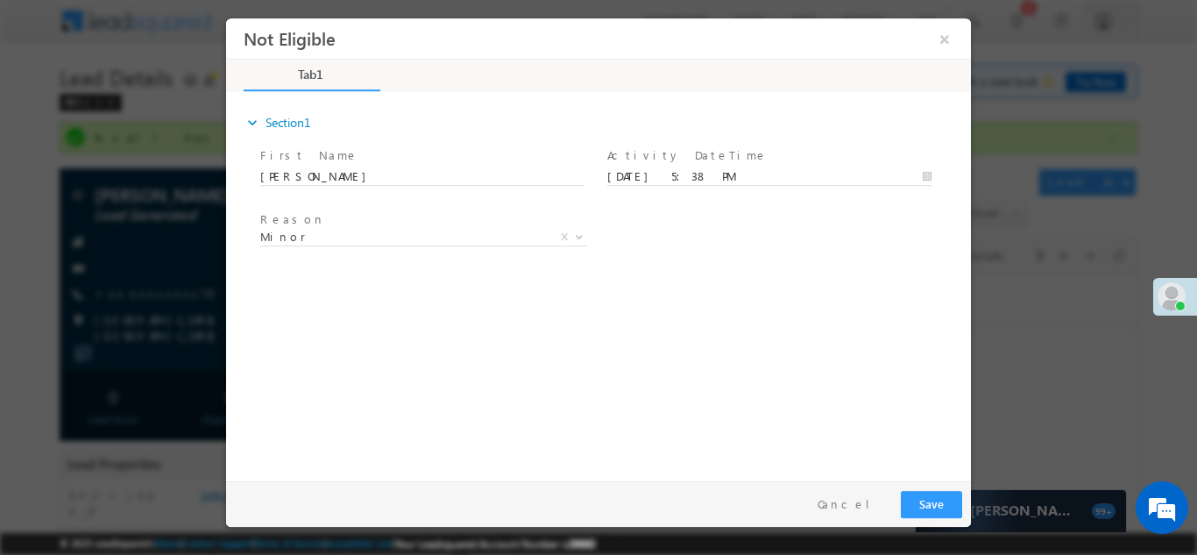
click at [840, 326] on div "expand_more Section1 First Name *" at bounding box center [603, 283] width 736 height 379
click at [942, 498] on button "Save" at bounding box center [931, 503] width 61 height 27
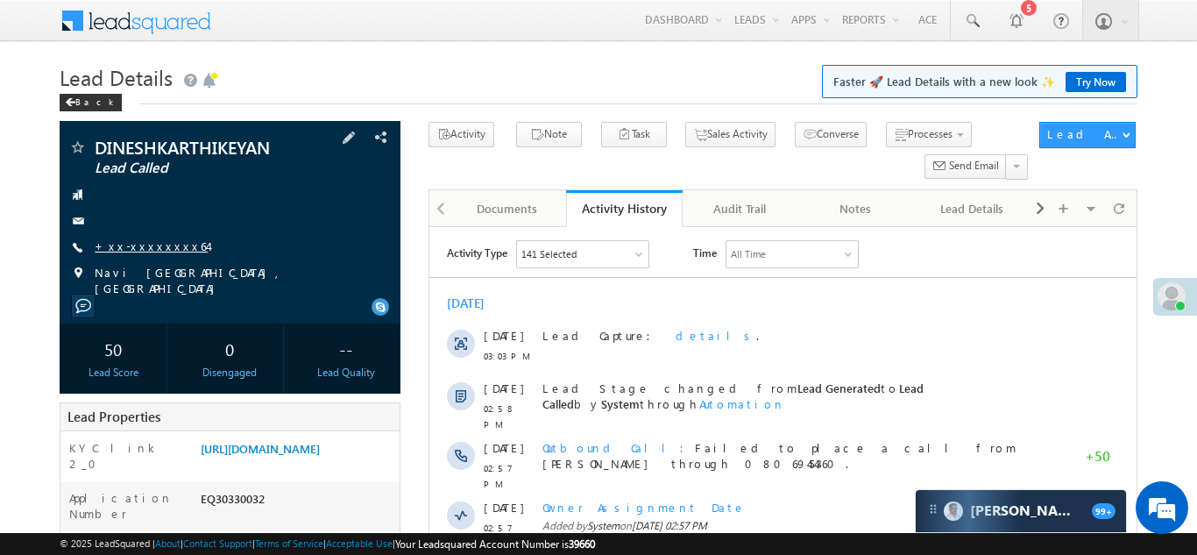
click at [135, 248] on link "+xx-xxxxxxxx64" at bounding box center [151, 245] width 113 height 15
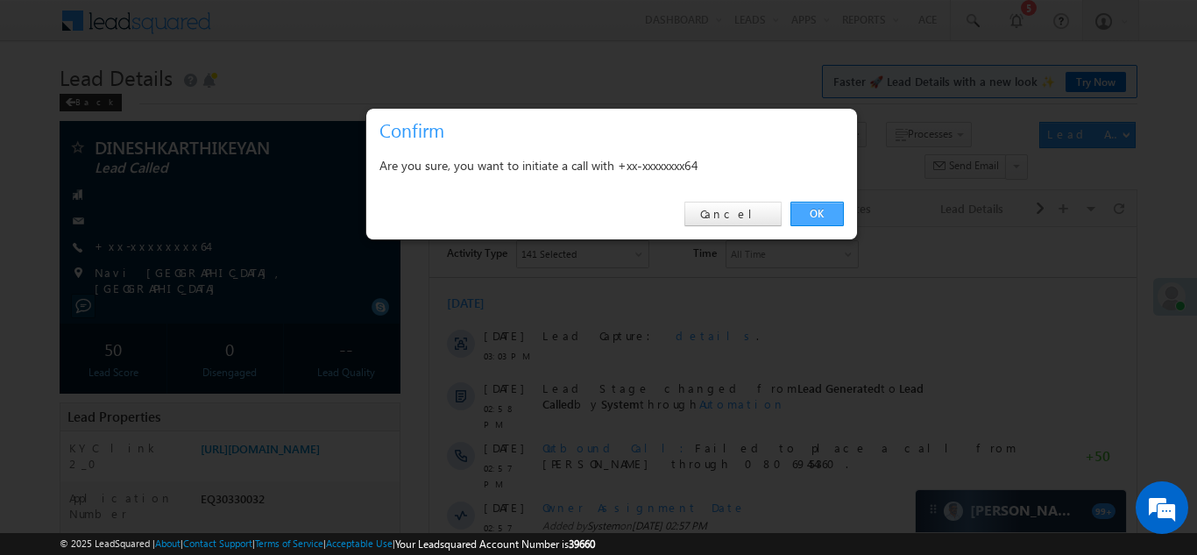
click at [806, 216] on link "OK" at bounding box center [816, 214] width 53 height 25
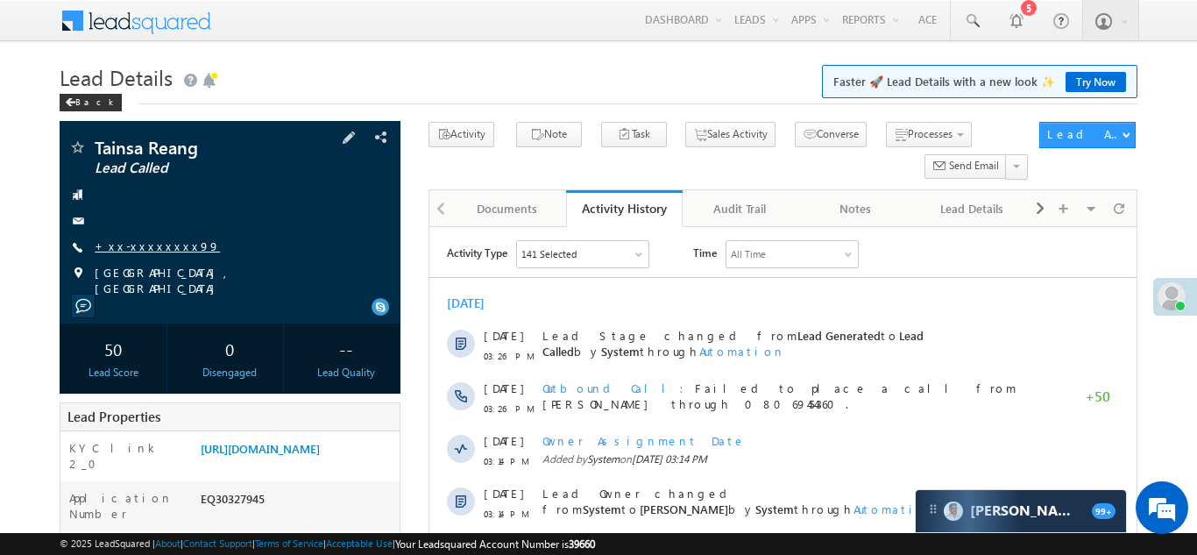
click at [128, 241] on link "+xx-xxxxxxxx99" at bounding box center [157, 245] width 125 height 15
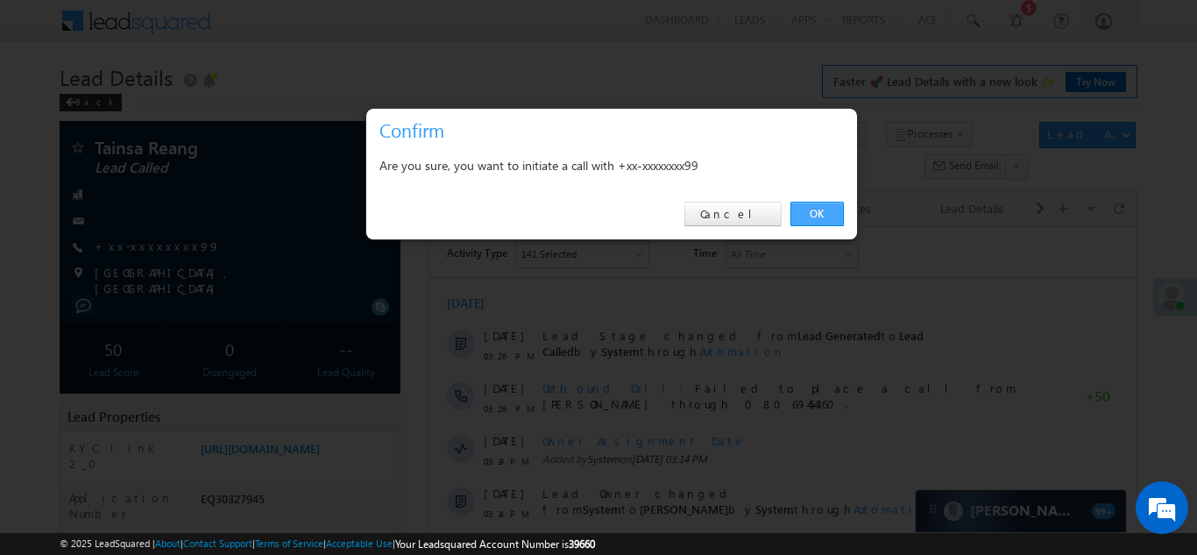
click at [809, 217] on link "OK" at bounding box center [816, 214] width 53 height 25
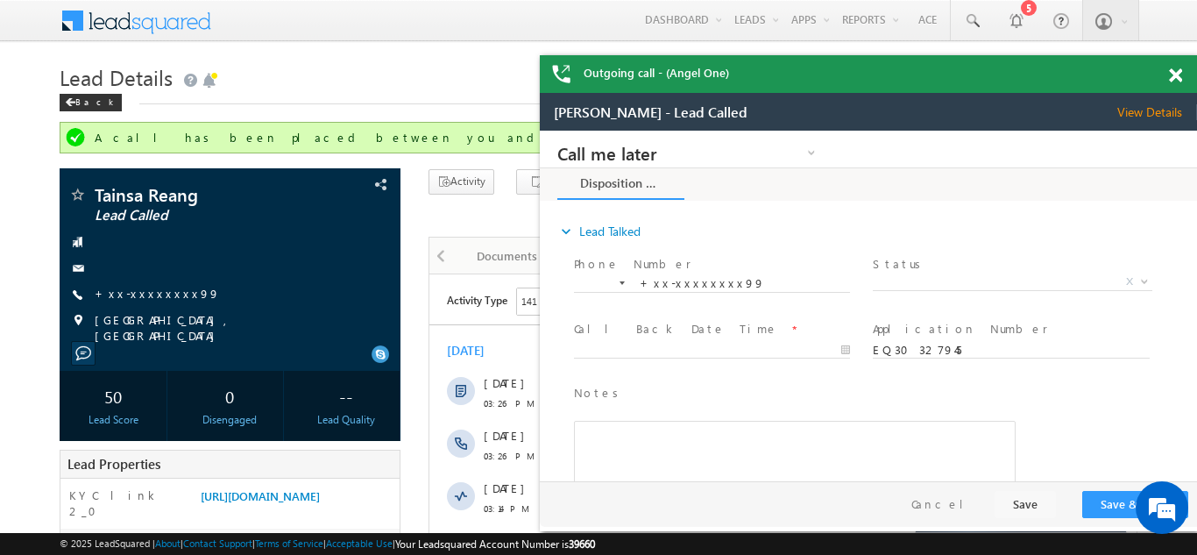
click at [1174, 77] on span at bounding box center [1175, 75] width 13 height 15
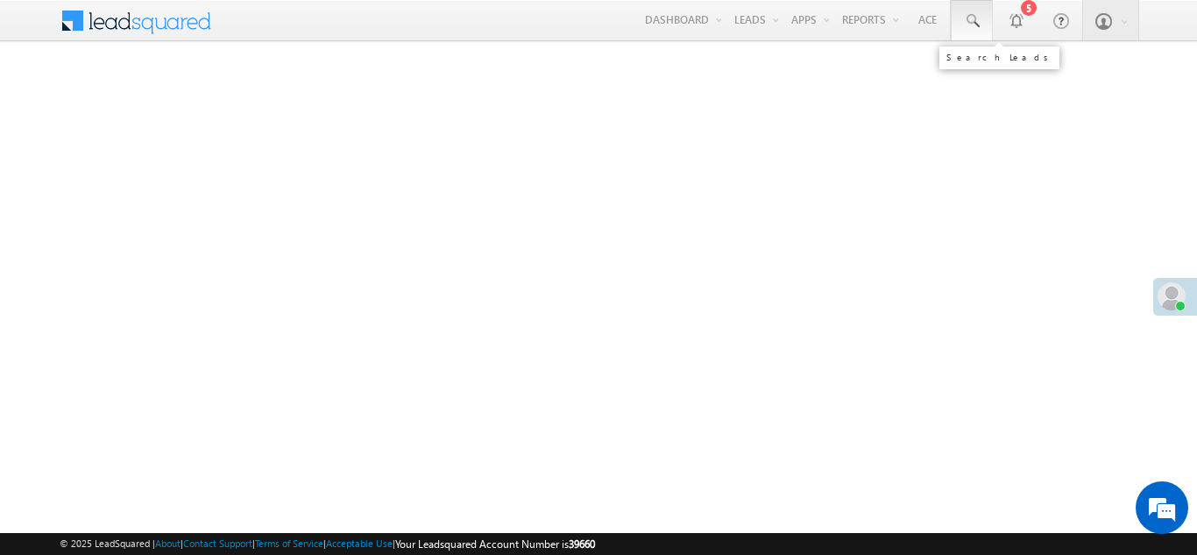
click at [971, 15] on span at bounding box center [972, 21] width 18 height 18
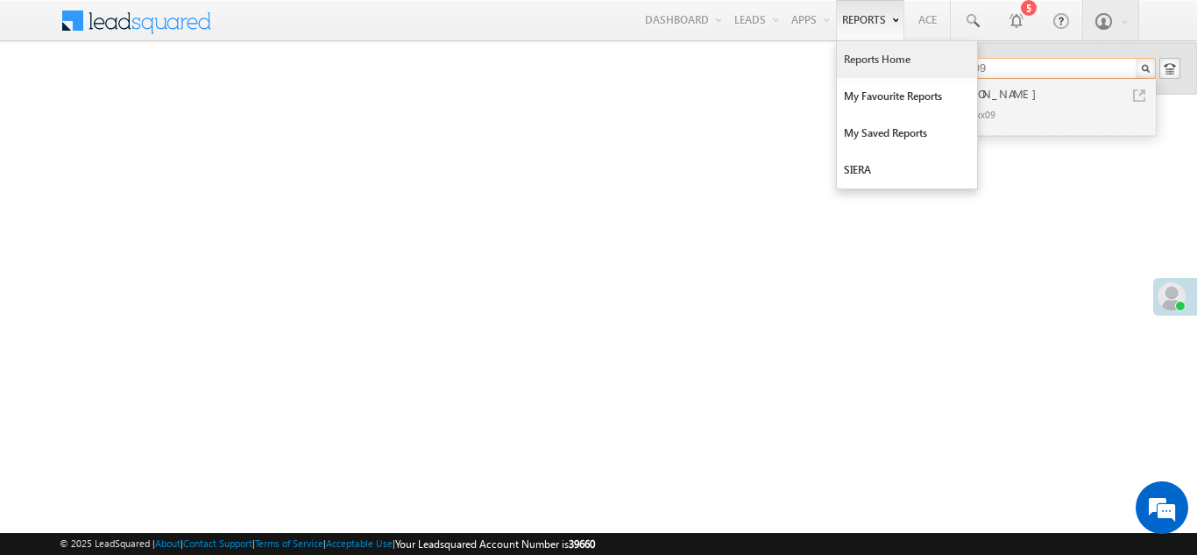
type input "9892885609"
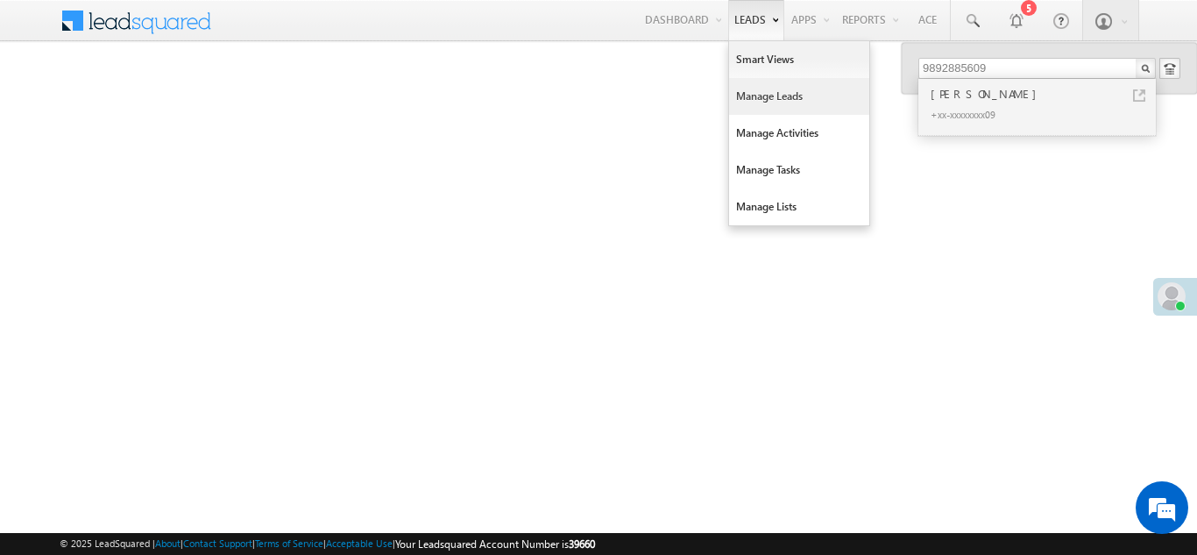
click at [758, 96] on link "Manage Leads" at bounding box center [799, 96] width 140 height 37
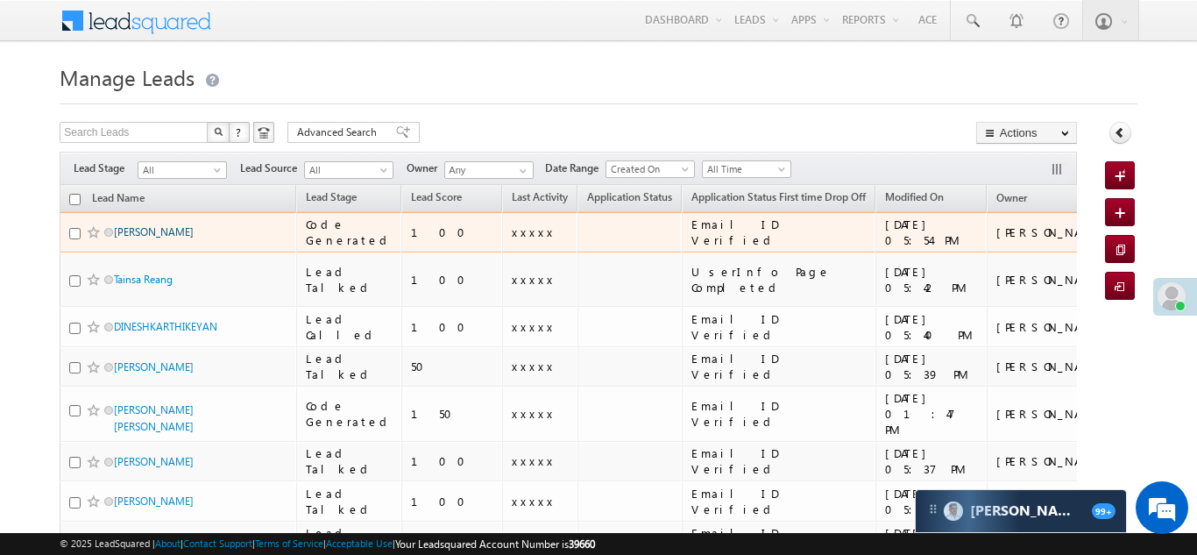
click at [126, 228] on link "Aadil malik" at bounding box center [154, 231] width 80 height 13
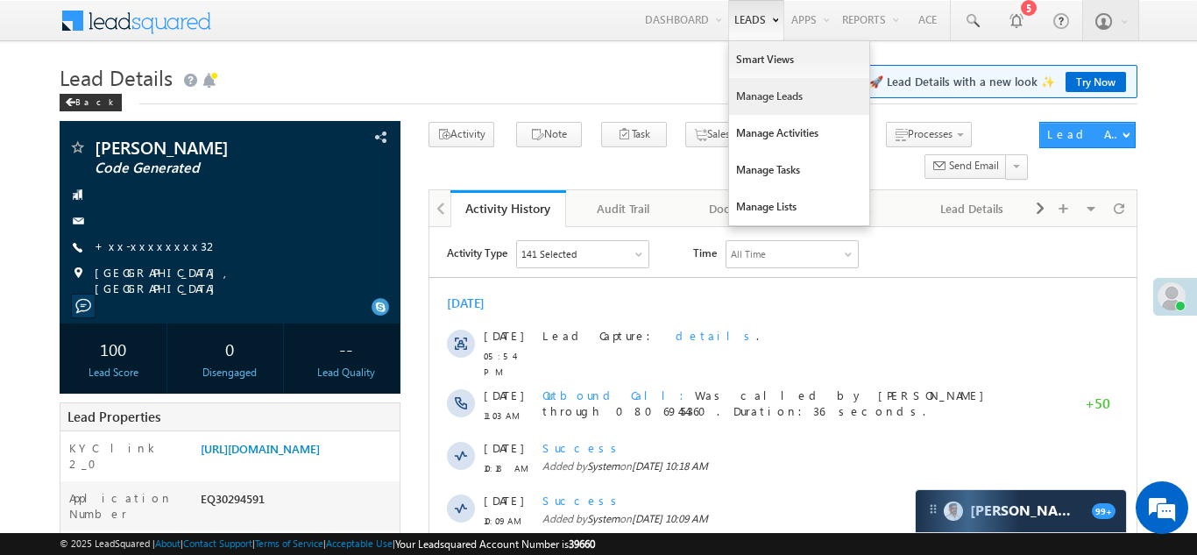
click at [749, 92] on link "Manage Leads" at bounding box center [799, 96] width 140 height 37
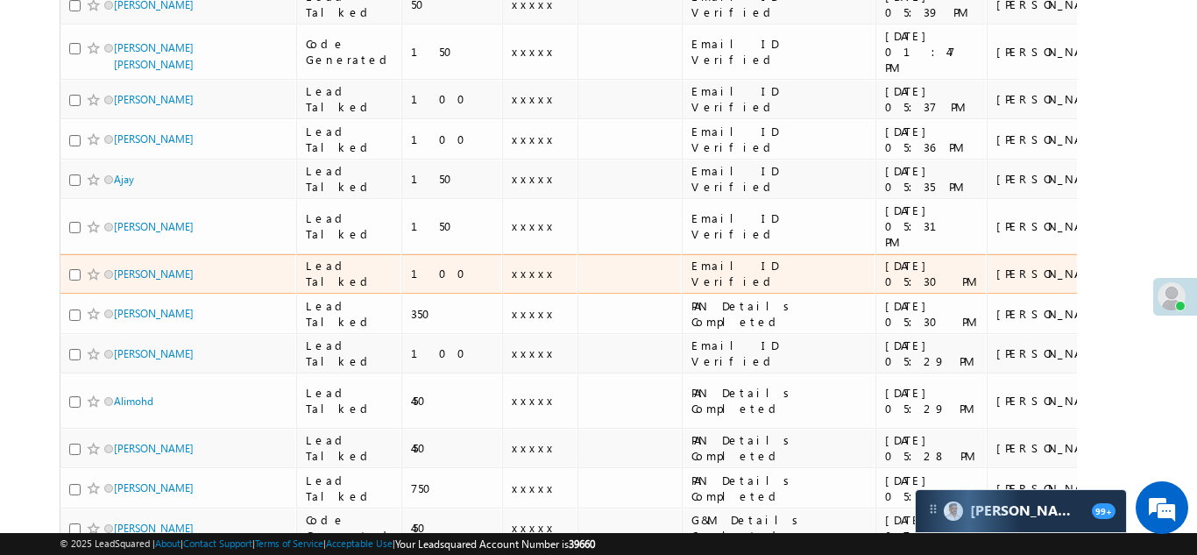
scroll to position [307, 0]
